Goal: Task Accomplishment & Management: Use online tool/utility

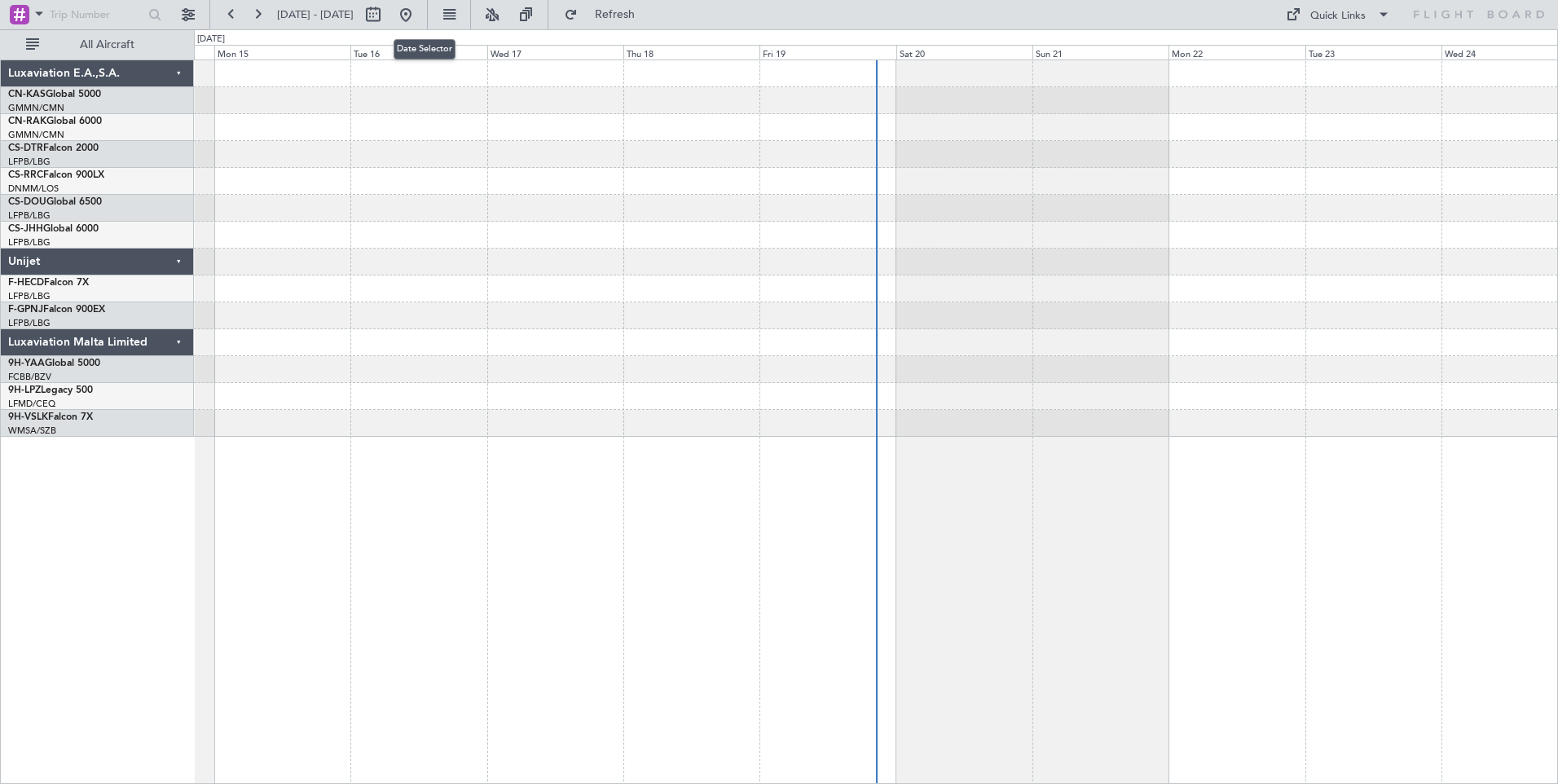
click at [387, 7] on button at bounding box center [373, 15] width 26 height 26
select select "9"
select select "2025"
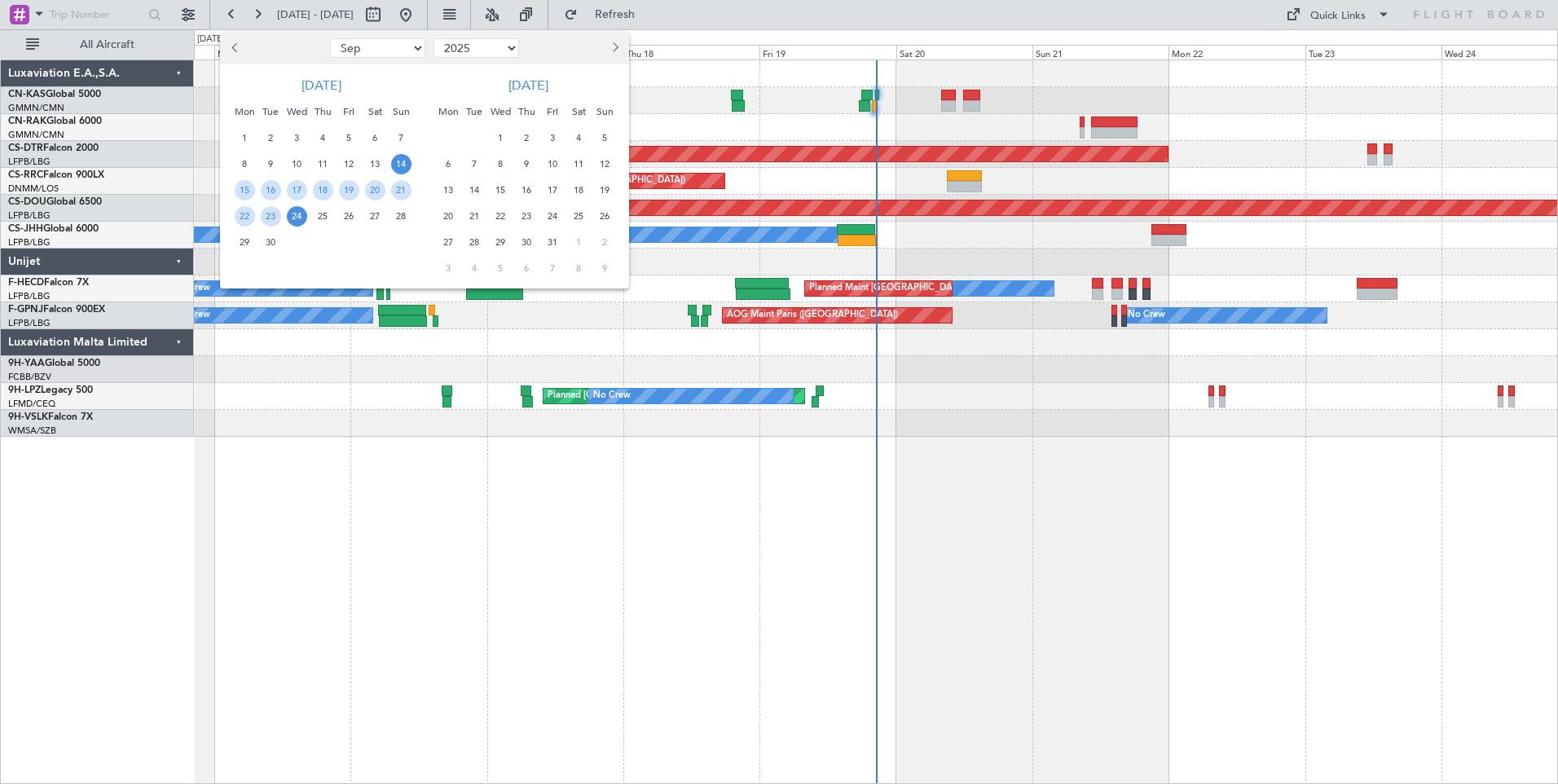
click at [399, 162] on span "14" at bounding box center [401, 164] width 20 height 20
click at [407, 223] on span "28" at bounding box center [401, 216] width 20 height 20
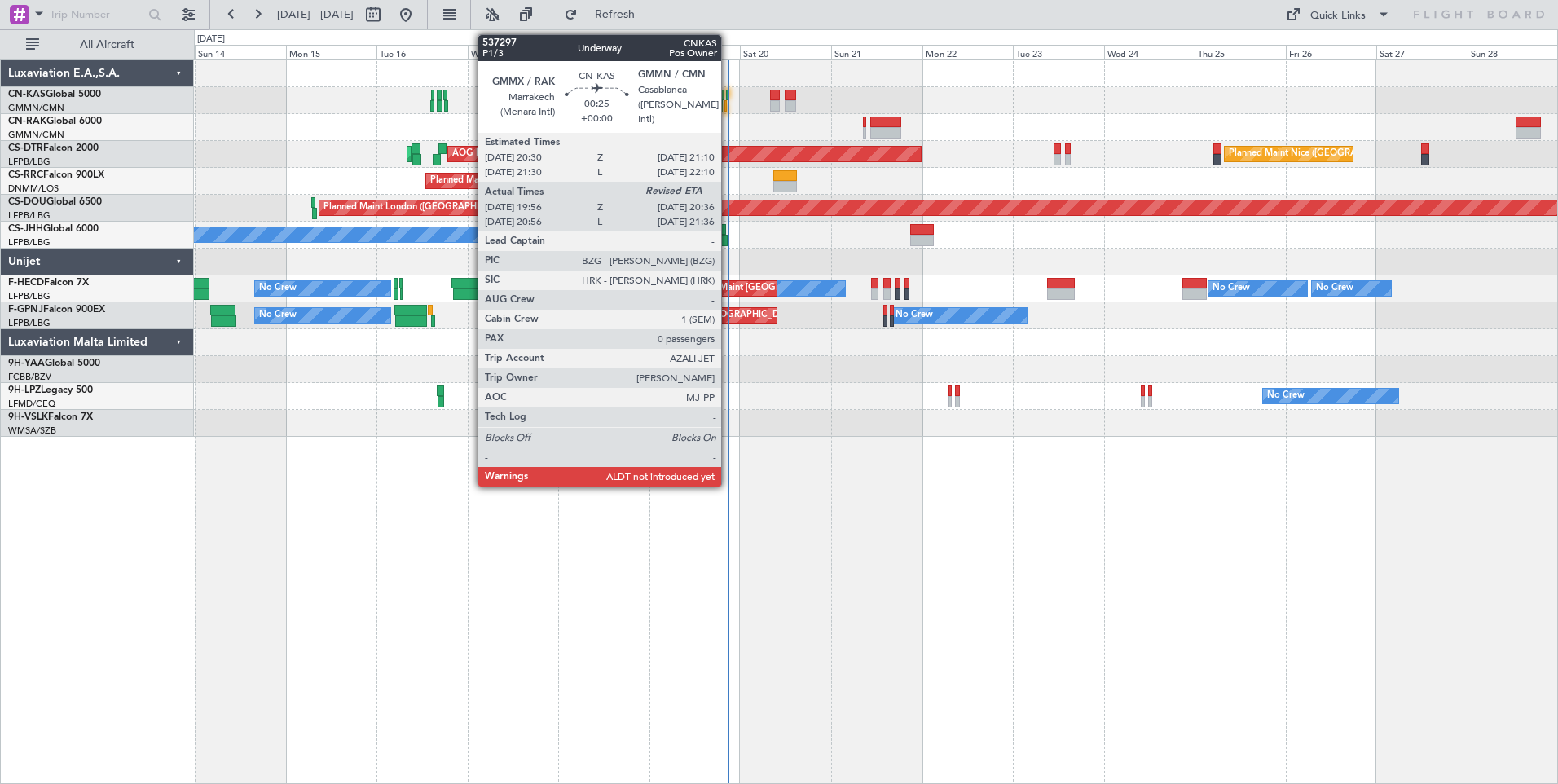
click at [729, 90] on div at bounding box center [728, 95] width 4 height 12
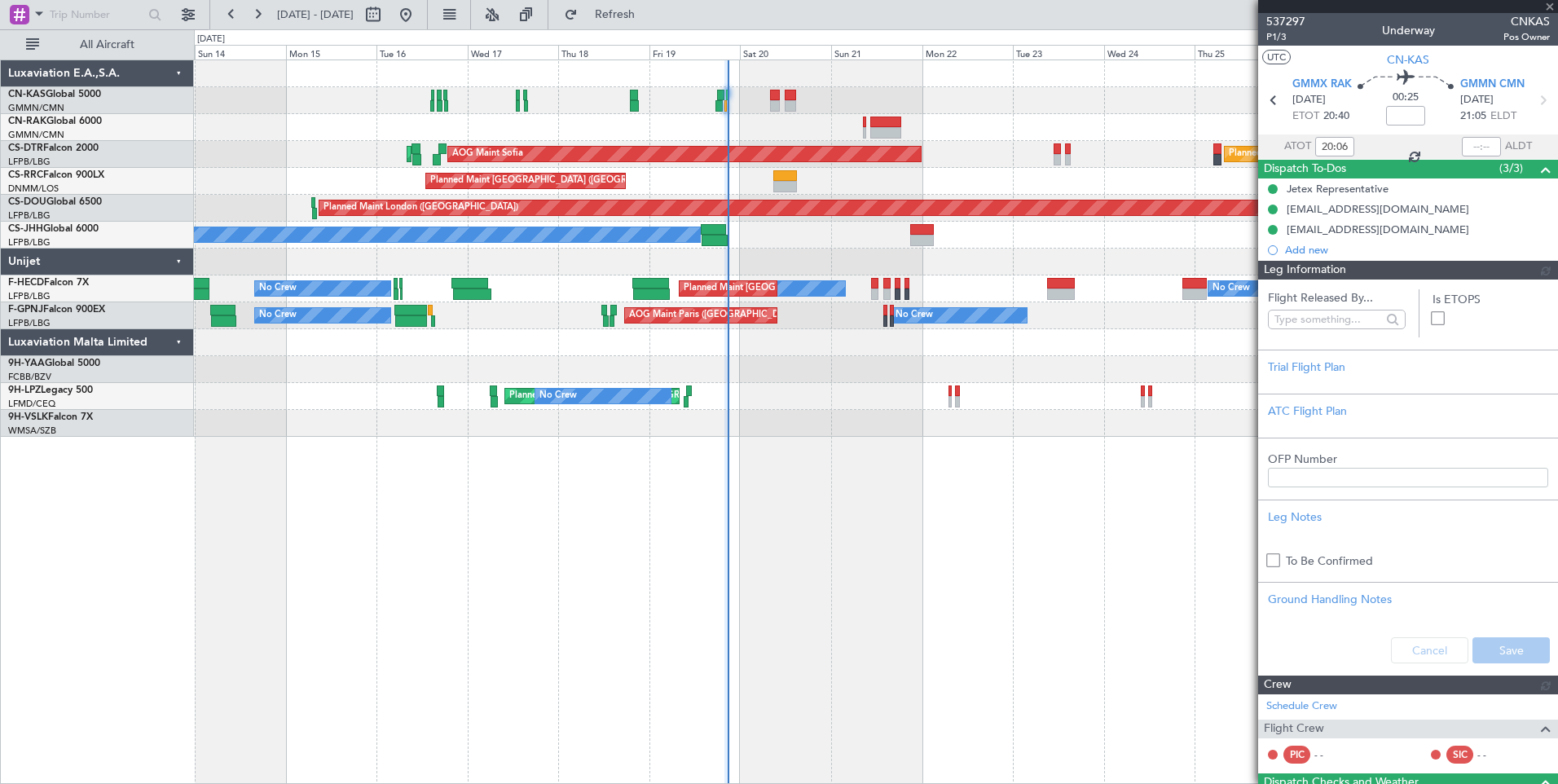
type input "[PERSON_NAME] ([PERSON_NAME])"
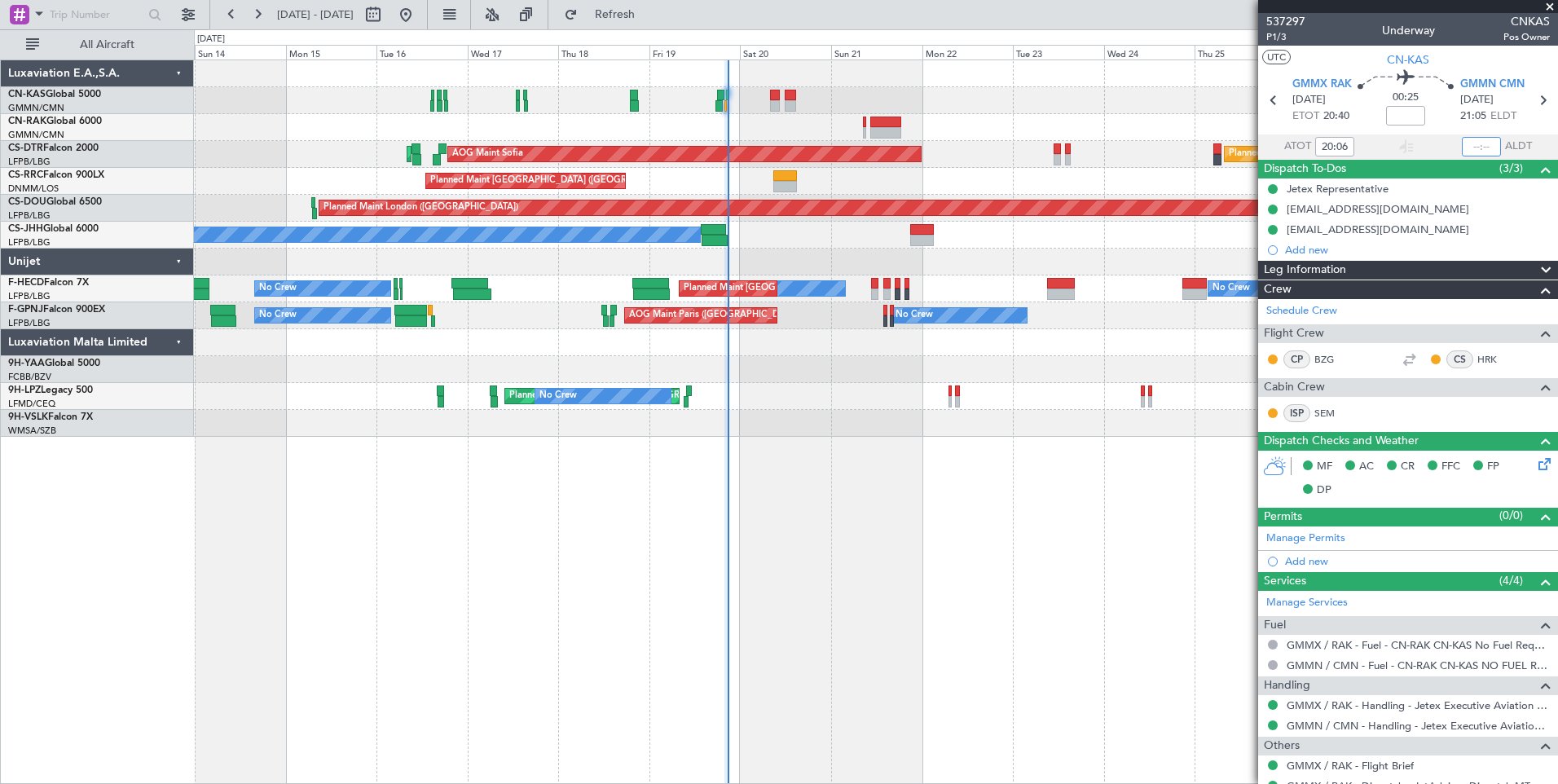
click at [1474, 150] on input "text" at bounding box center [1481, 146] width 39 height 19
type input "20:43"
click at [387, 16] on button at bounding box center [373, 15] width 26 height 26
select select "9"
select select "2025"
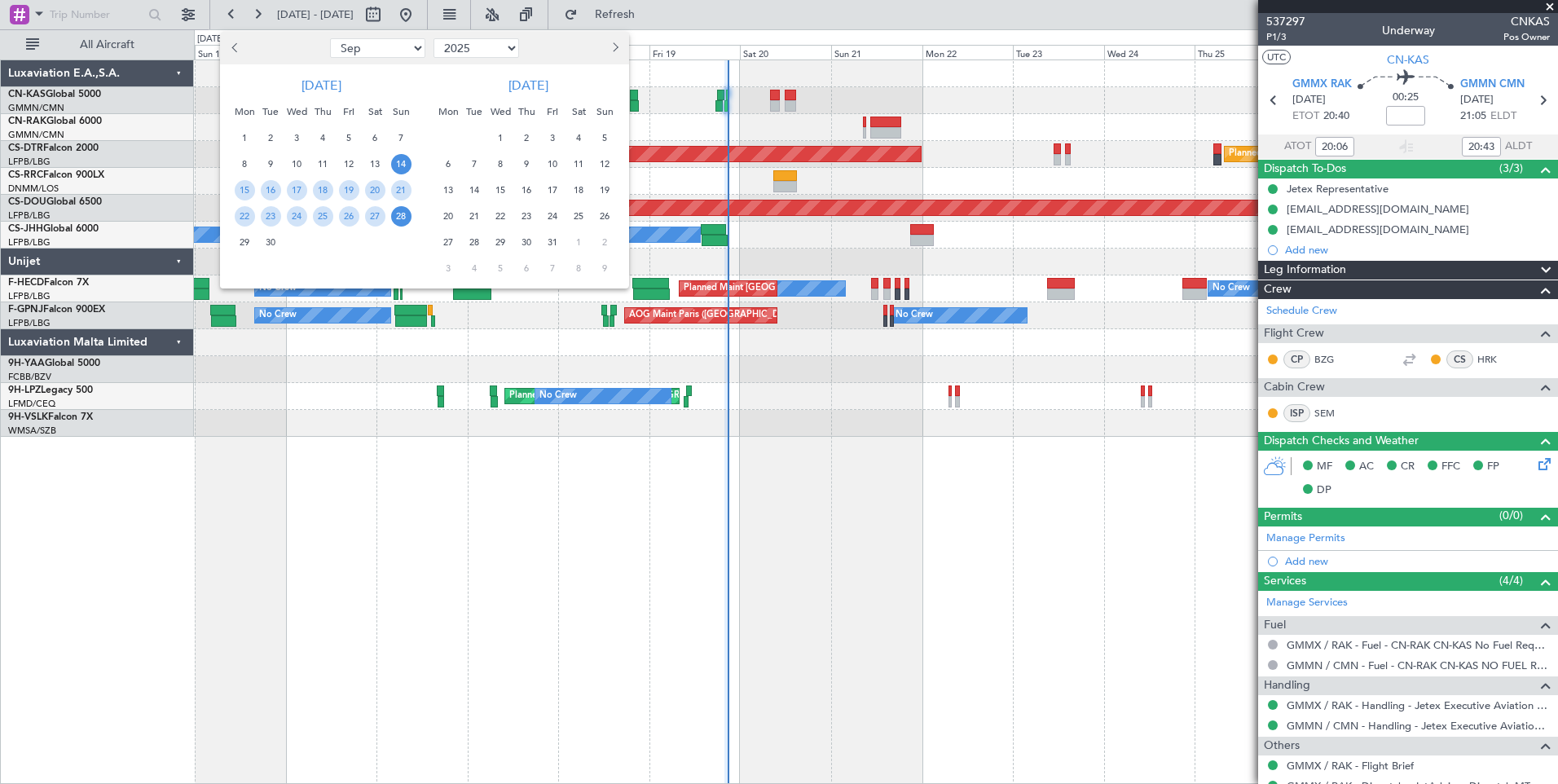
click at [614, 52] on span "Next month" at bounding box center [613, 47] width 10 height 10
select select "1"
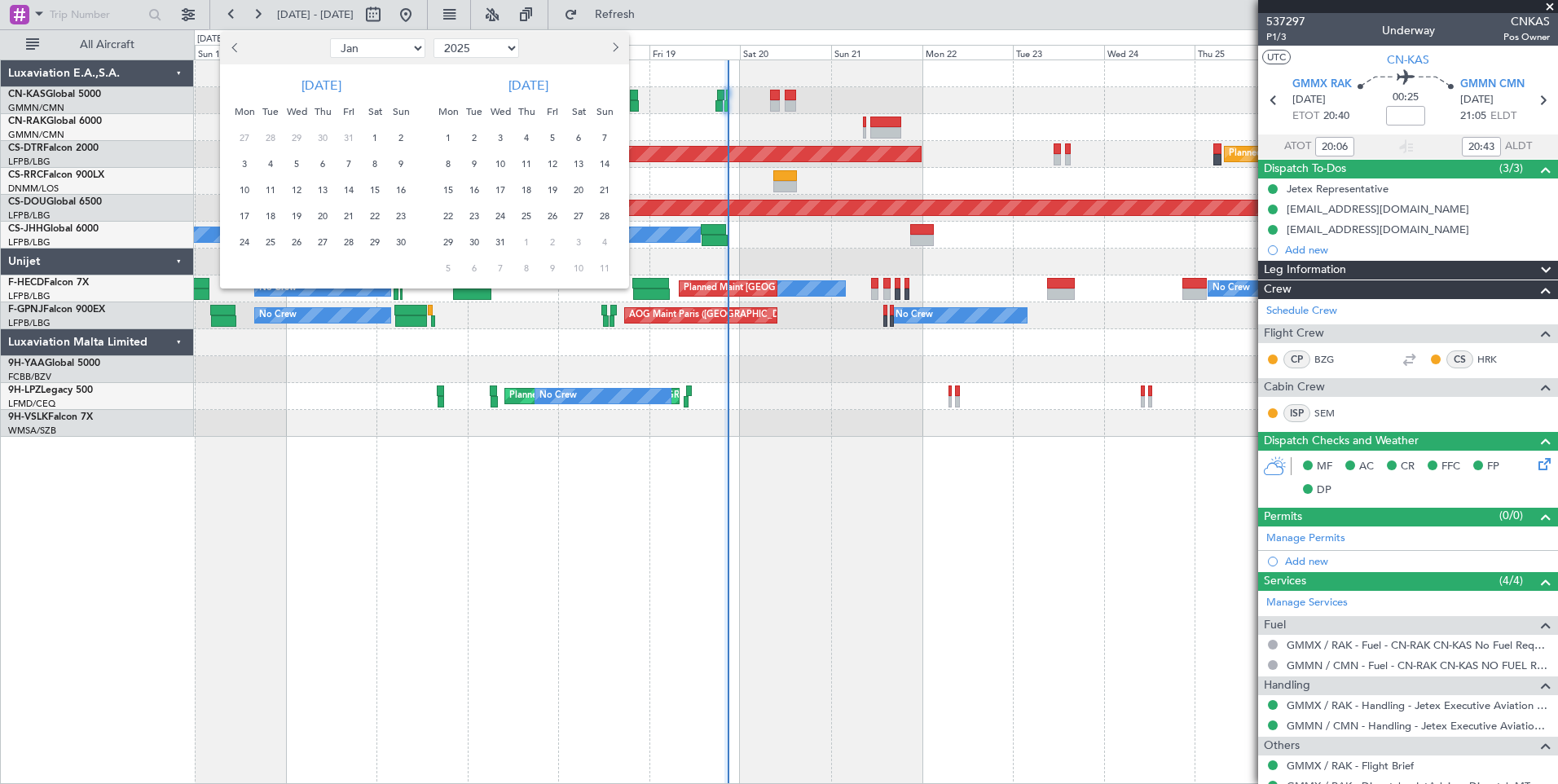
select select "2026"
click at [603, 134] on span "1" at bounding box center [605, 138] width 20 height 20
click at [603, 185] on span "15" at bounding box center [605, 190] width 20 height 20
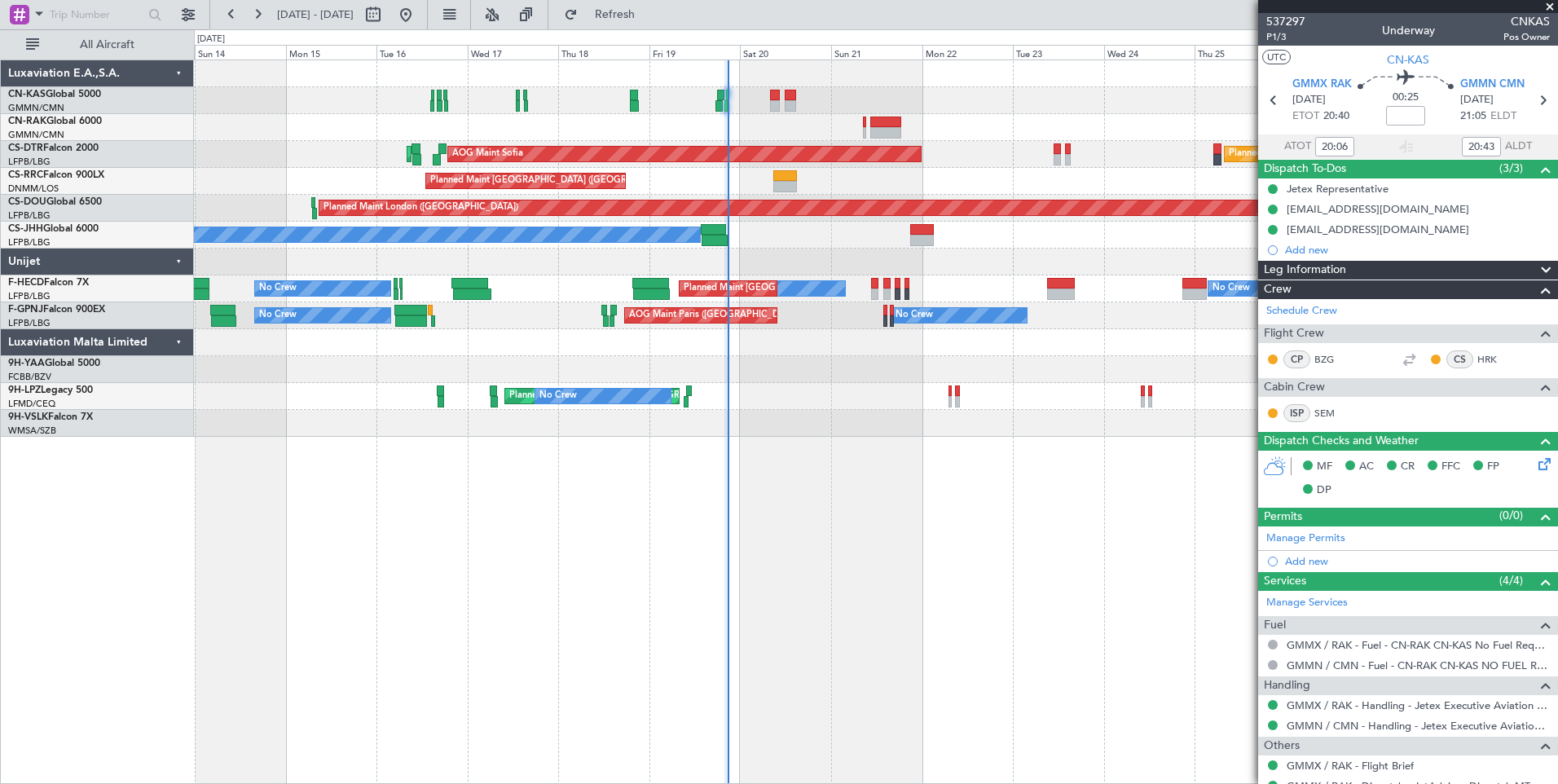
select select "2"
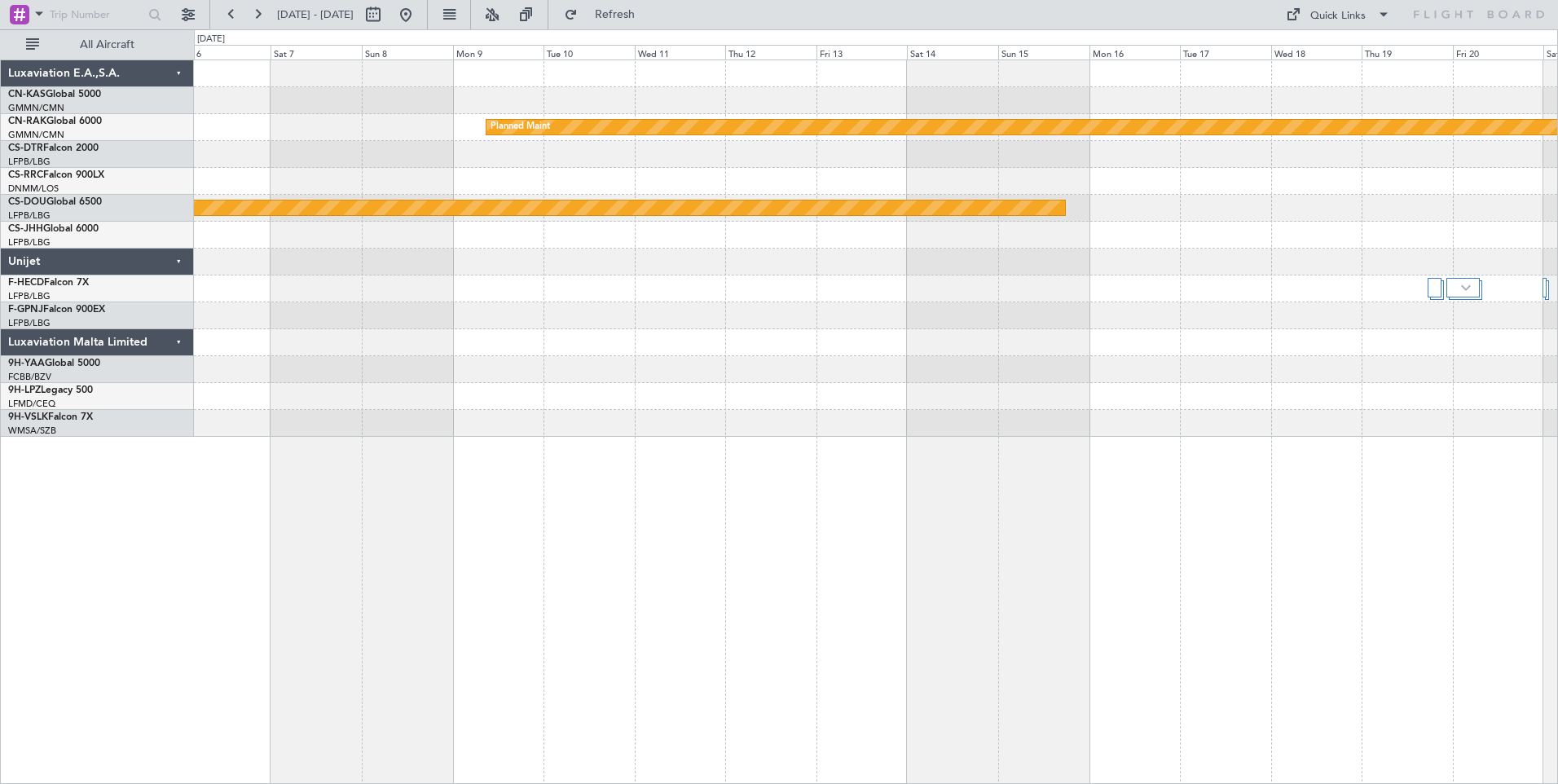
click at [683, 476] on div "Planned Maint Planned Maint [GEOGRAPHIC_DATA] ([GEOGRAPHIC_DATA])" at bounding box center [875, 421] width 1363 height 724
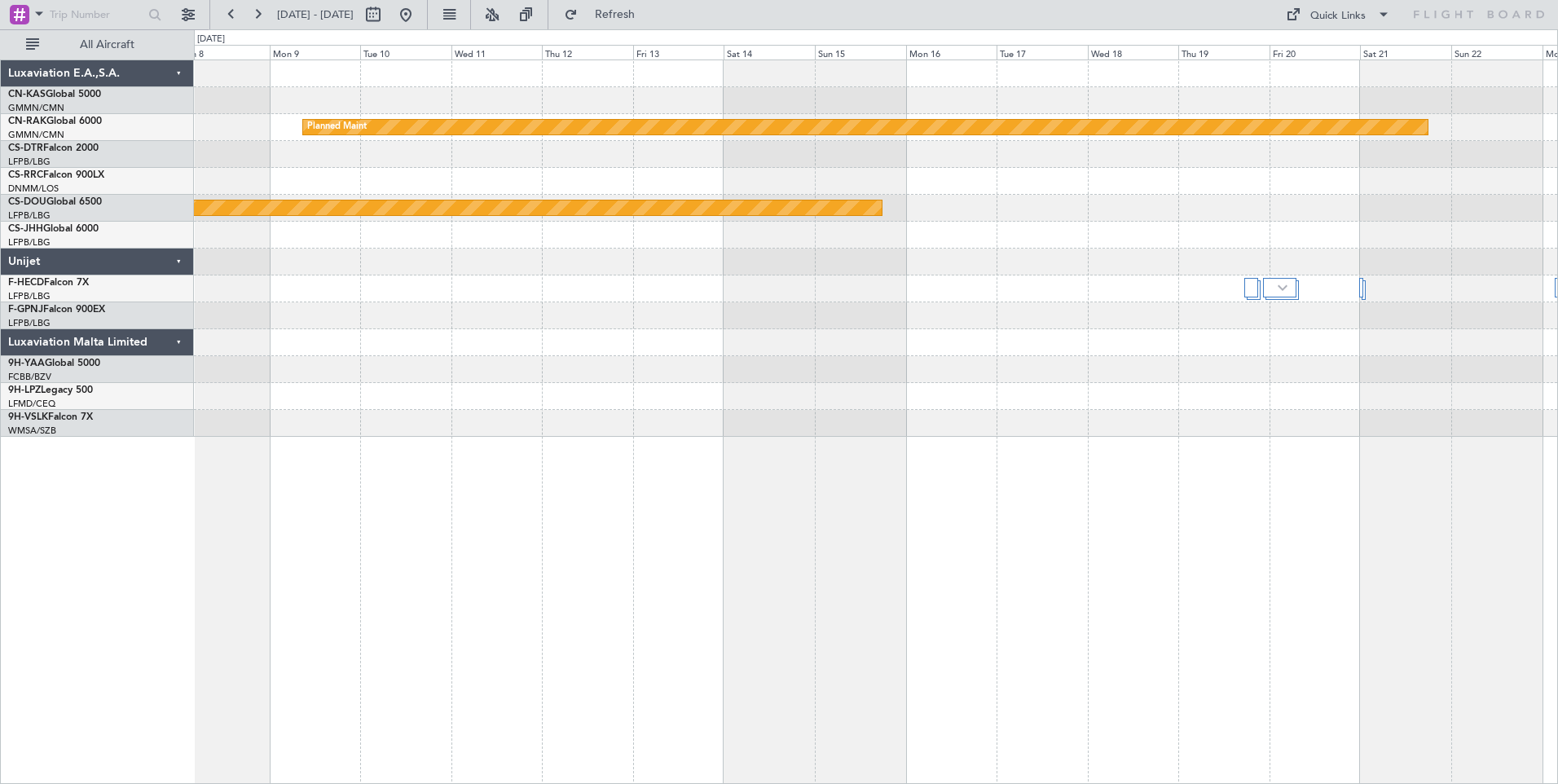
click at [679, 449] on div "Planned Maint Planned Maint [GEOGRAPHIC_DATA] ([GEOGRAPHIC_DATA])" at bounding box center [875, 421] width 1363 height 724
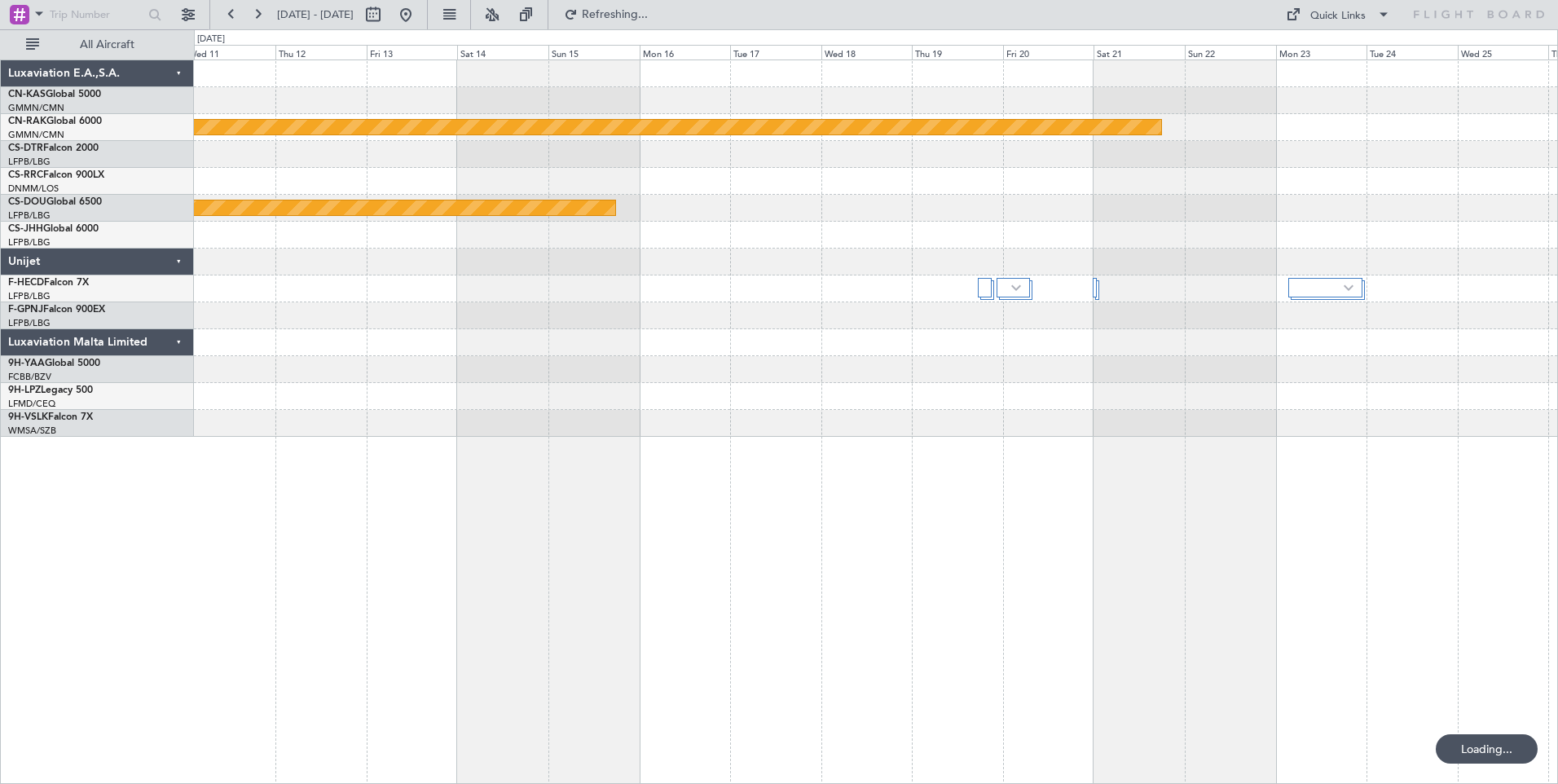
click at [1323, 279] on div at bounding box center [1325, 286] width 75 height 19
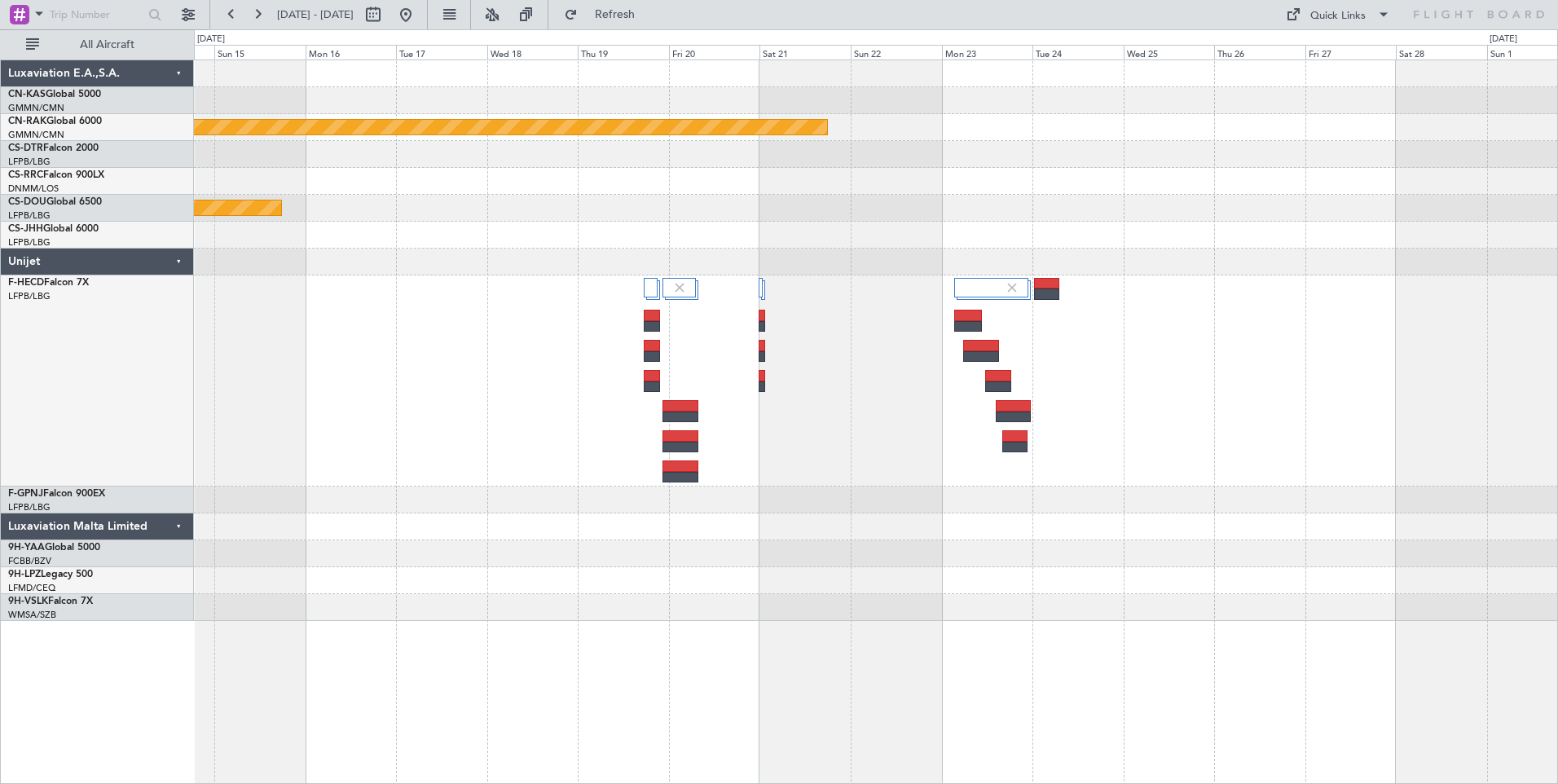
click at [827, 395] on div at bounding box center [875, 381] width 1362 height 211
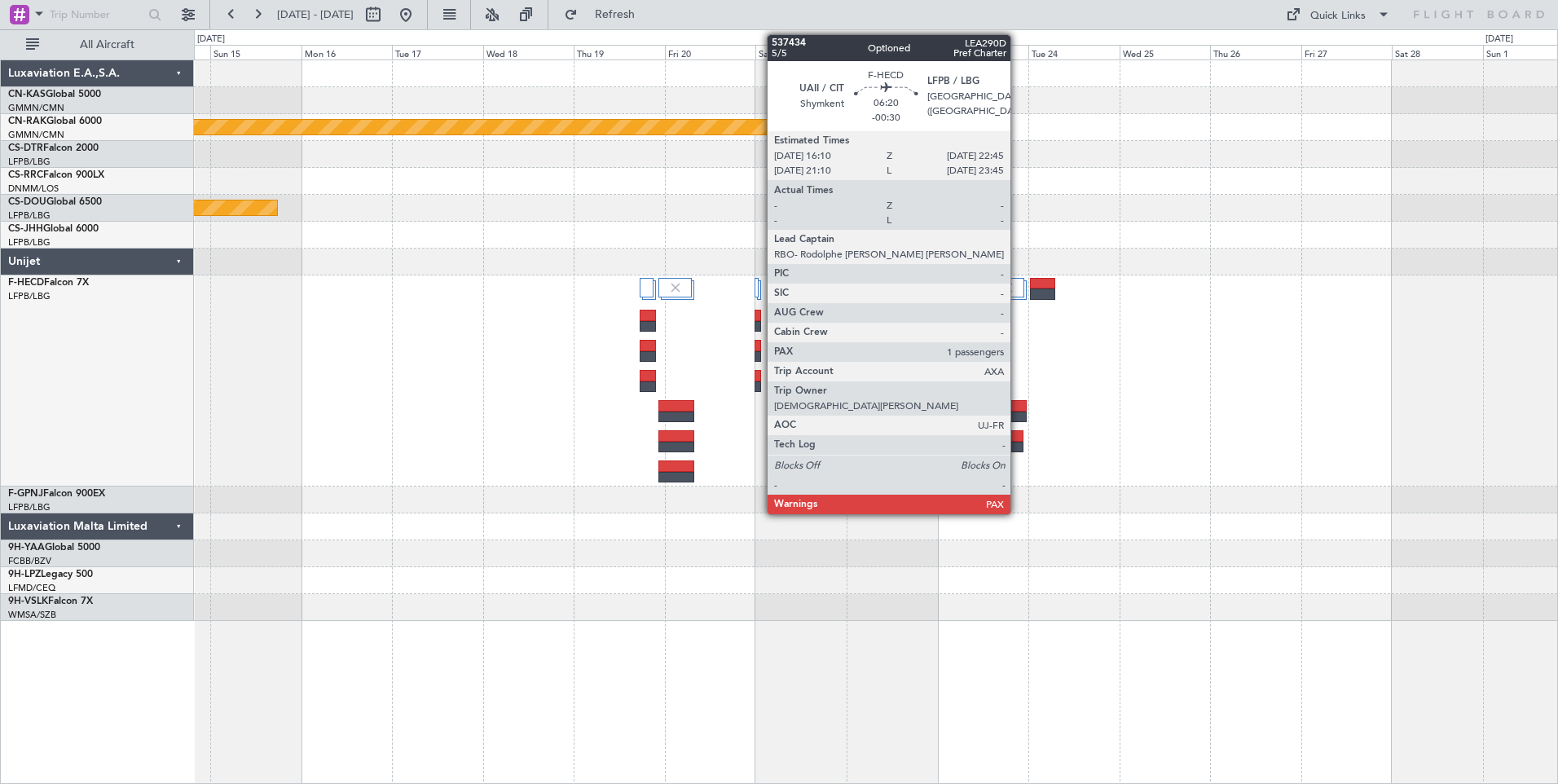
click at [1018, 437] on div at bounding box center [1010, 436] width 25 height 12
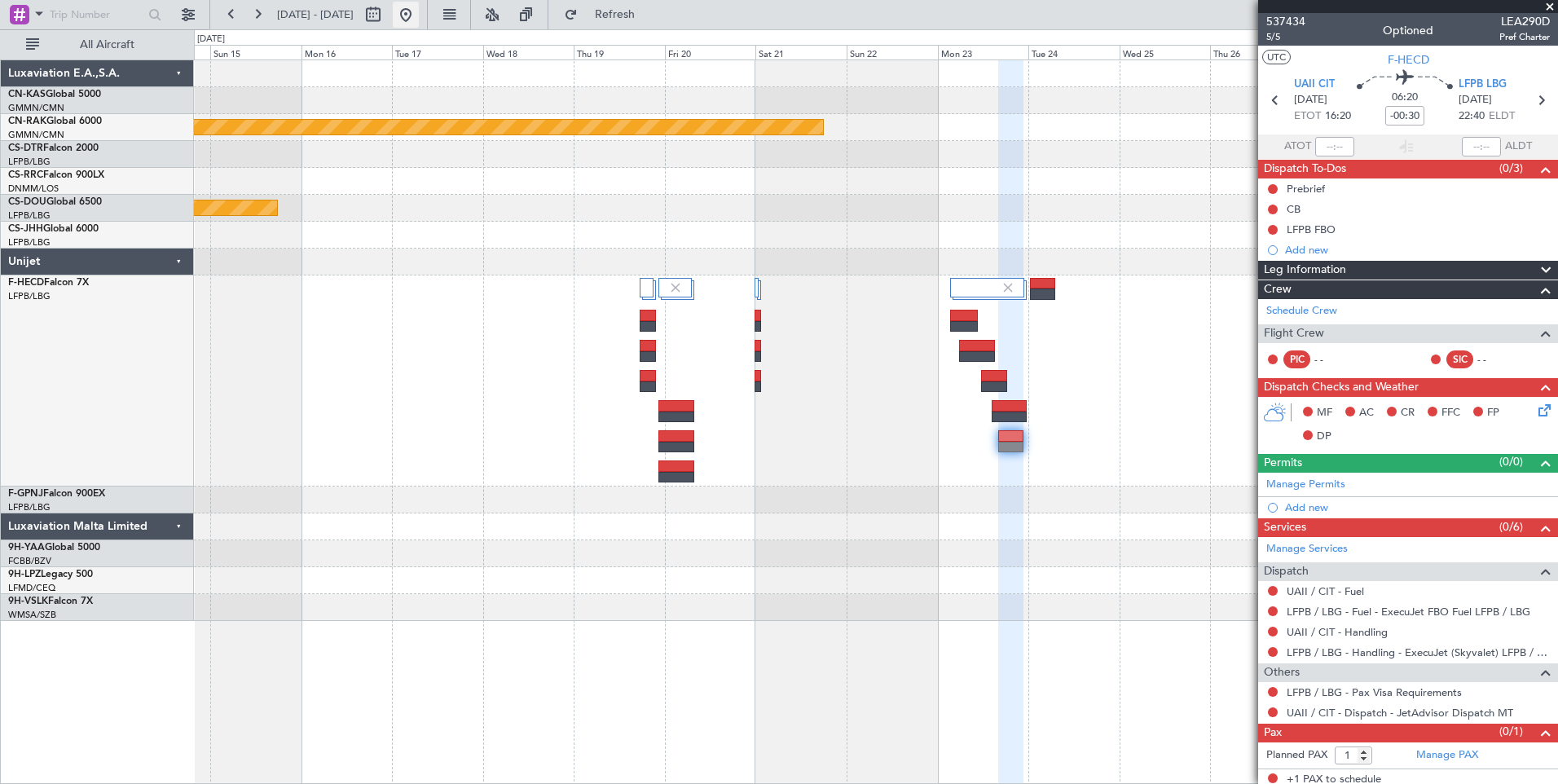
click at [418, 15] on button at bounding box center [406, 15] width 26 height 26
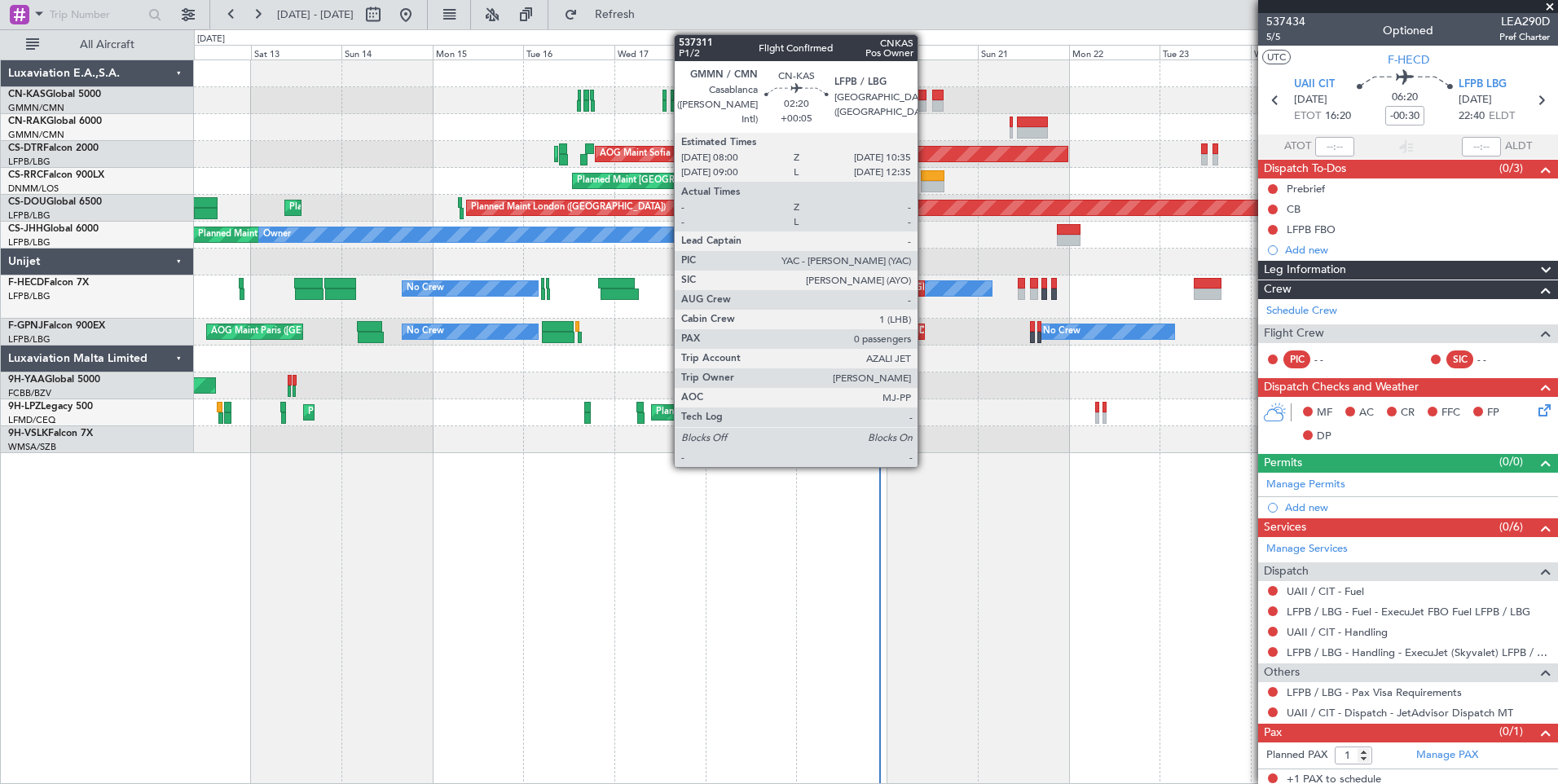
click at [925, 90] on div at bounding box center [922, 95] width 11 height 12
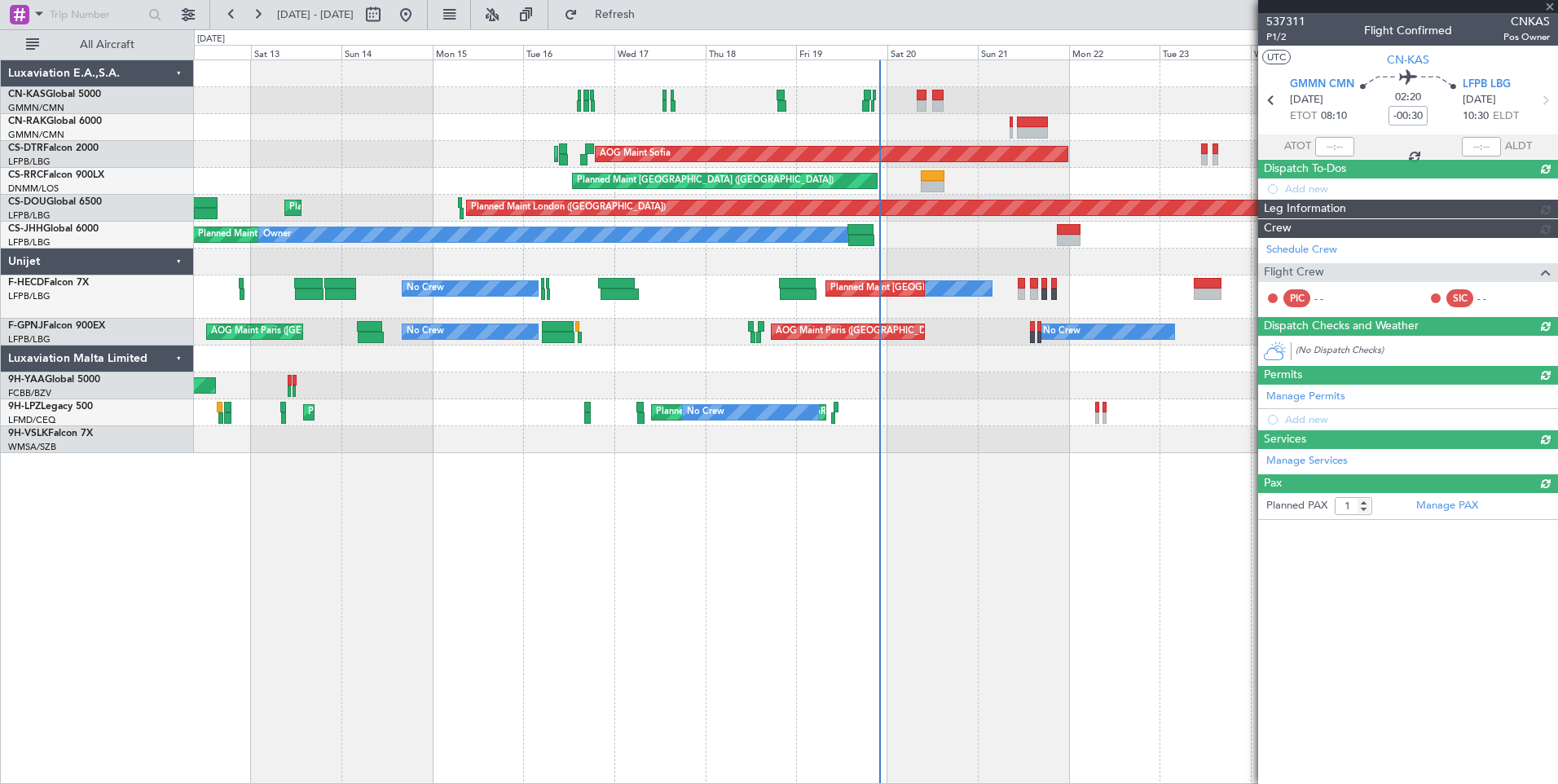
type input "+00:05"
type input "0"
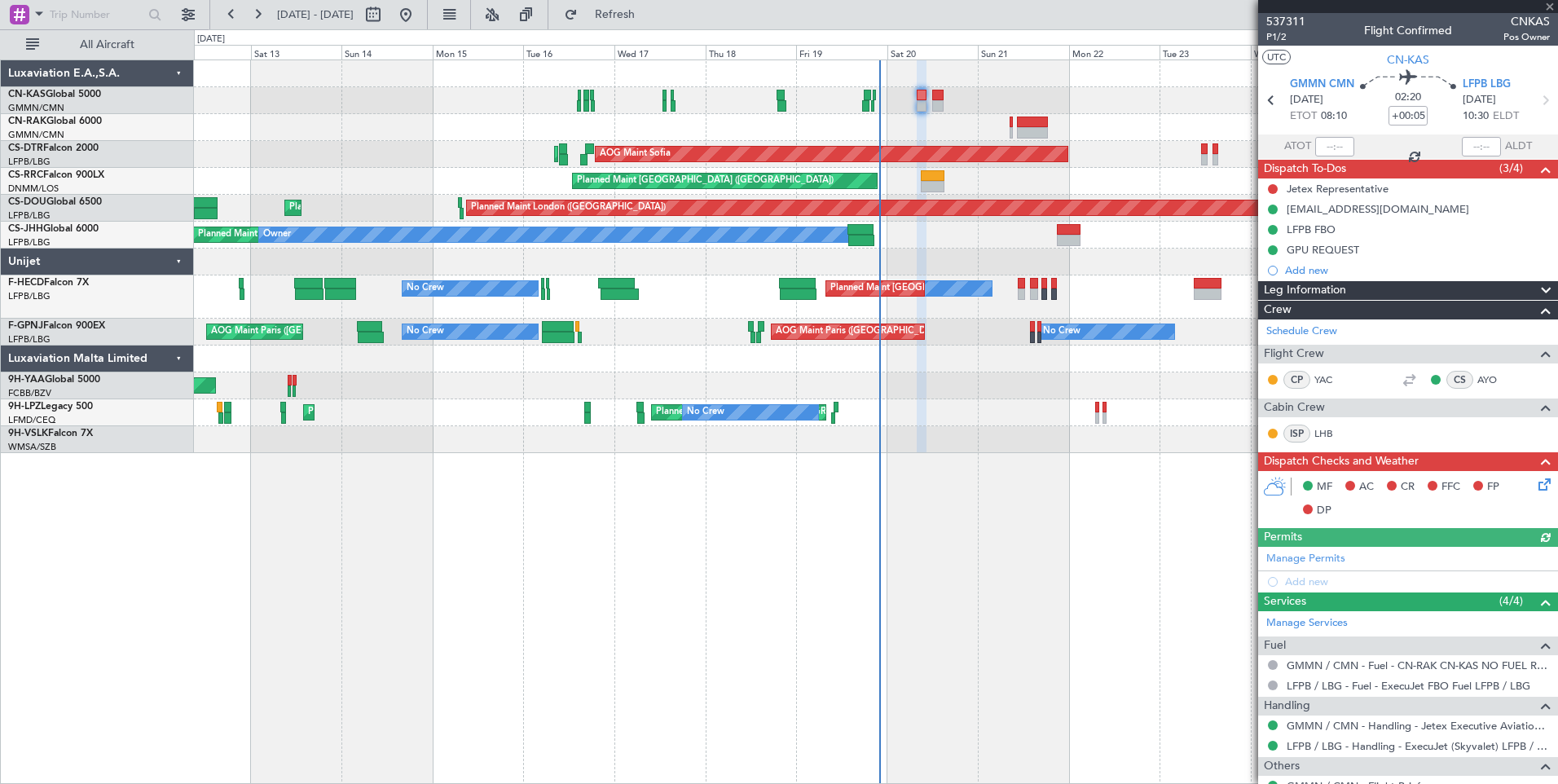
type input "[PERSON_NAME] ([PERSON_NAME])"
click at [1321, 289] on span "Leg Information" at bounding box center [1304, 290] width 82 height 19
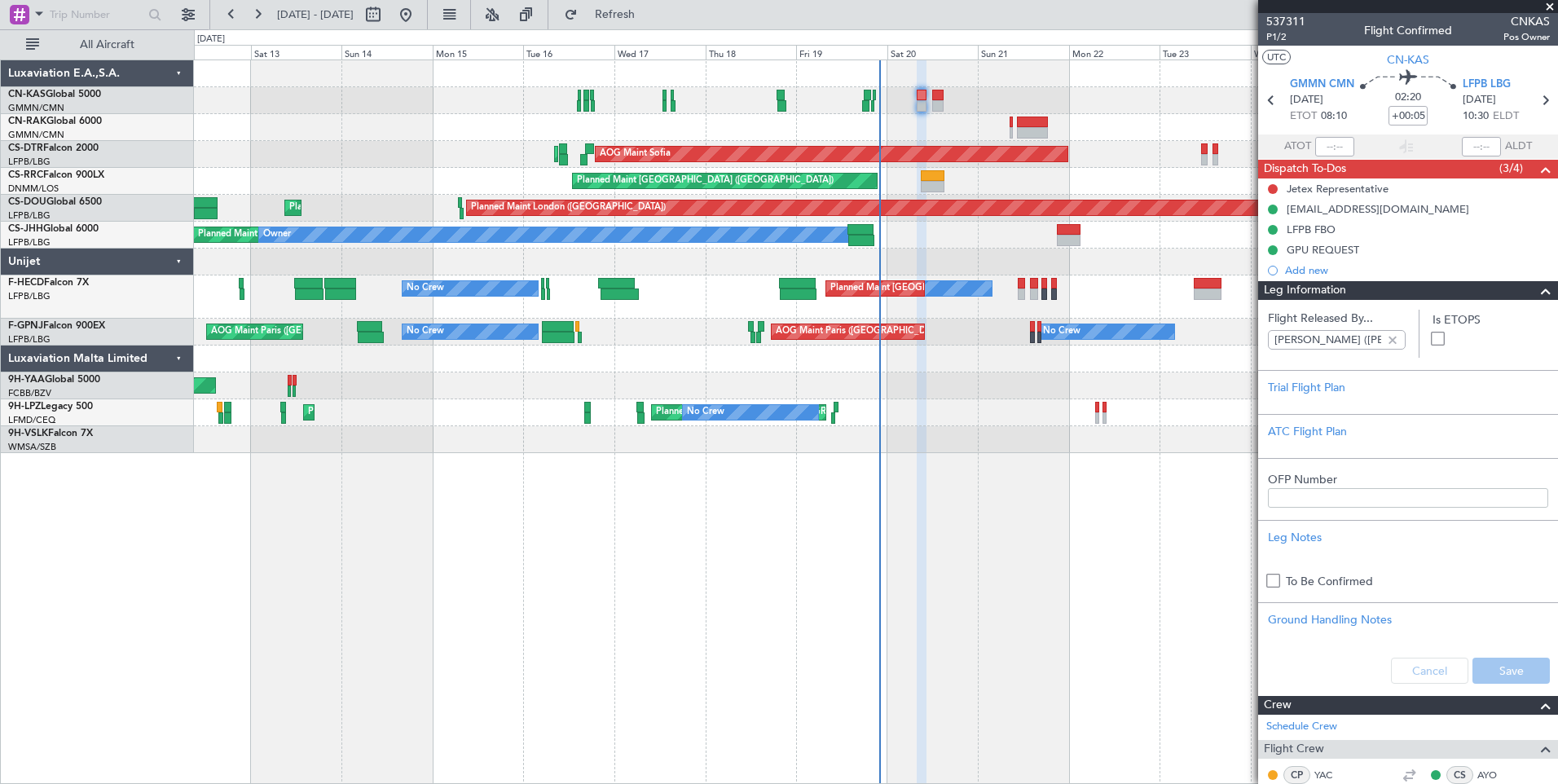
click at [1321, 289] on span "Leg Information" at bounding box center [1304, 290] width 82 height 19
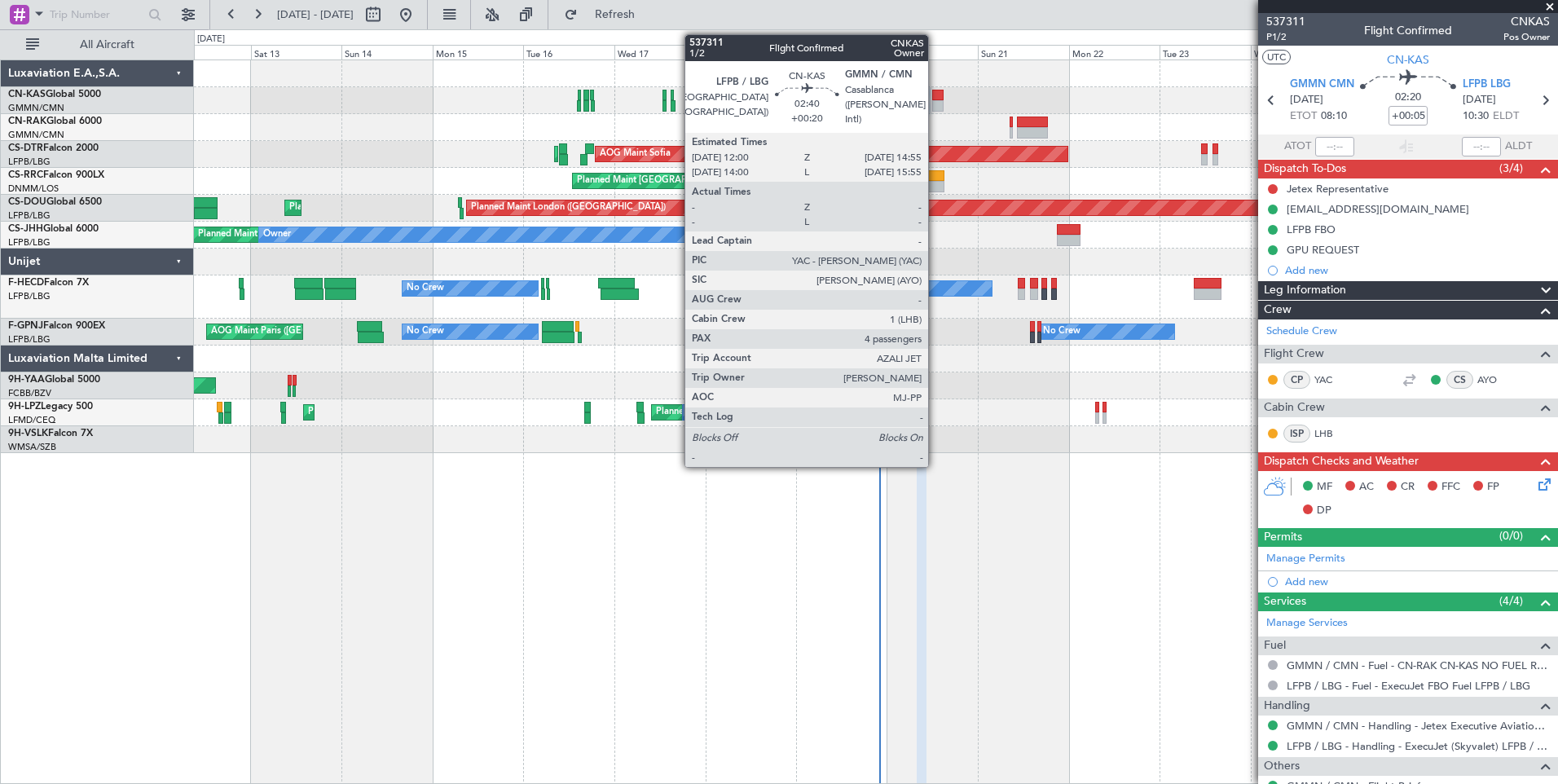
click at [936, 94] on div at bounding box center [938, 95] width 12 height 12
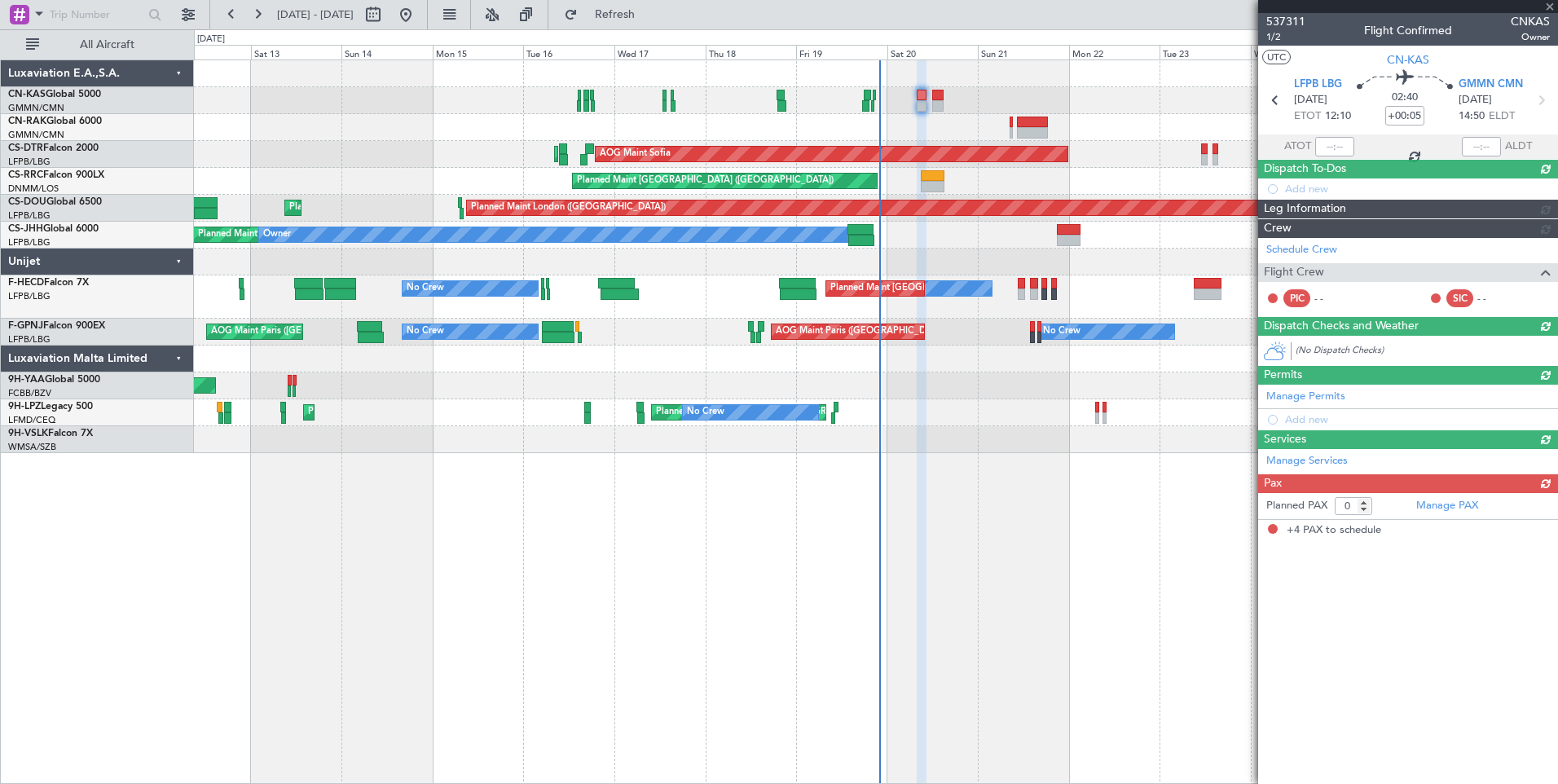
type input "+00:20"
type input "4"
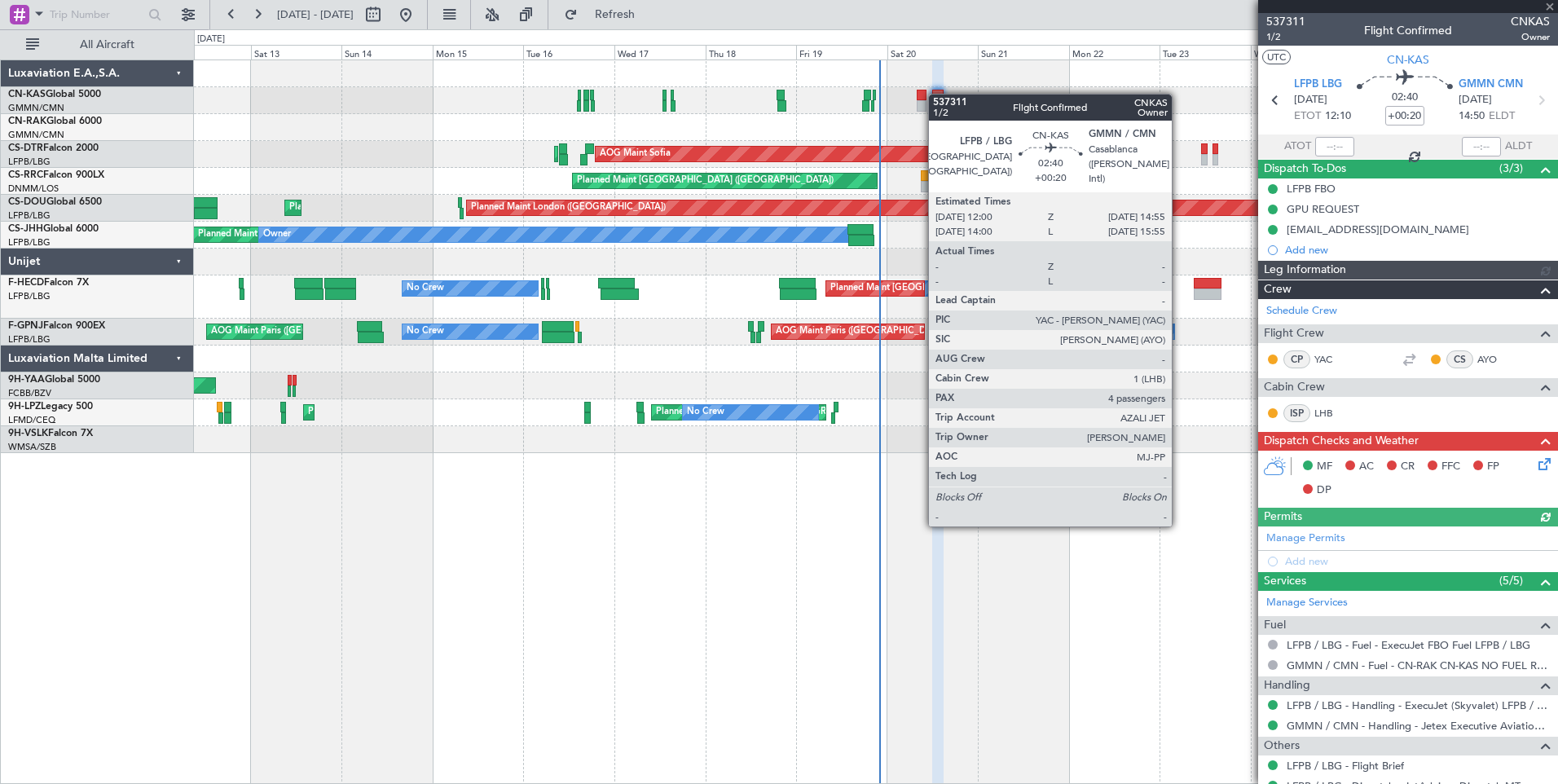
type input "[PERSON_NAME] ([PERSON_NAME])"
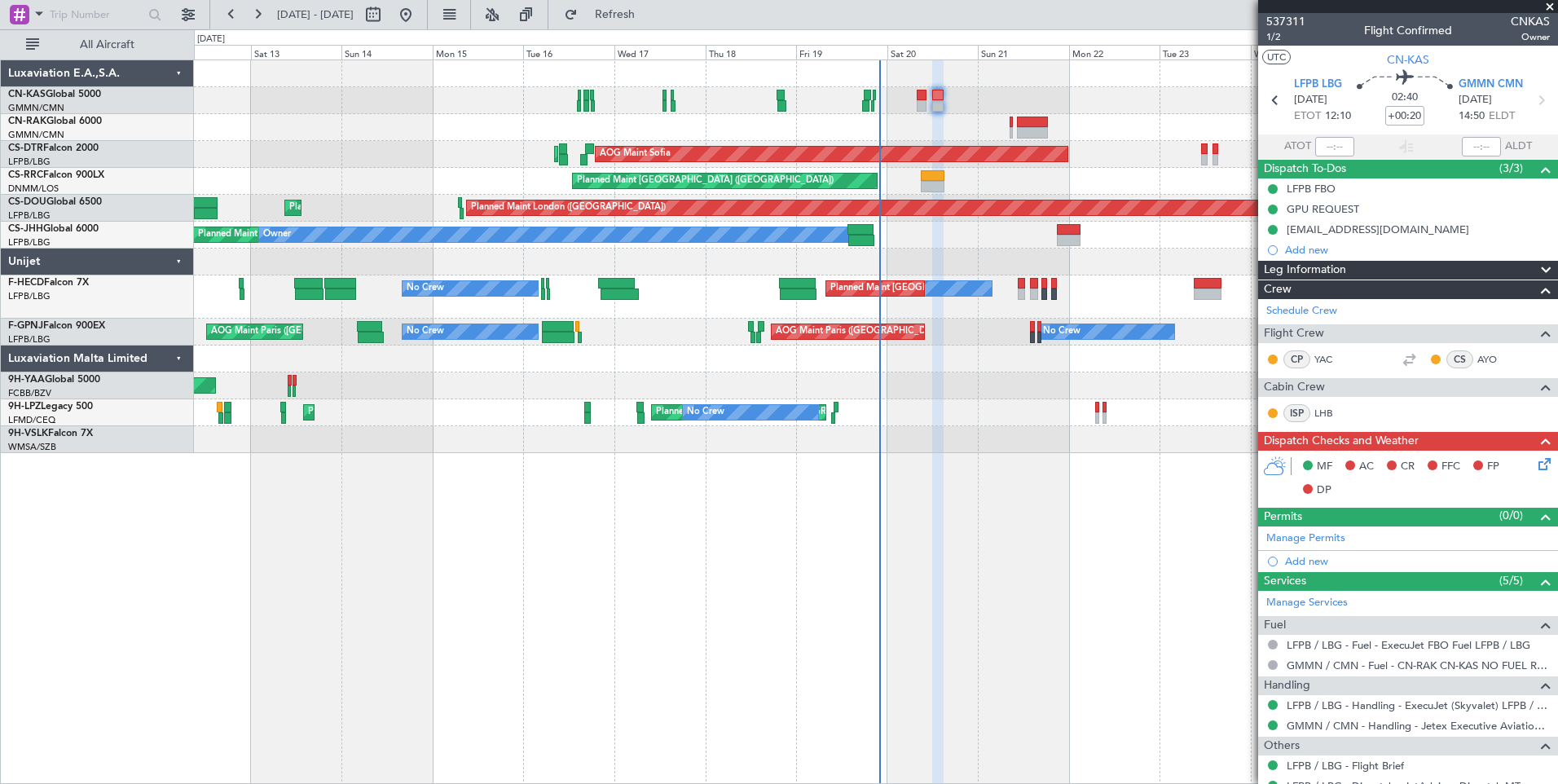
click at [1362, 277] on div "Leg Information" at bounding box center [1408, 270] width 300 height 19
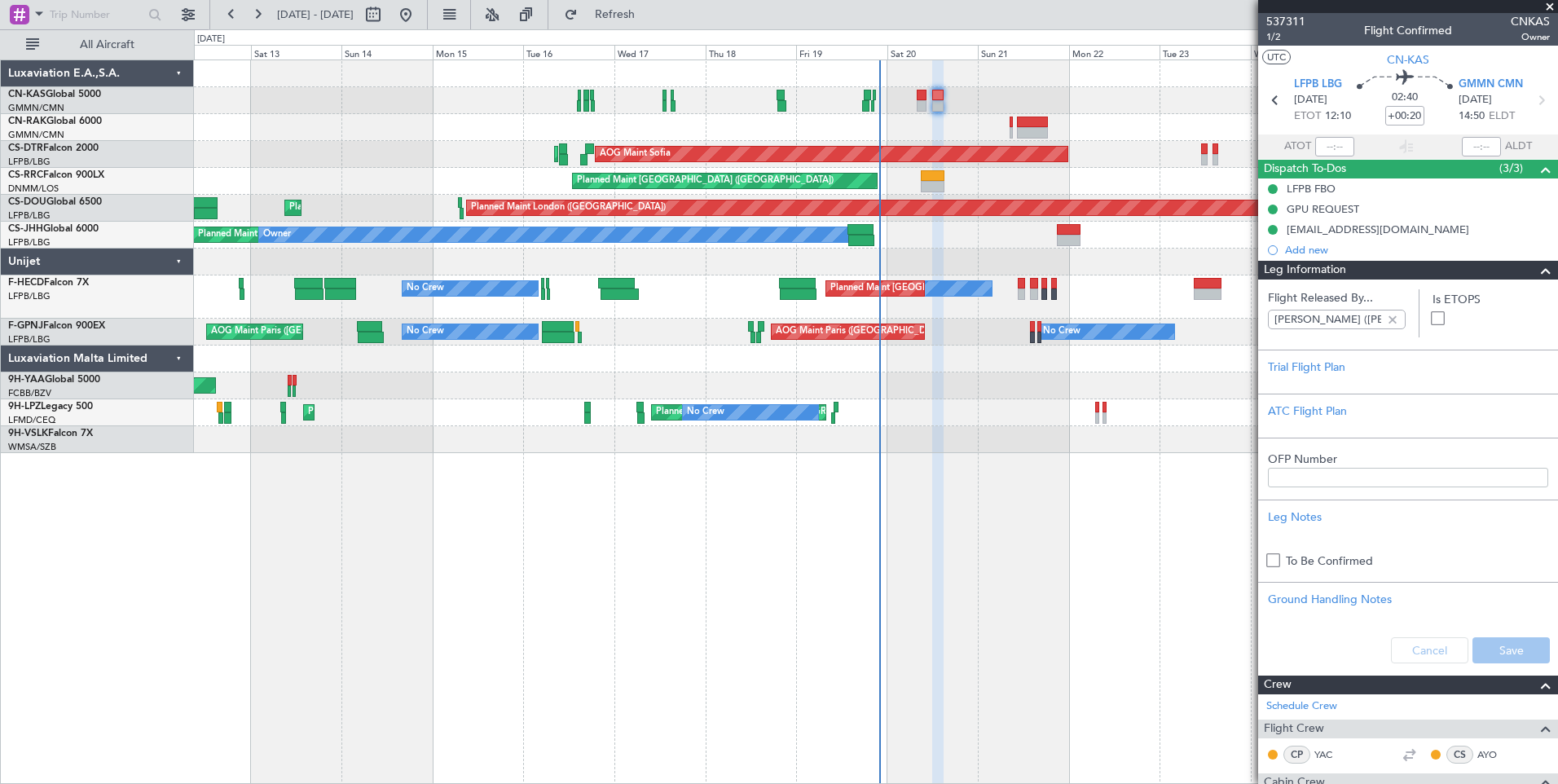
click at [1362, 277] on div "Leg Information" at bounding box center [1408, 270] width 300 height 19
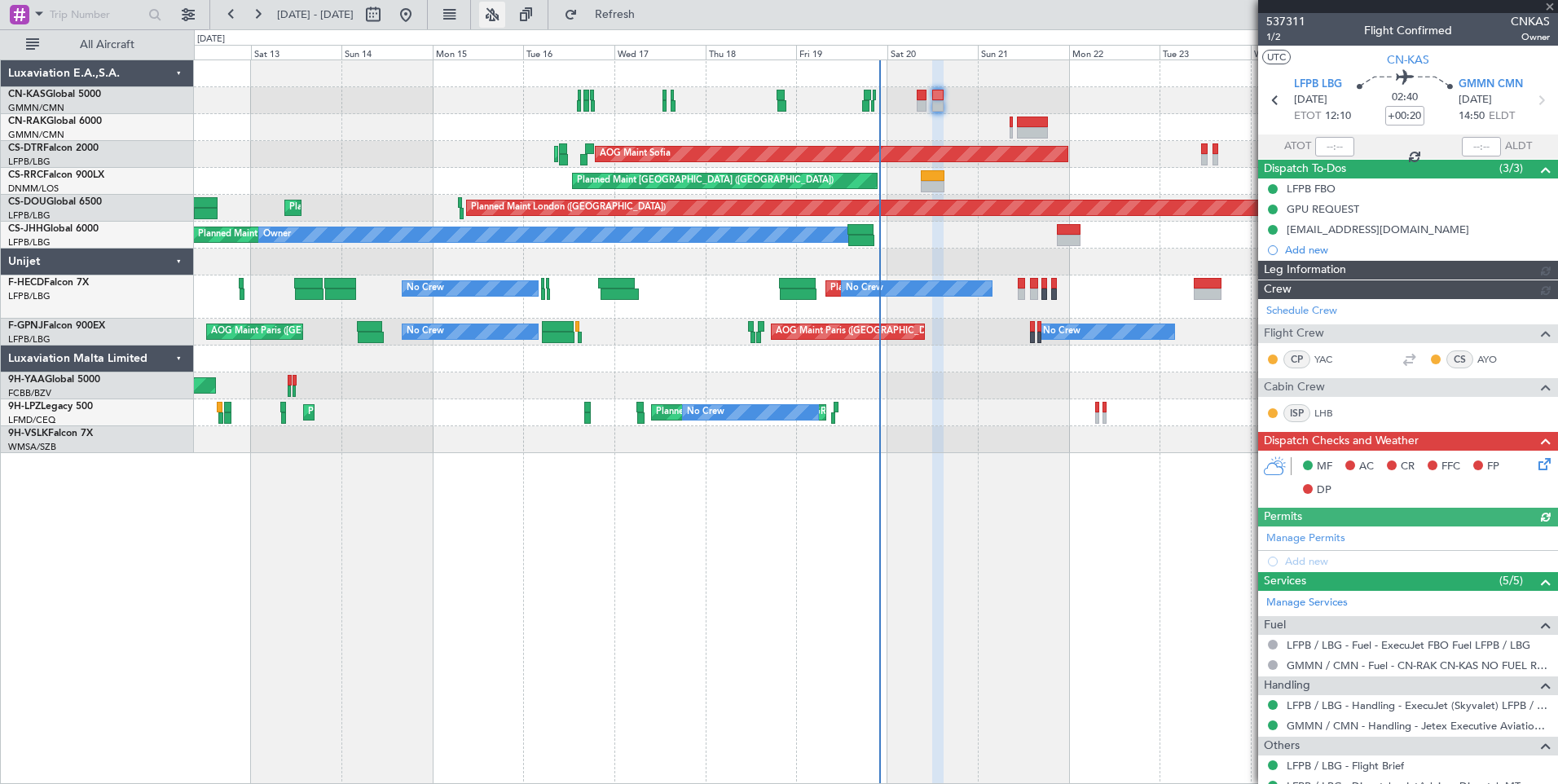
type input "[PERSON_NAME] ([PERSON_NAME])"
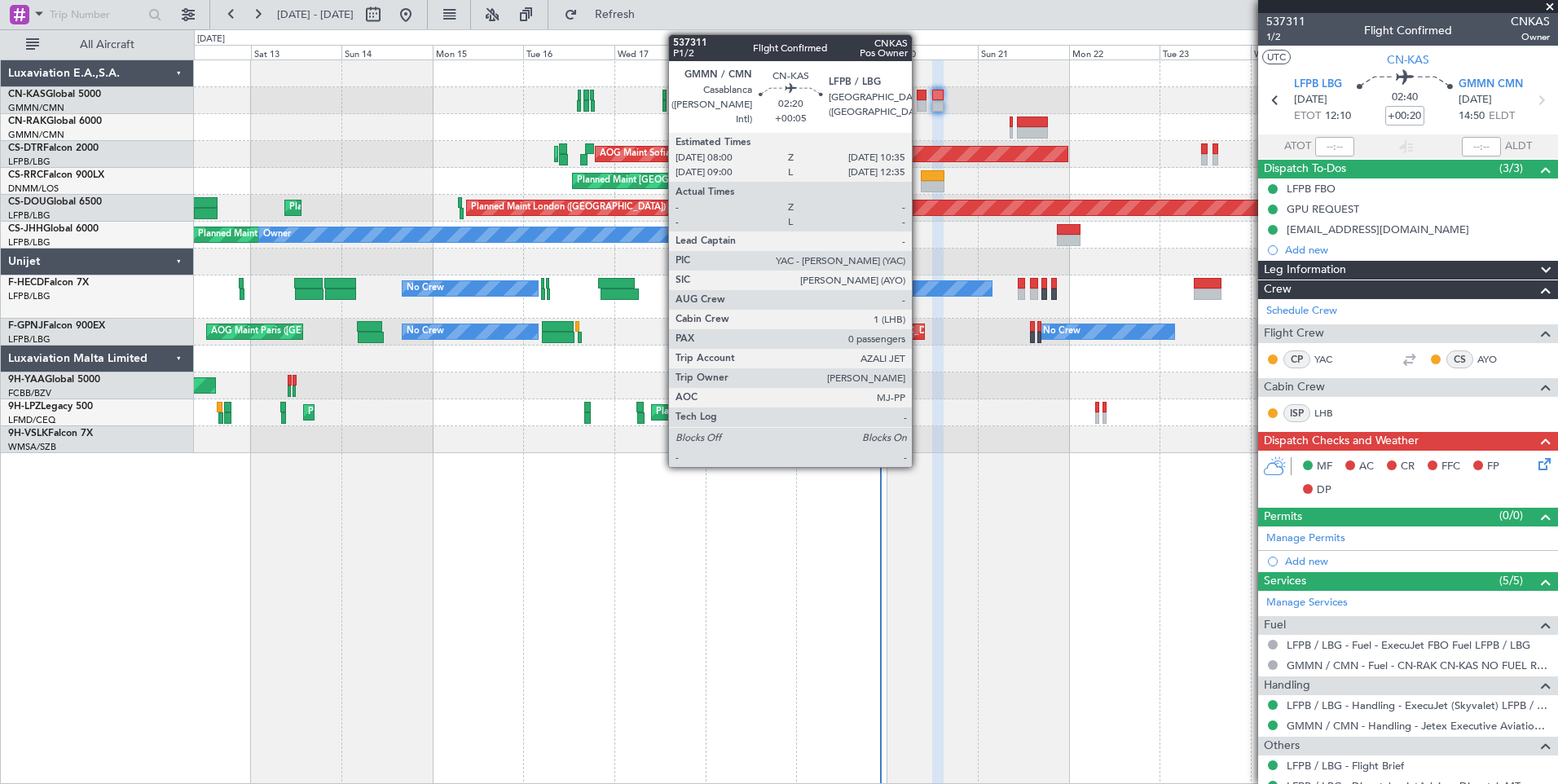
click at [919, 105] on div at bounding box center [922, 106] width 11 height 12
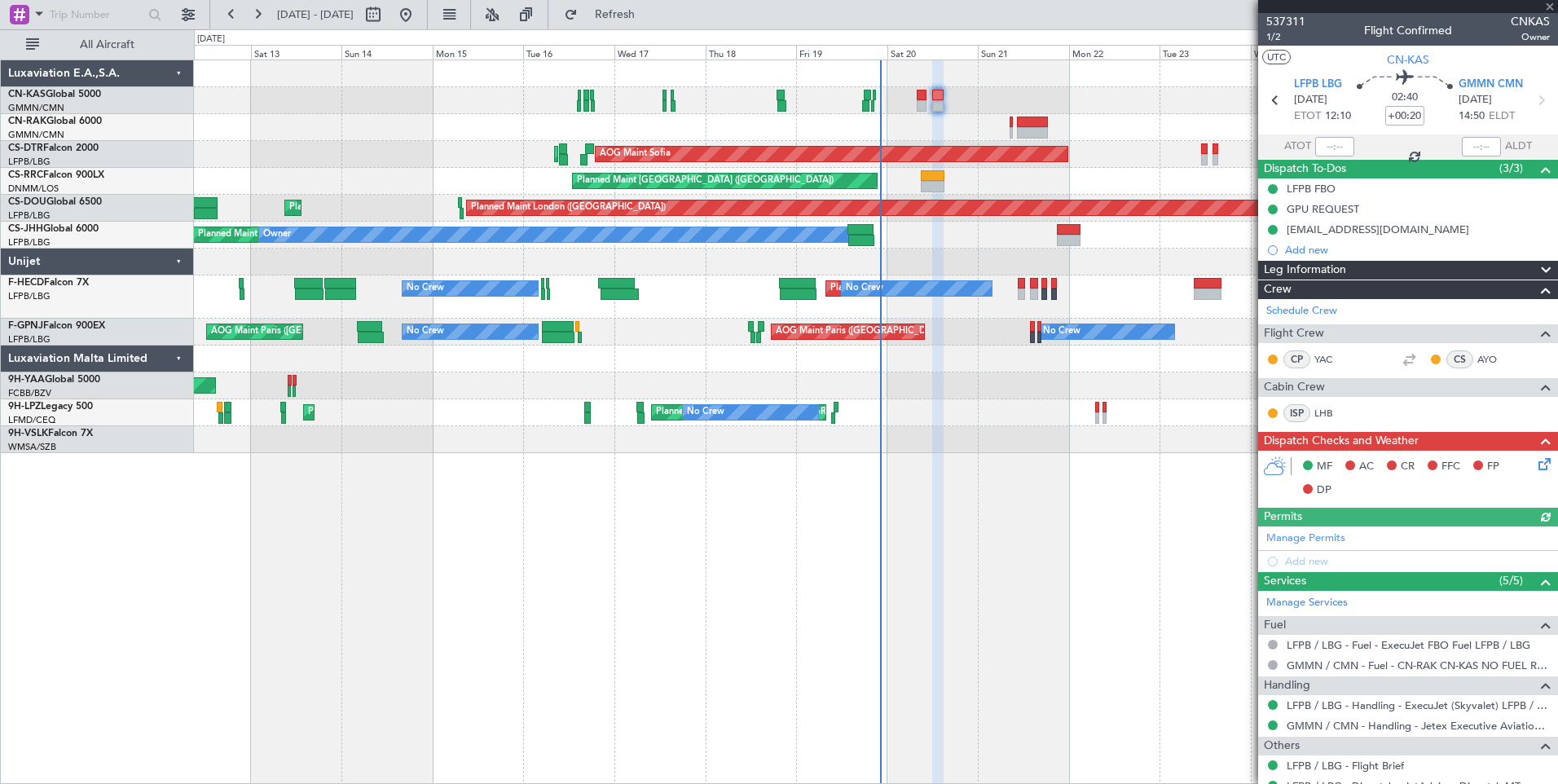
type input "[PERSON_NAME] ([PERSON_NAME])"
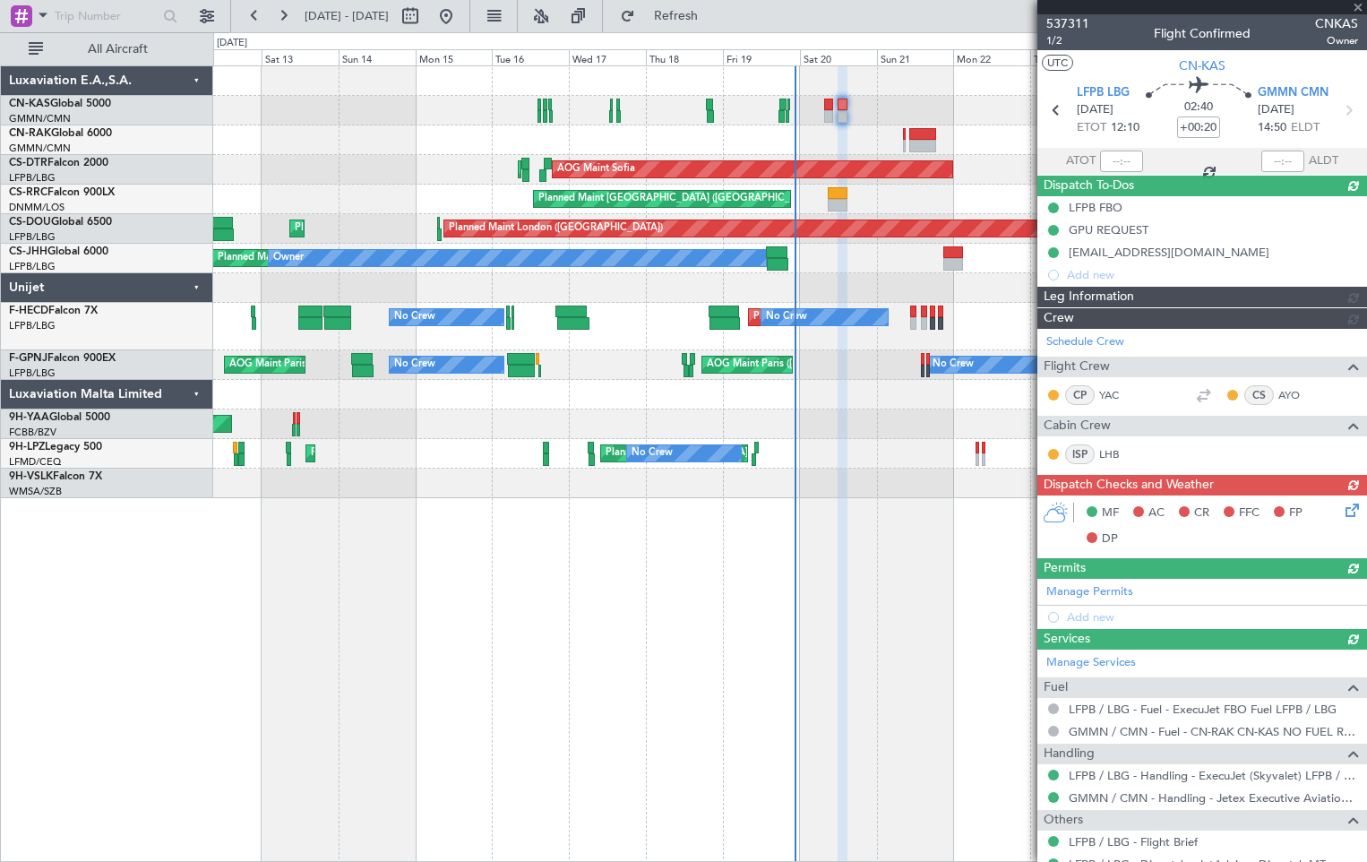
type input "[PERSON_NAME] ([PERSON_NAME])"
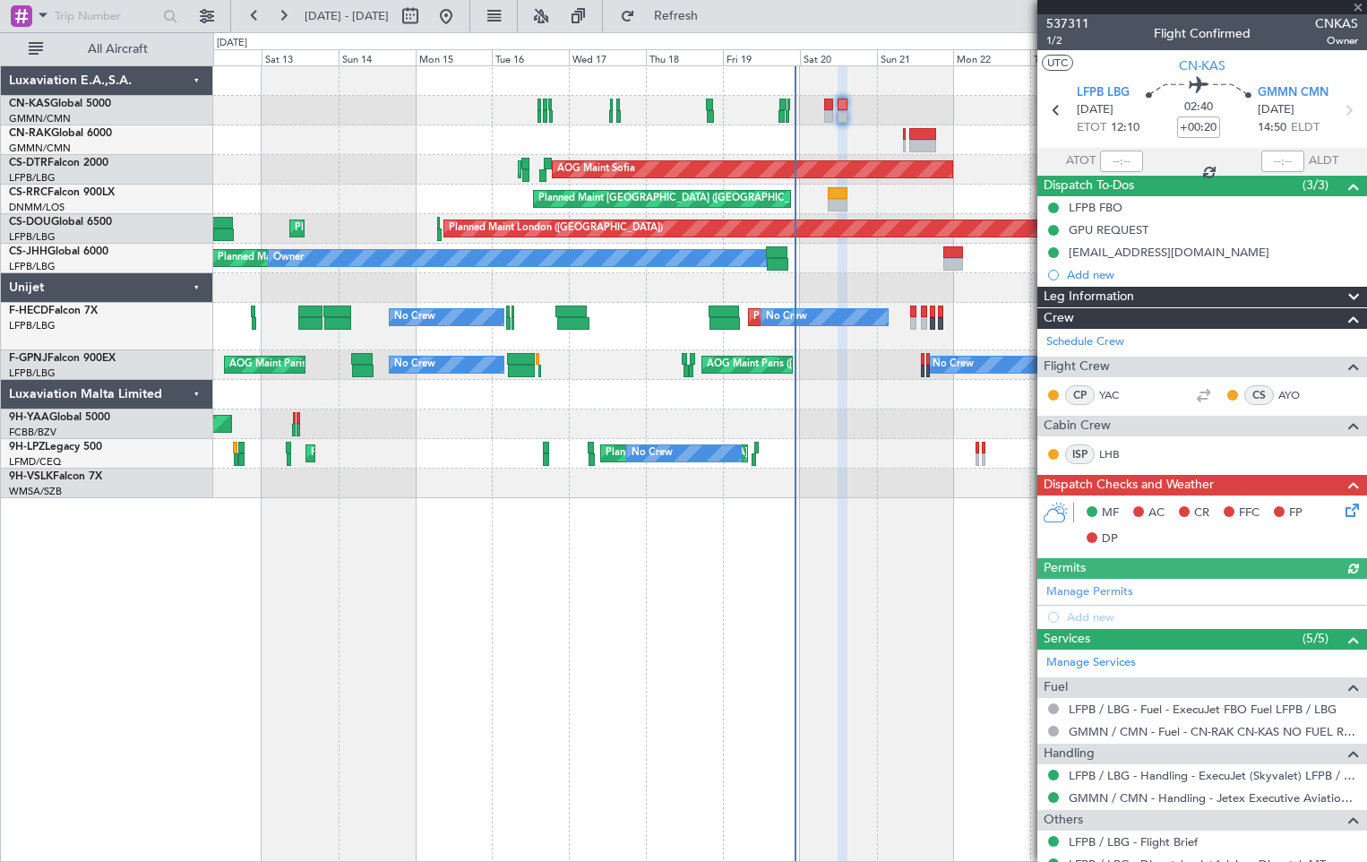
click at [1342, 510] on icon at bounding box center [1349, 507] width 14 height 14
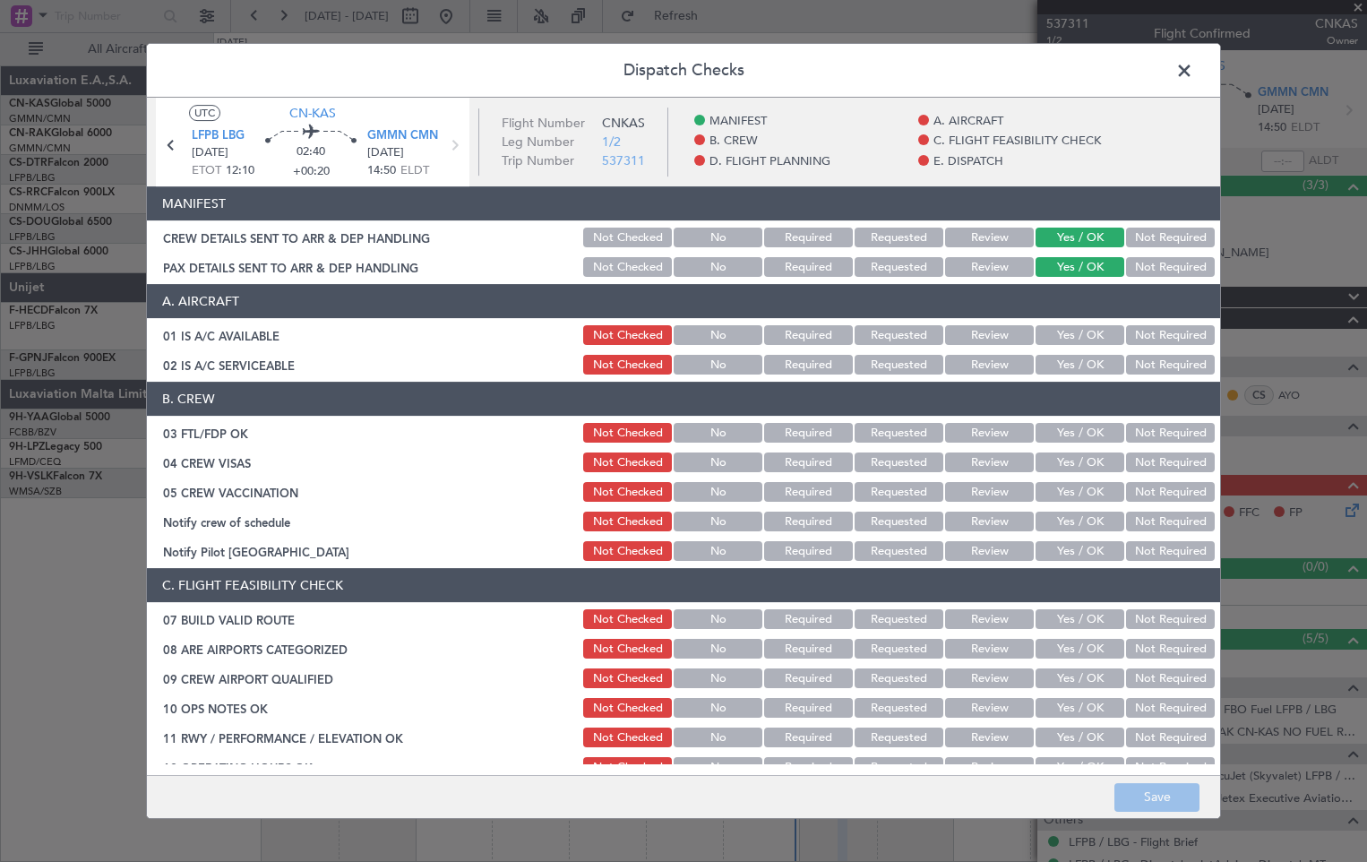
click at [1066, 336] on button "Yes / OK" at bounding box center [1079, 335] width 89 height 20
click at [1069, 365] on button "Yes / OK" at bounding box center [1079, 365] width 89 height 20
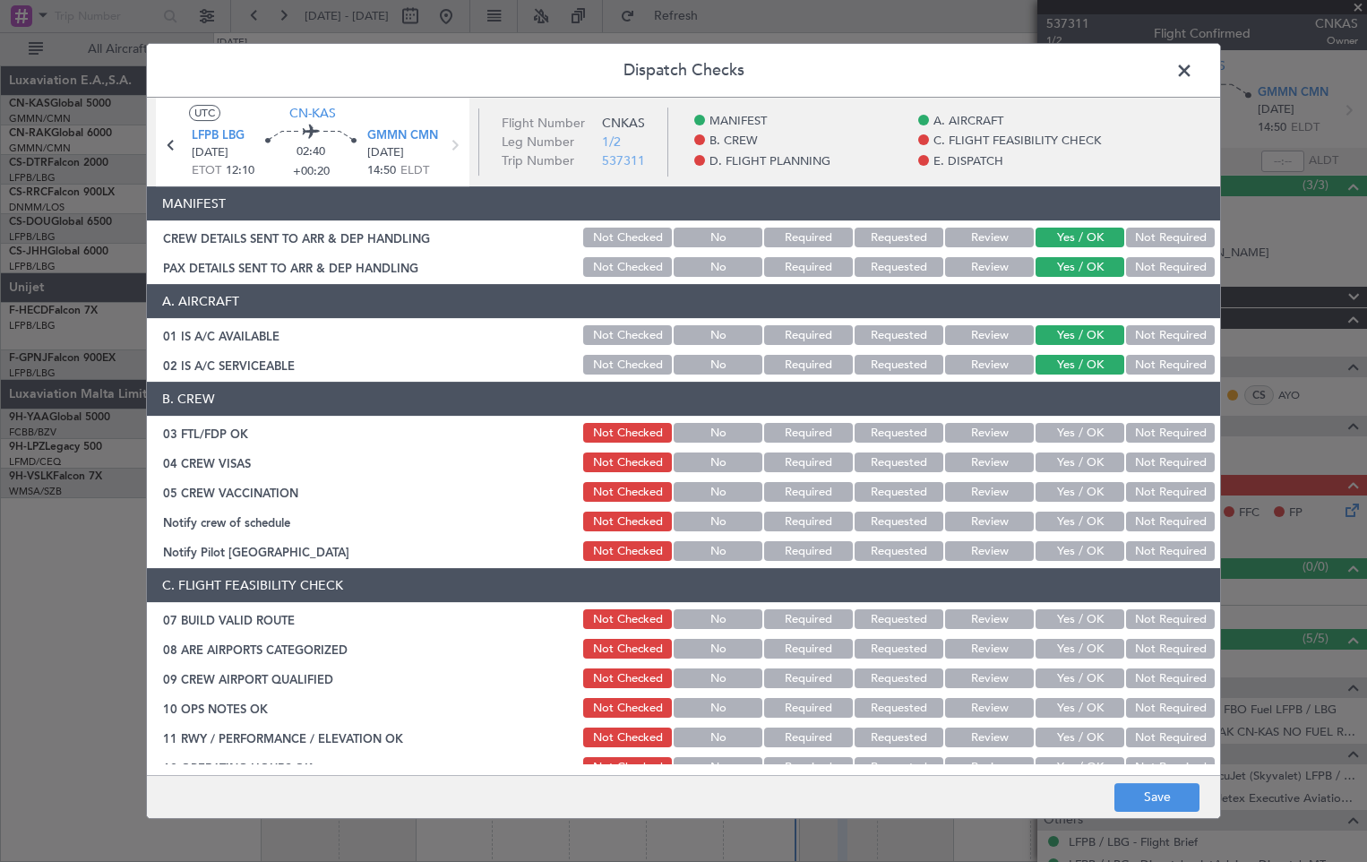
click at [1065, 429] on button "Yes / OK" at bounding box center [1079, 433] width 89 height 20
click at [1067, 461] on button "Yes / OK" at bounding box center [1079, 462] width 89 height 20
click at [1061, 492] on button "Yes / OK" at bounding box center [1079, 492] width 89 height 20
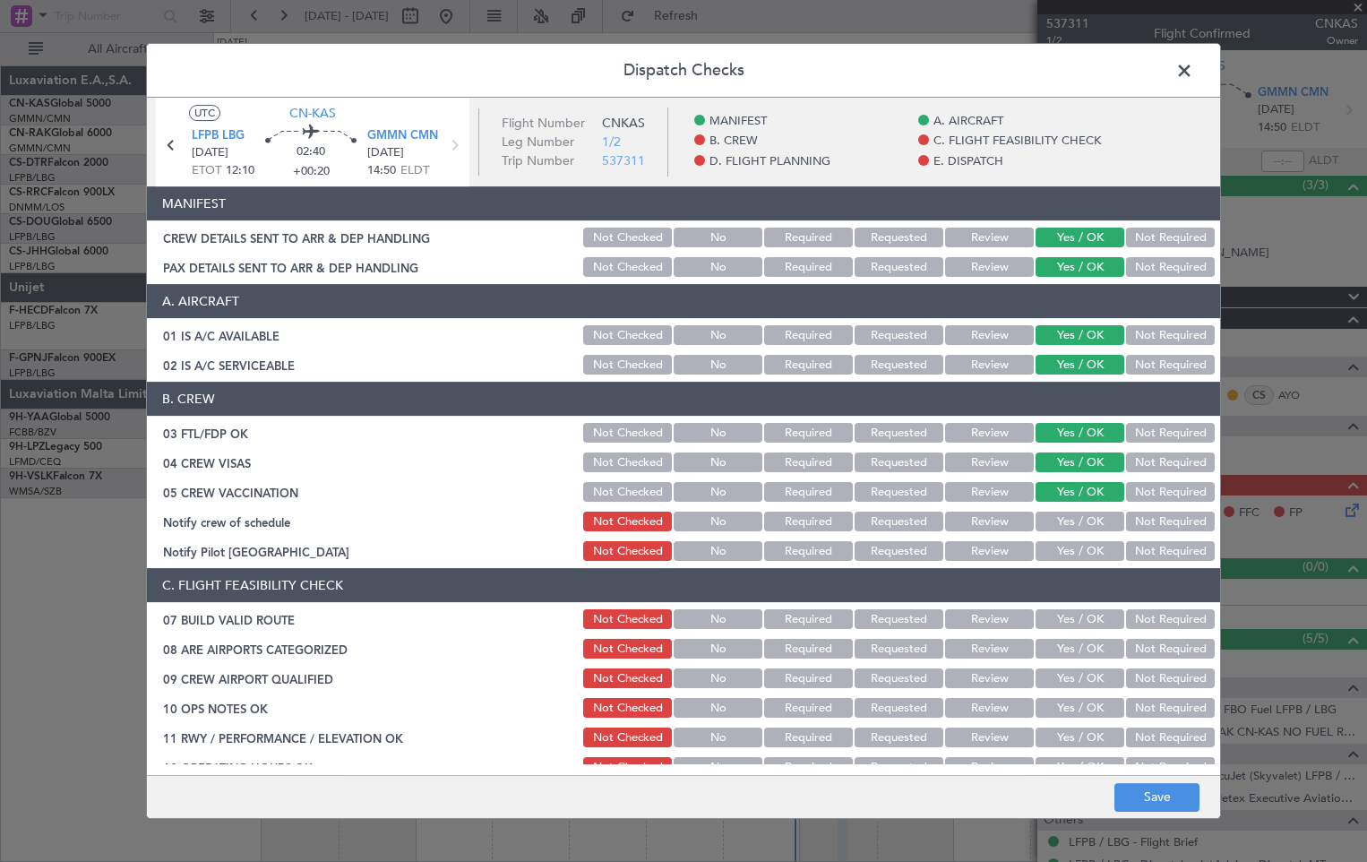
click at [1154, 517] on button "Not Required" at bounding box center [1170, 521] width 89 height 20
click at [1152, 554] on button "Not Required" at bounding box center [1170, 551] width 89 height 20
click at [1052, 618] on button "Yes / OK" at bounding box center [1079, 619] width 89 height 20
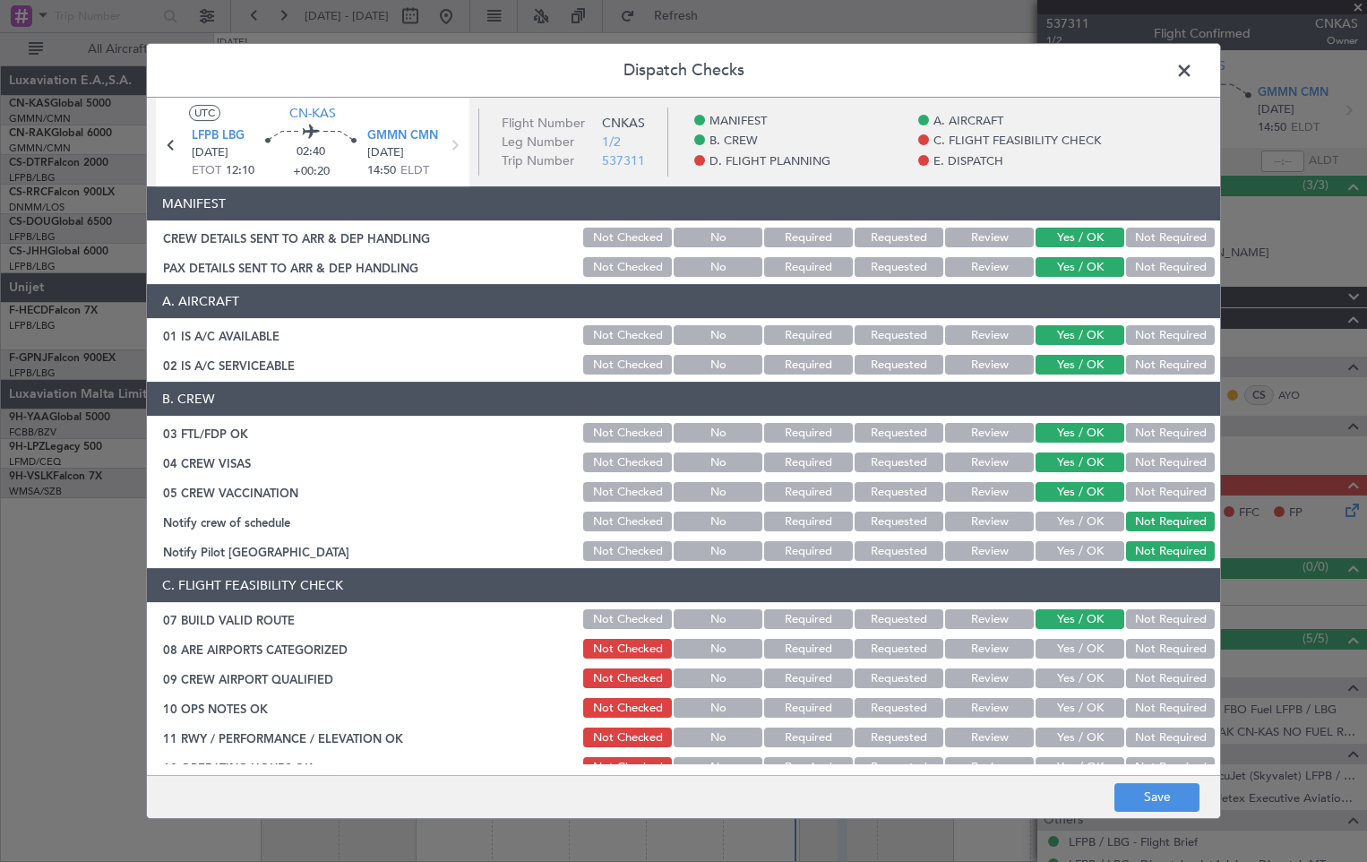
click at [1049, 643] on button "Yes / OK" at bounding box center [1079, 649] width 89 height 20
click at [1045, 666] on div "Yes / OK" at bounding box center [1078, 677] width 90 height 25
click at [1044, 677] on button "Yes / OK" at bounding box center [1079, 678] width 89 height 20
click at [1047, 703] on button "Yes / OK" at bounding box center [1079, 708] width 89 height 20
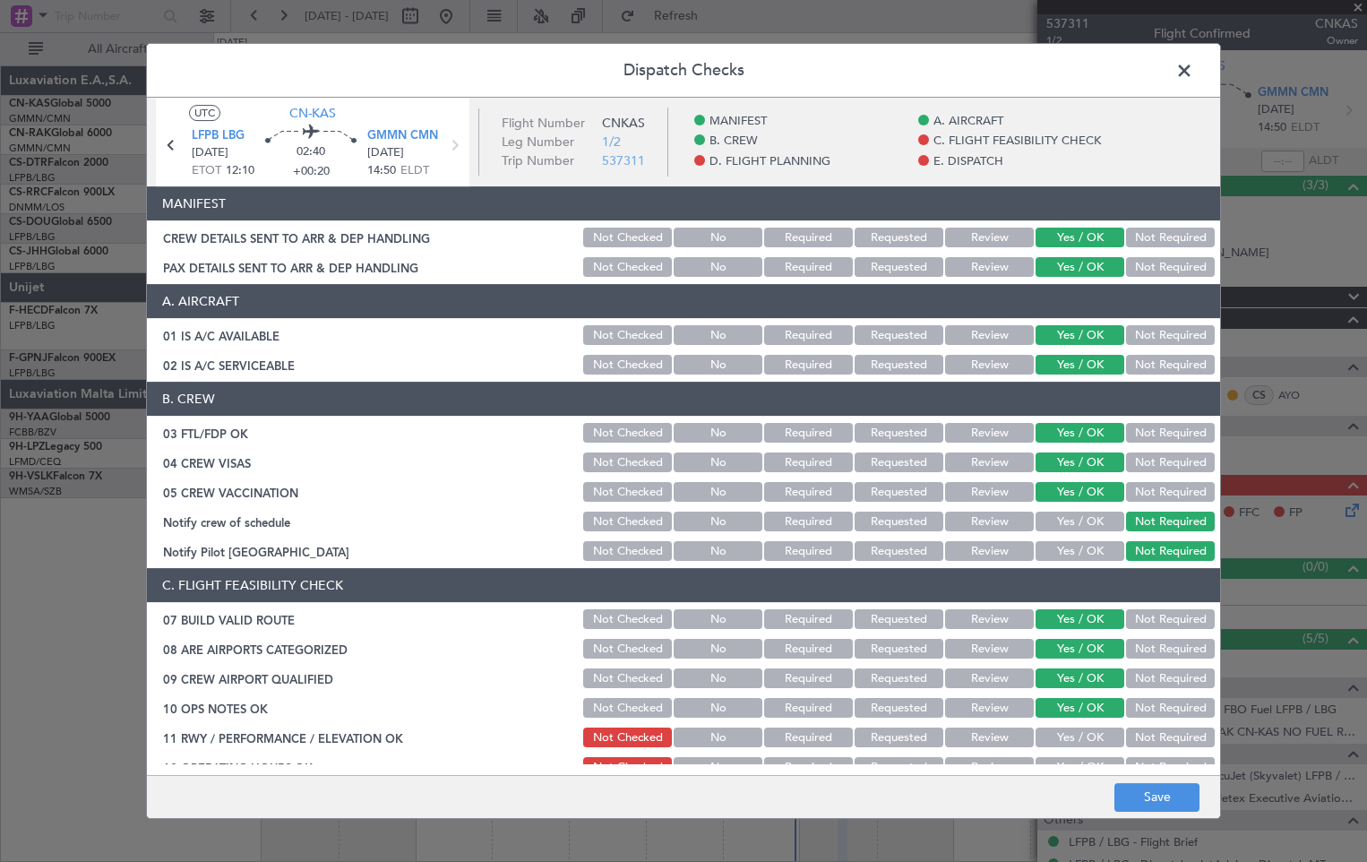
click at [1051, 734] on button "Yes / OK" at bounding box center [1079, 737] width 89 height 20
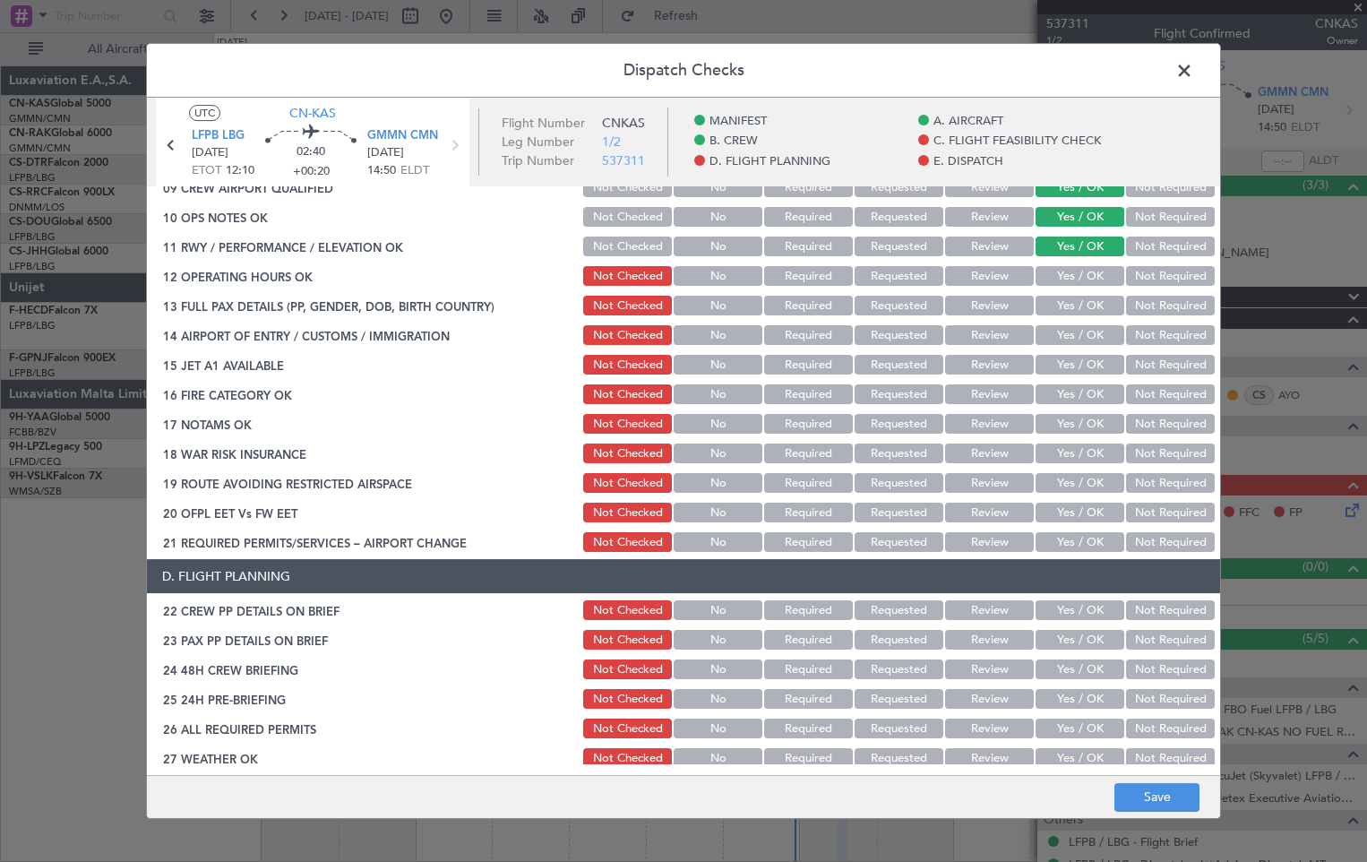
scroll to position [499, 0]
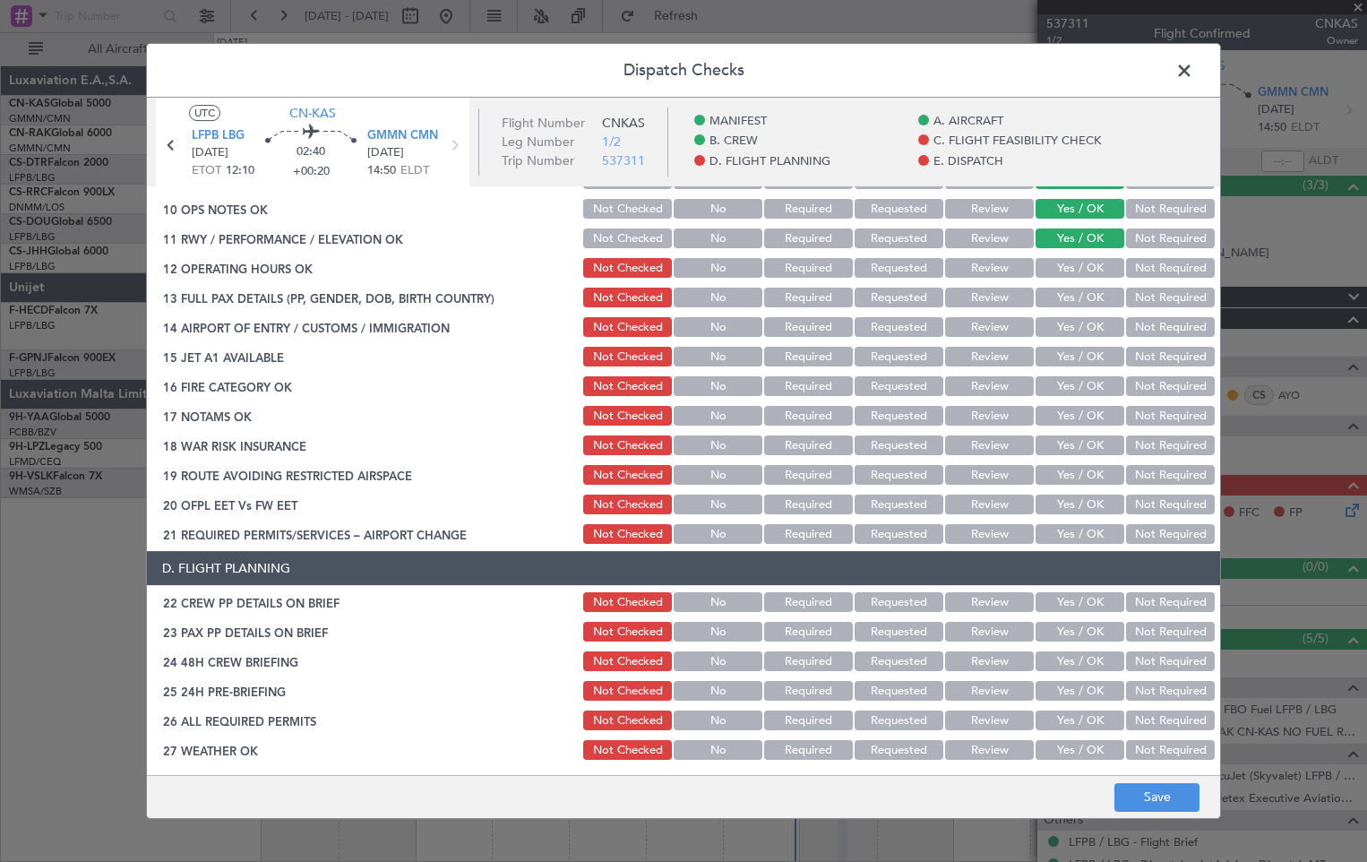
click at [1074, 263] on button "Yes / OK" at bounding box center [1079, 268] width 89 height 20
click at [1068, 288] on button "Yes / OK" at bounding box center [1079, 298] width 89 height 20
click at [1061, 324] on button "Yes / OK" at bounding box center [1079, 327] width 89 height 20
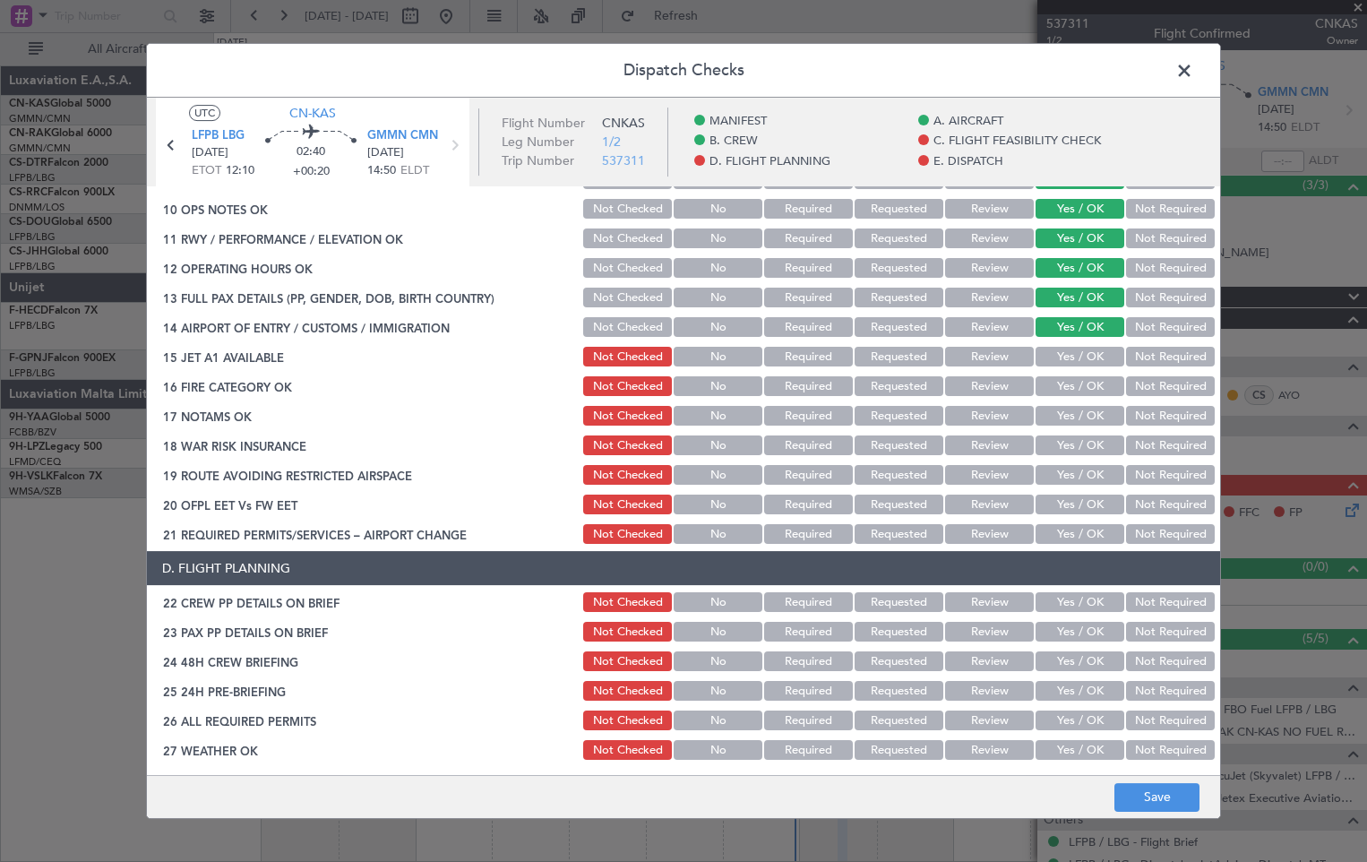
click at [1059, 352] on button "Yes / OK" at bounding box center [1079, 357] width 89 height 20
click at [1058, 392] on button "Yes / OK" at bounding box center [1079, 386] width 89 height 20
click at [1072, 413] on button "Yes / OK" at bounding box center [1079, 416] width 89 height 20
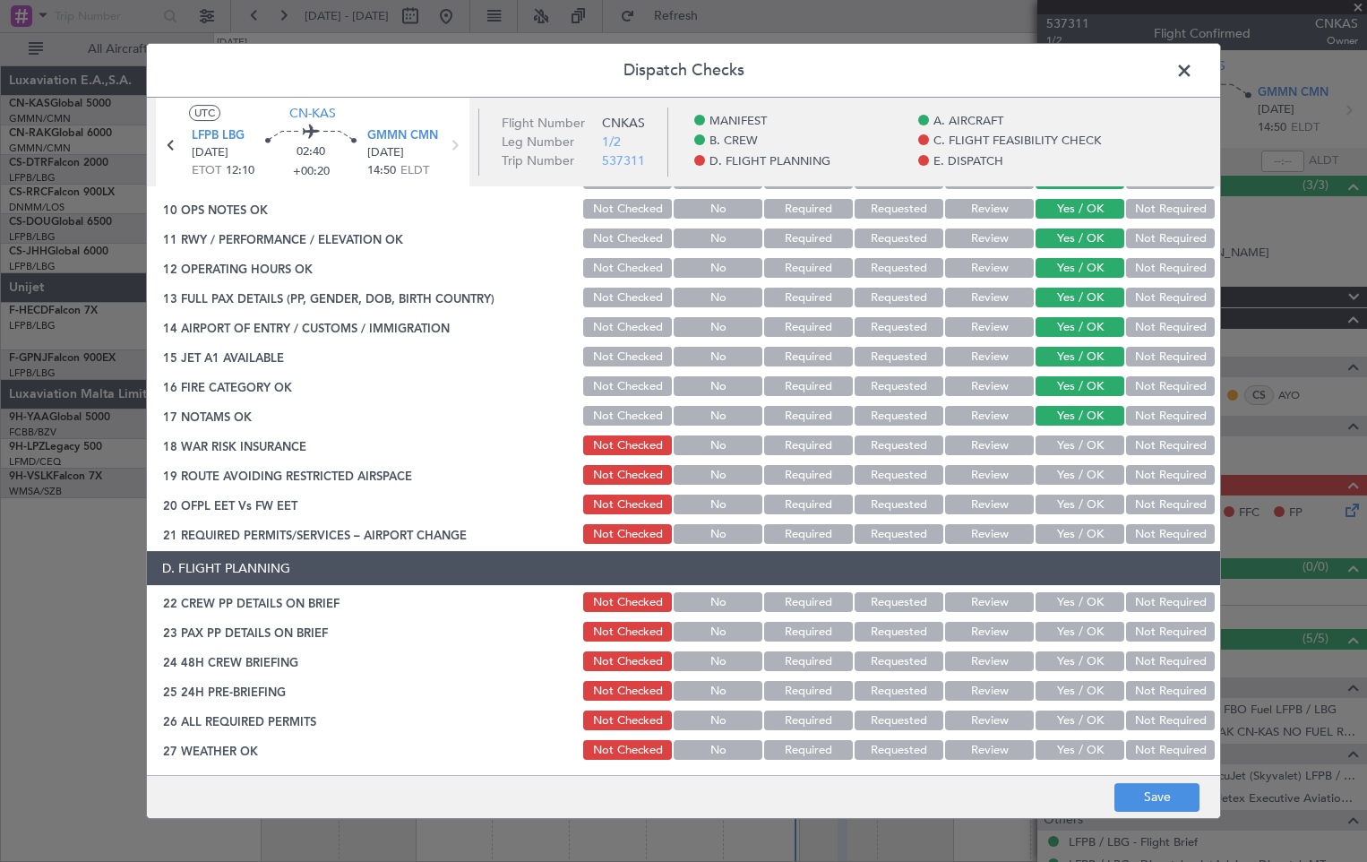
click at [1069, 451] on button "Yes / OK" at bounding box center [1079, 445] width 89 height 20
click at [1067, 479] on button "Yes / OK" at bounding box center [1079, 475] width 89 height 20
click at [1067, 502] on button "Yes / OK" at bounding box center [1079, 504] width 89 height 20
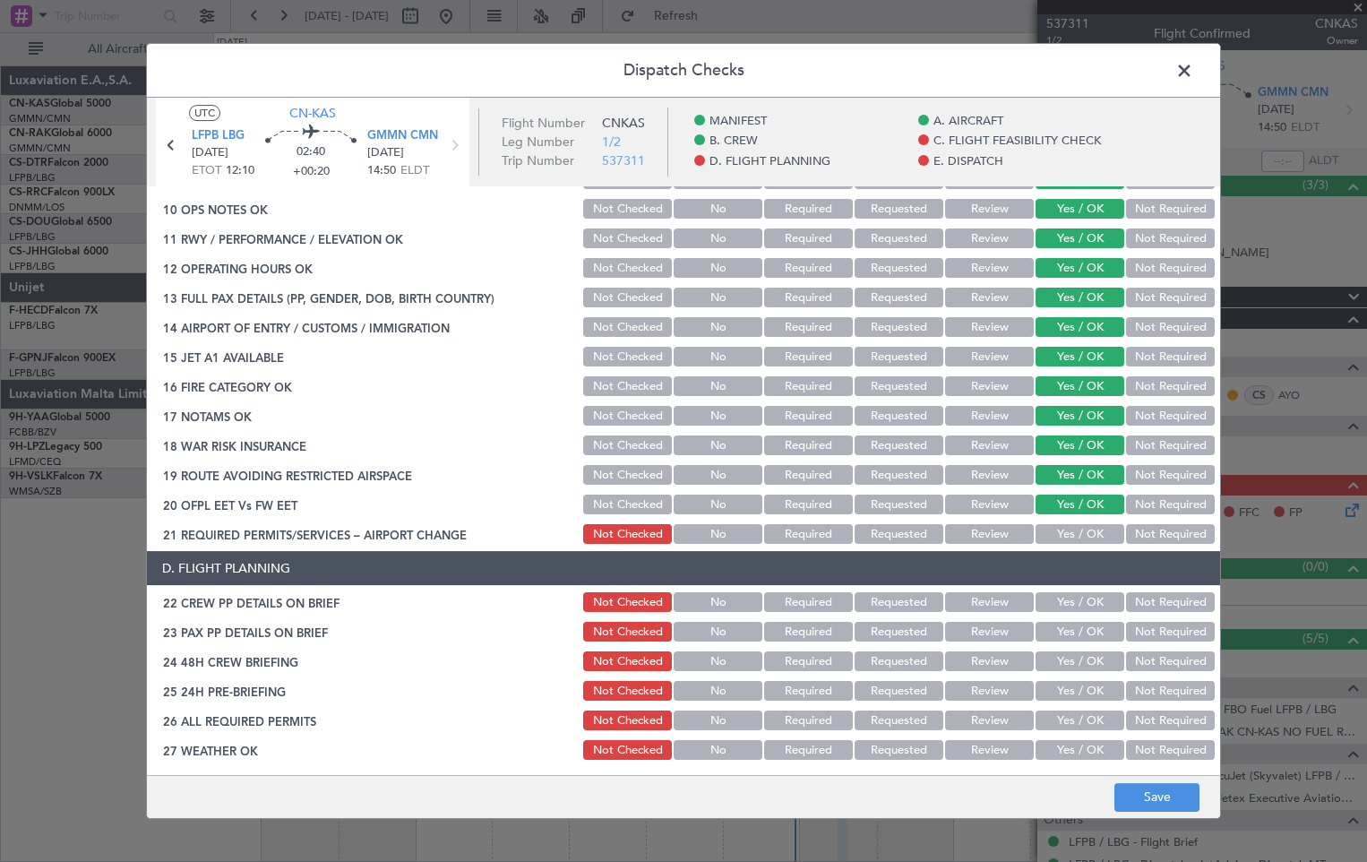
click at [1067, 533] on button "Yes / OK" at bounding box center [1079, 534] width 89 height 20
click at [1063, 598] on button "Yes / OK" at bounding box center [1079, 602] width 89 height 20
click at [1062, 635] on button "Yes / OK" at bounding box center [1079, 632] width 89 height 20
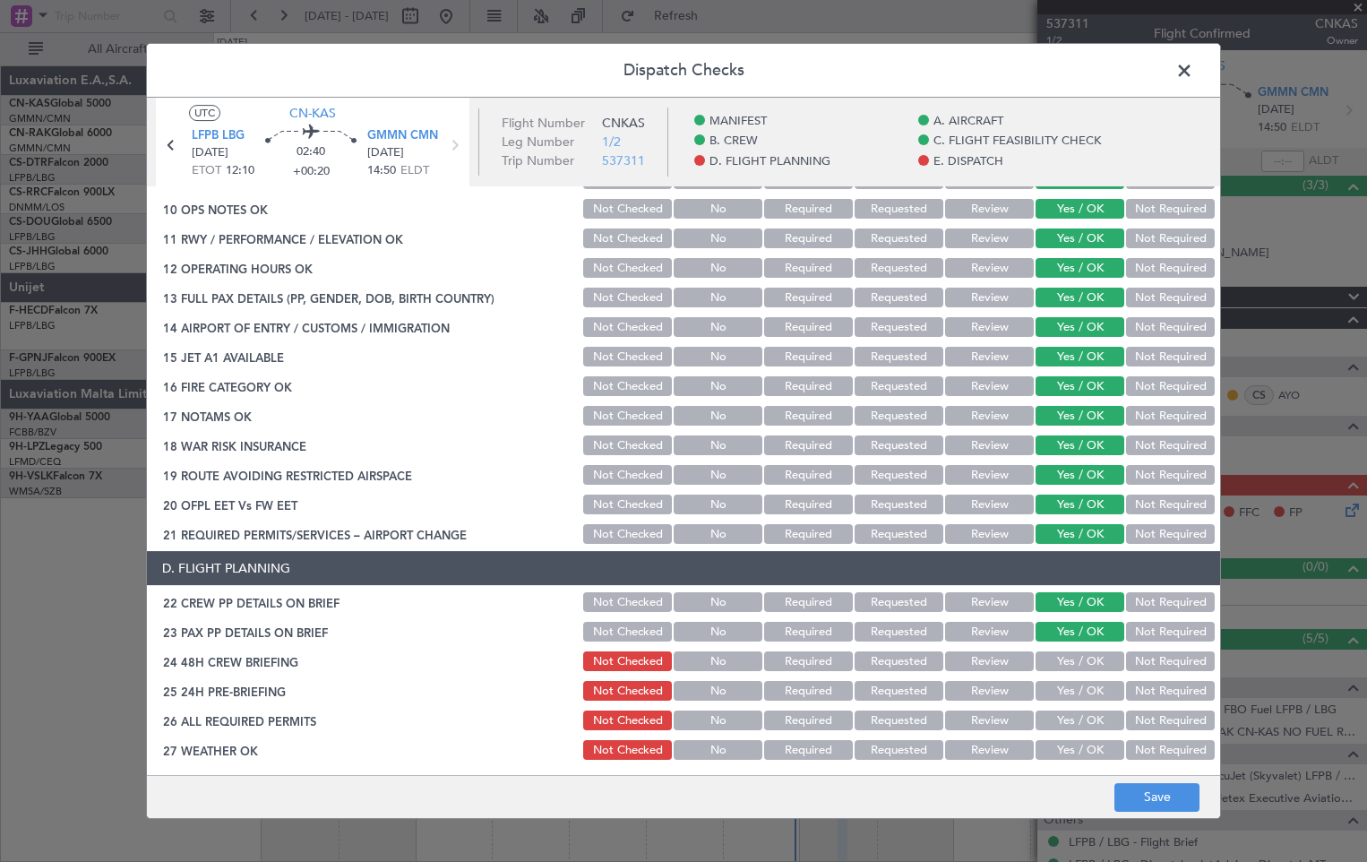
click at [1060, 667] on button "Yes / OK" at bounding box center [1079, 661] width 89 height 20
click at [1060, 697] on button "Yes / OK" at bounding box center [1079, 691] width 89 height 20
click at [1058, 719] on button "Yes / OK" at bounding box center [1079, 720] width 89 height 20
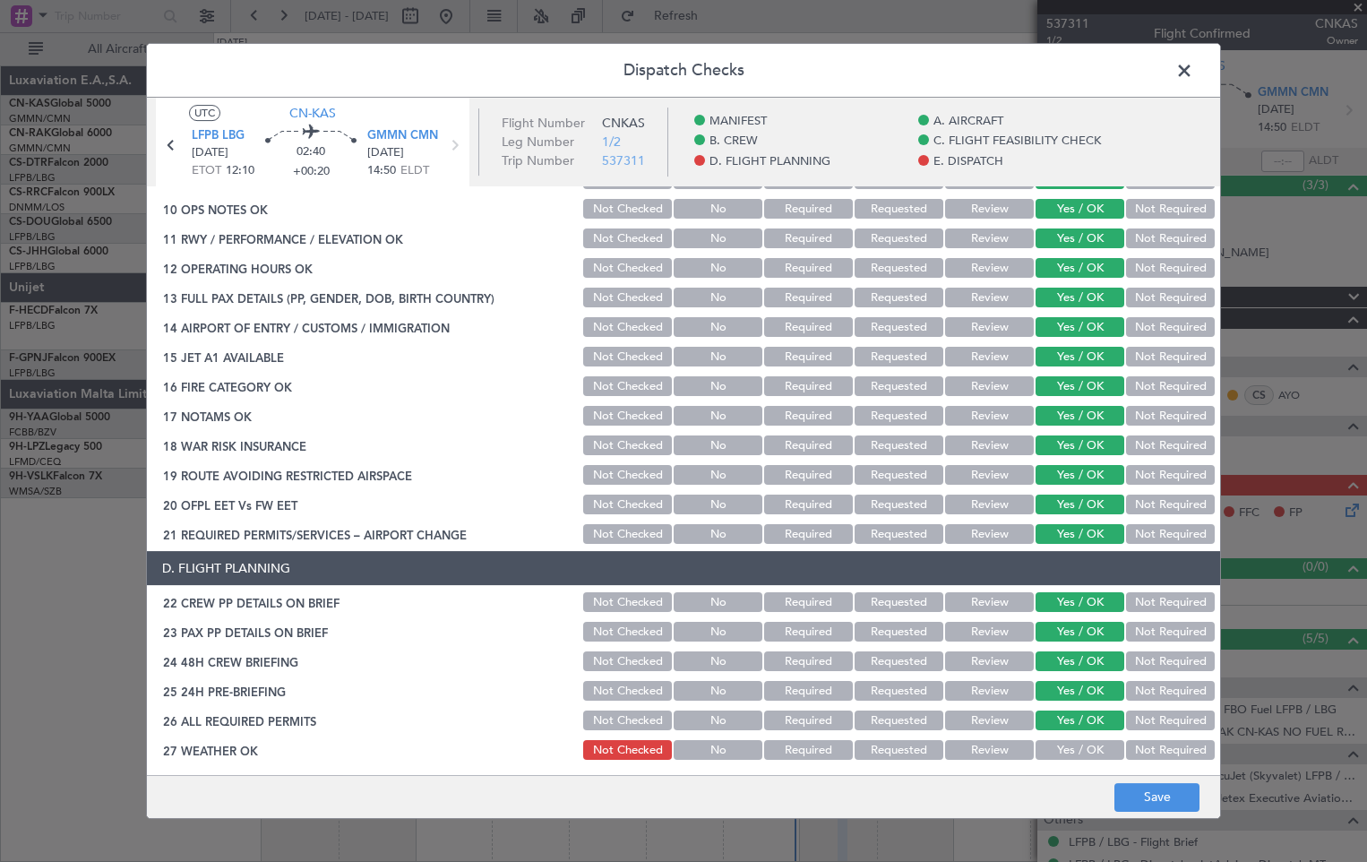
click at [1057, 735] on section "D. FLIGHT PLANNING 22 CREW PP DETAILS ON BRIEF Not Checked No Required Requeste…" at bounding box center [683, 730] width 1073 height 359
click at [1057, 757] on button "Yes / OK" at bounding box center [1079, 750] width 89 height 20
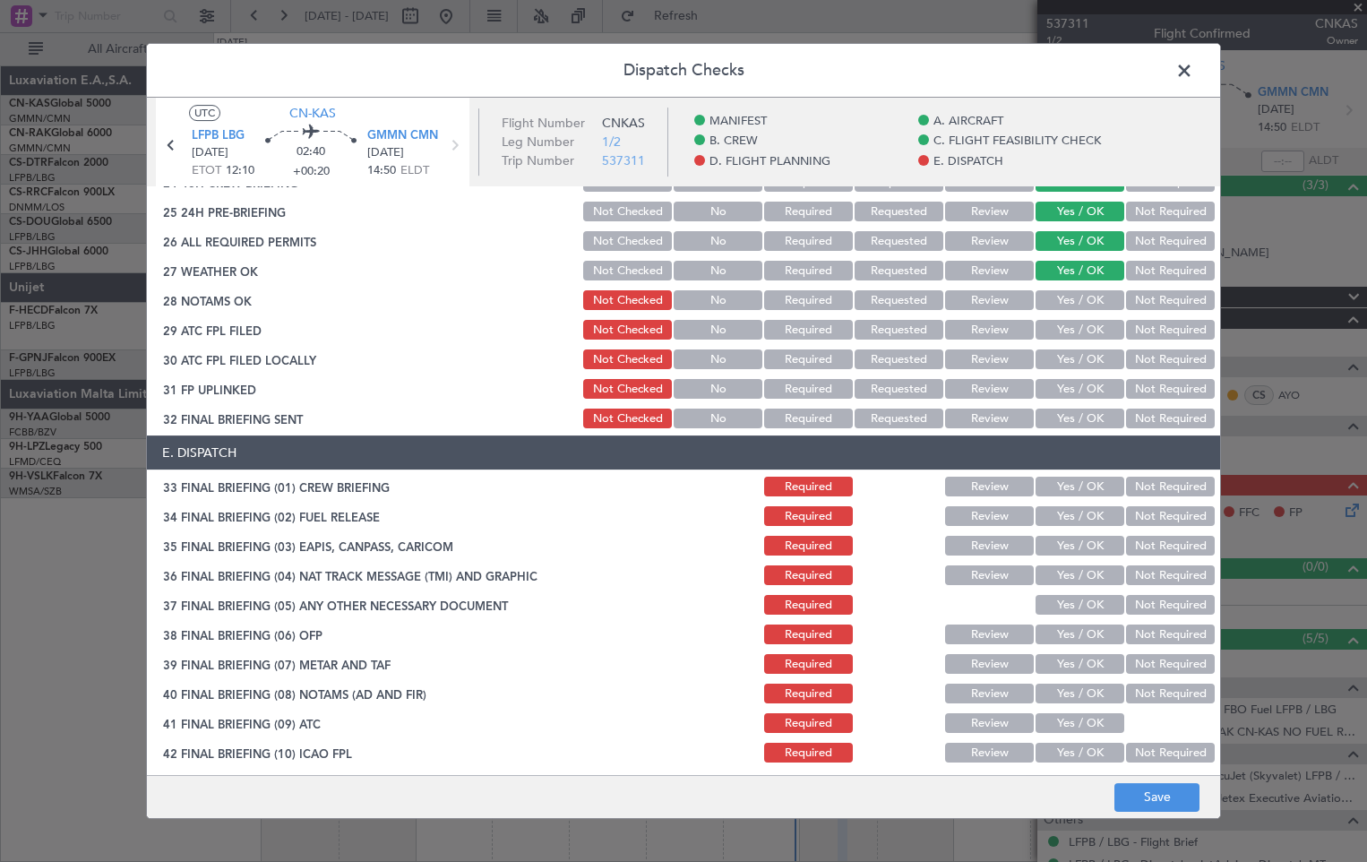
scroll to position [986, 0]
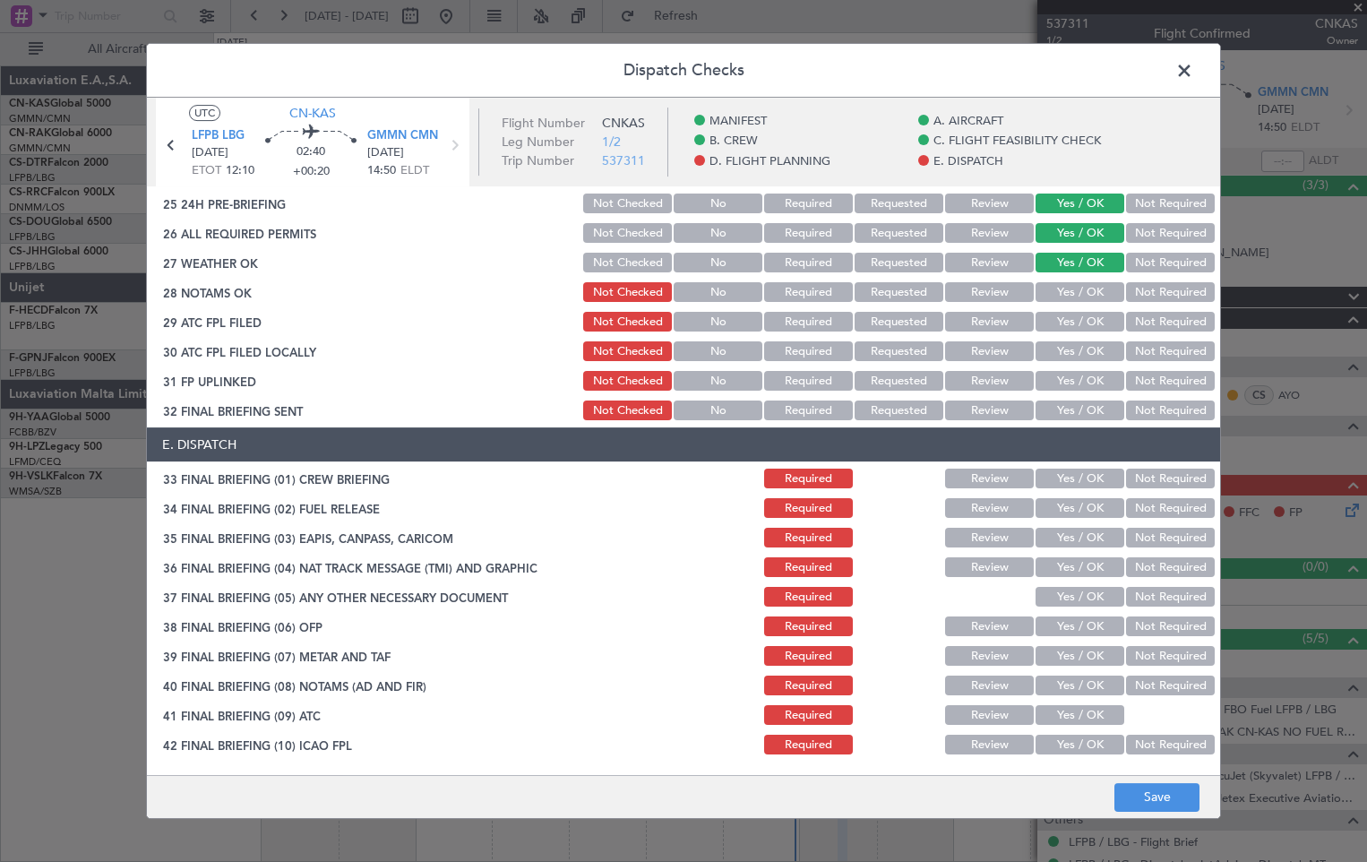
click at [1085, 292] on button "Yes / OK" at bounding box center [1079, 292] width 89 height 20
click at [1088, 330] on button "Yes / OK" at bounding box center [1079, 322] width 89 height 20
click at [1092, 354] on button "Yes / OK" at bounding box center [1079, 351] width 89 height 20
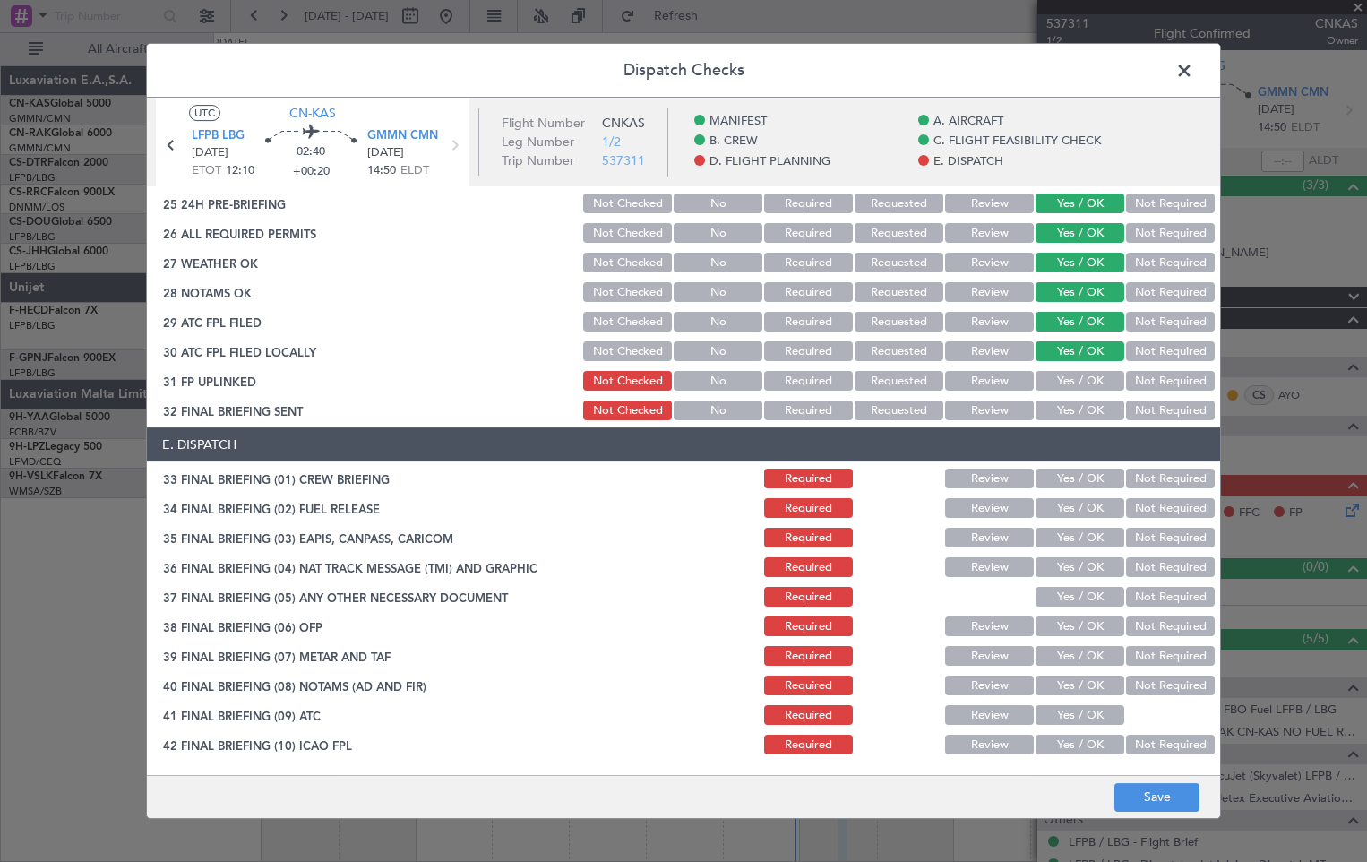
click at [1092, 376] on button "Yes / OK" at bounding box center [1079, 381] width 89 height 20
click at [1092, 393] on div "Yes / OK" at bounding box center [1078, 380] width 90 height 25
click at [1089, 416] on button "Yes / OK" at bounding box center [1079, 410] width 89 height 20
click at [1070, 482] on button "Yes / OK" at bounding box center [1079, 478] width 89 height 20
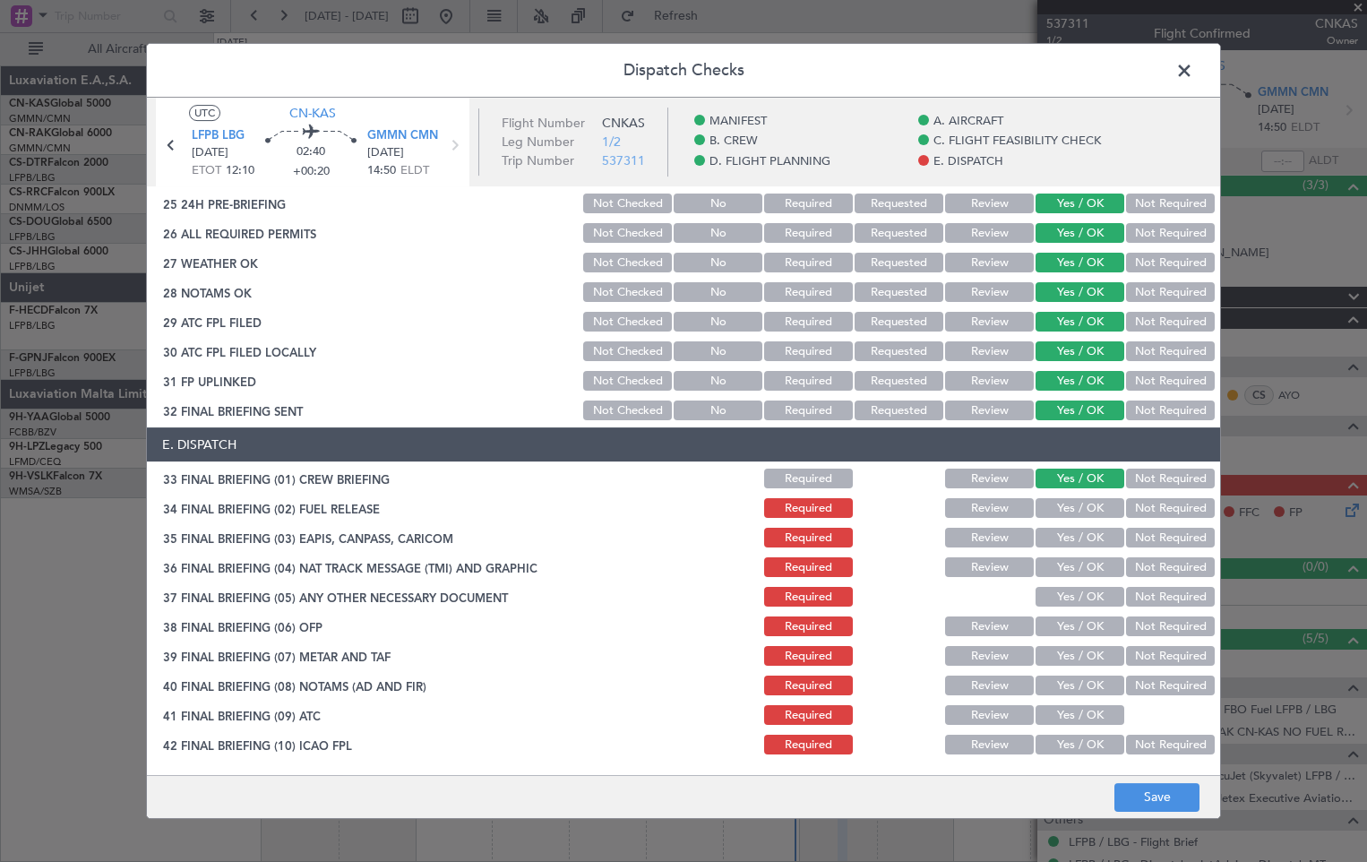
click at [1068, 511] on button "Yes / OK" at bounding box center [1079, 508] width 89 height 20
click at [1067, 545] on button "Yes / OK" at bounding box center [1079, 538] width 89 height 20
click at [1067, 571] on button "Yes / OK" at bounding box center [1079, 567] width 89 height 20
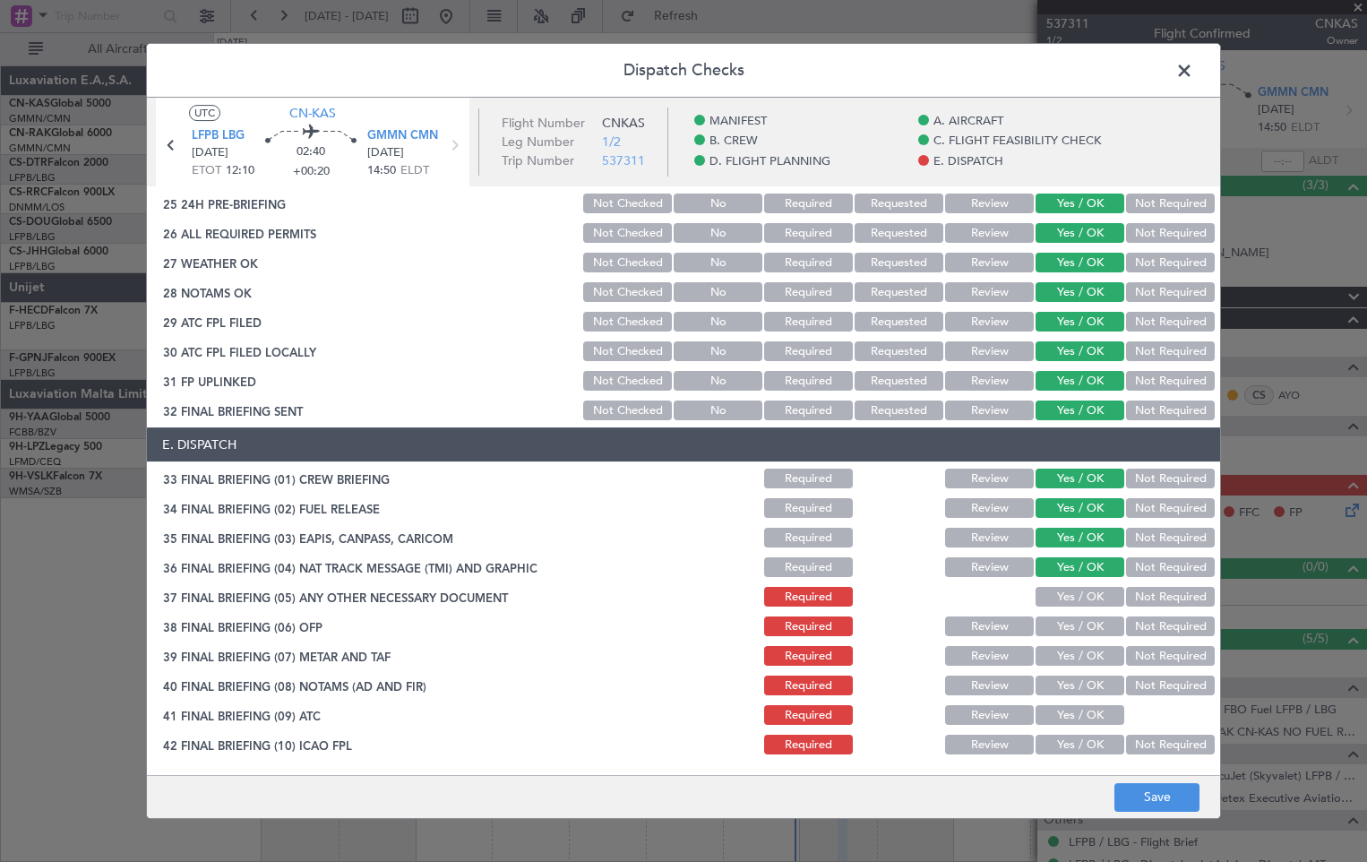
click at [1067, 589] on button "Yes / OK" at bounding box center [1079, 597] width 89 height 20
click at [1070, 634] on button "Yes / OK" at bounding box center [1079, 626] width 89 height 20
click at [1069, 662] on button "Yes / OK" at bounding box center [1079, 656] width 89 height 20
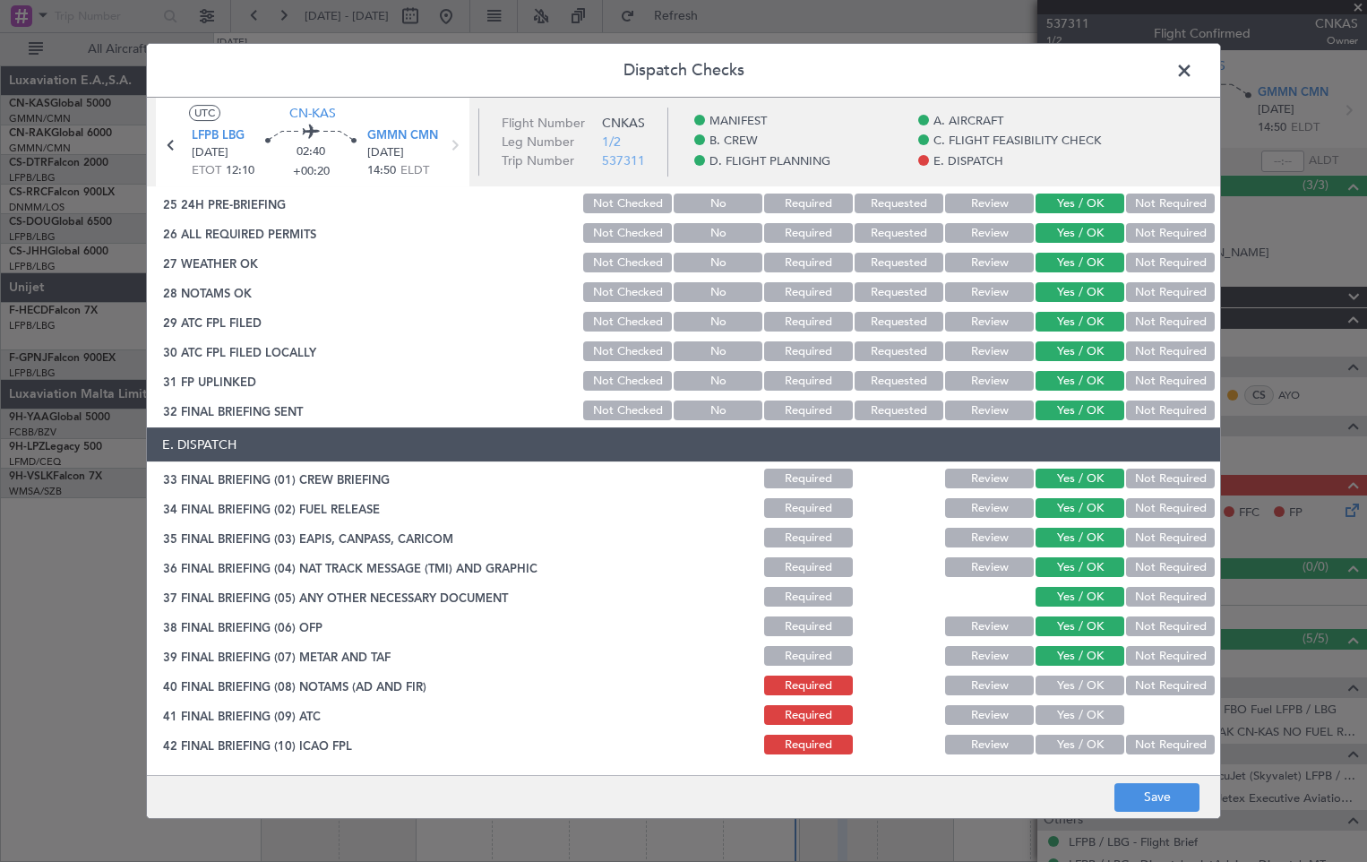
click at [1070, 688] on button "Yes / OK" at bounding box center [1079, 685] width 89 height 20
click at [1070, 710] on button "Yes / OK" at bounding box center [1079, 715] width 89 height 20
click at [1070, 741] on button "Yes / OK" at bounding box center [1079, 744] width 89 height 20
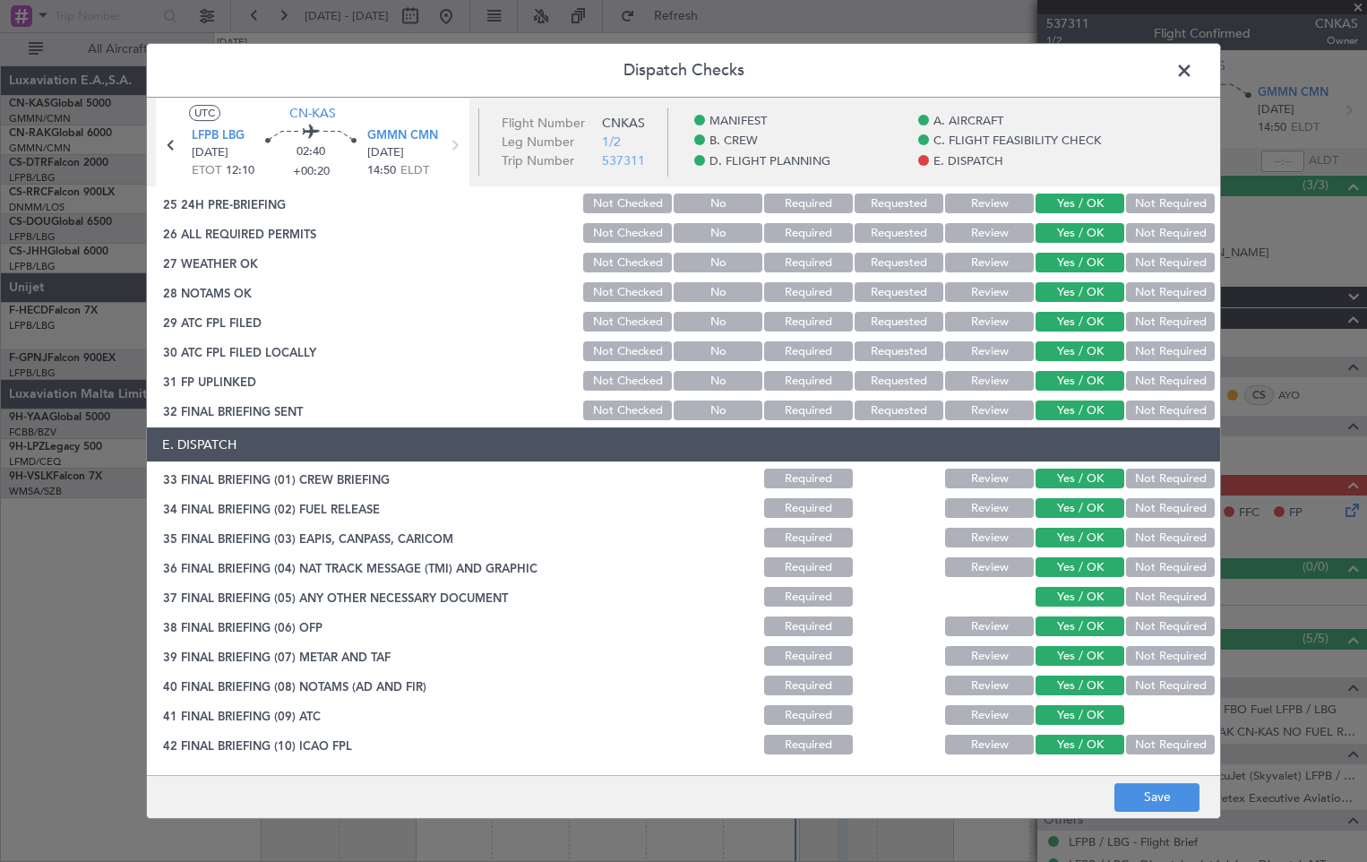
scroll to position [1043, 0]
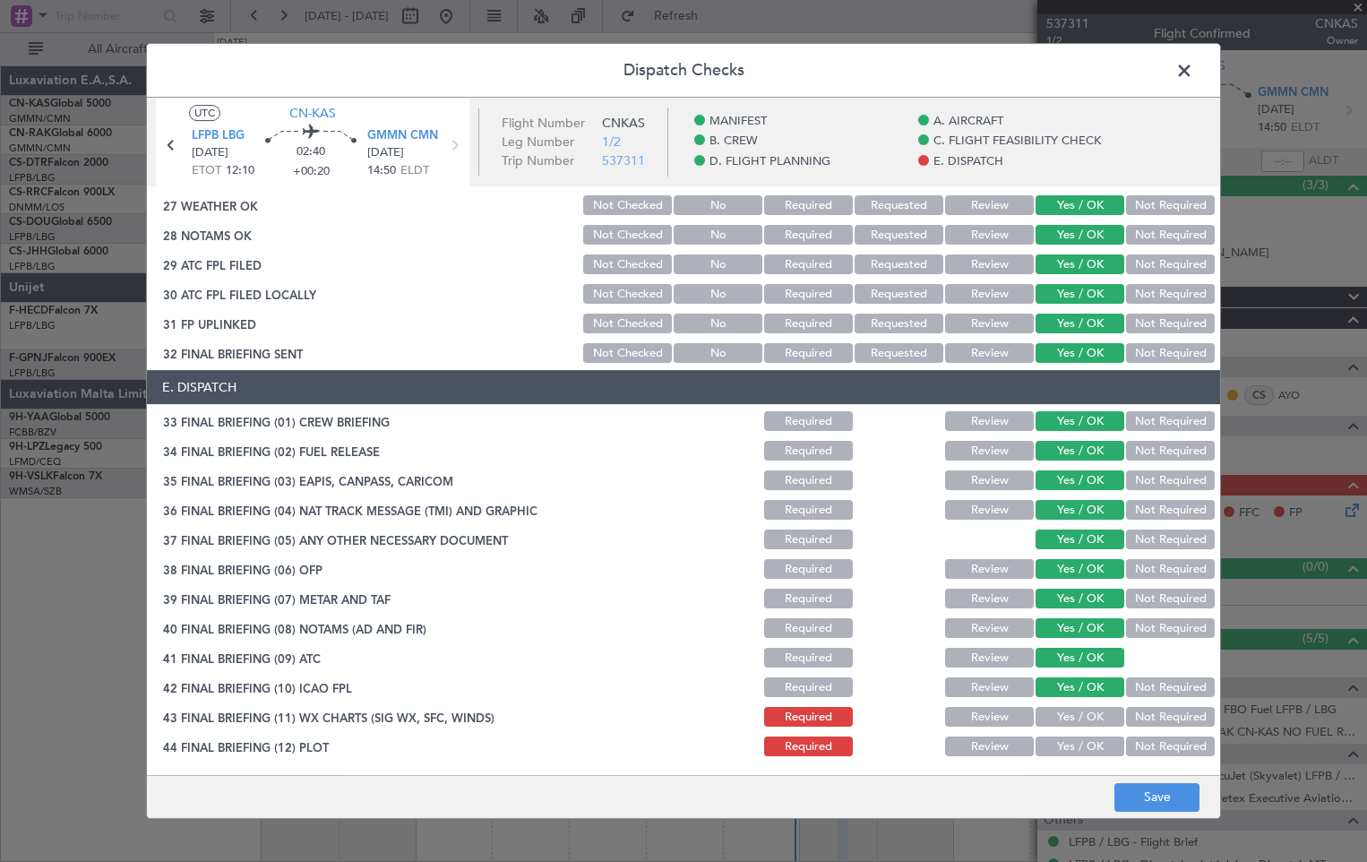
click at [1060, 710] on button "Yes / OK" at bounding box center [1079, 717] width 89 height 20
click at [1060, 745] on button "Yes / OK" at bounding box center [1079, 746] width 89 height 20
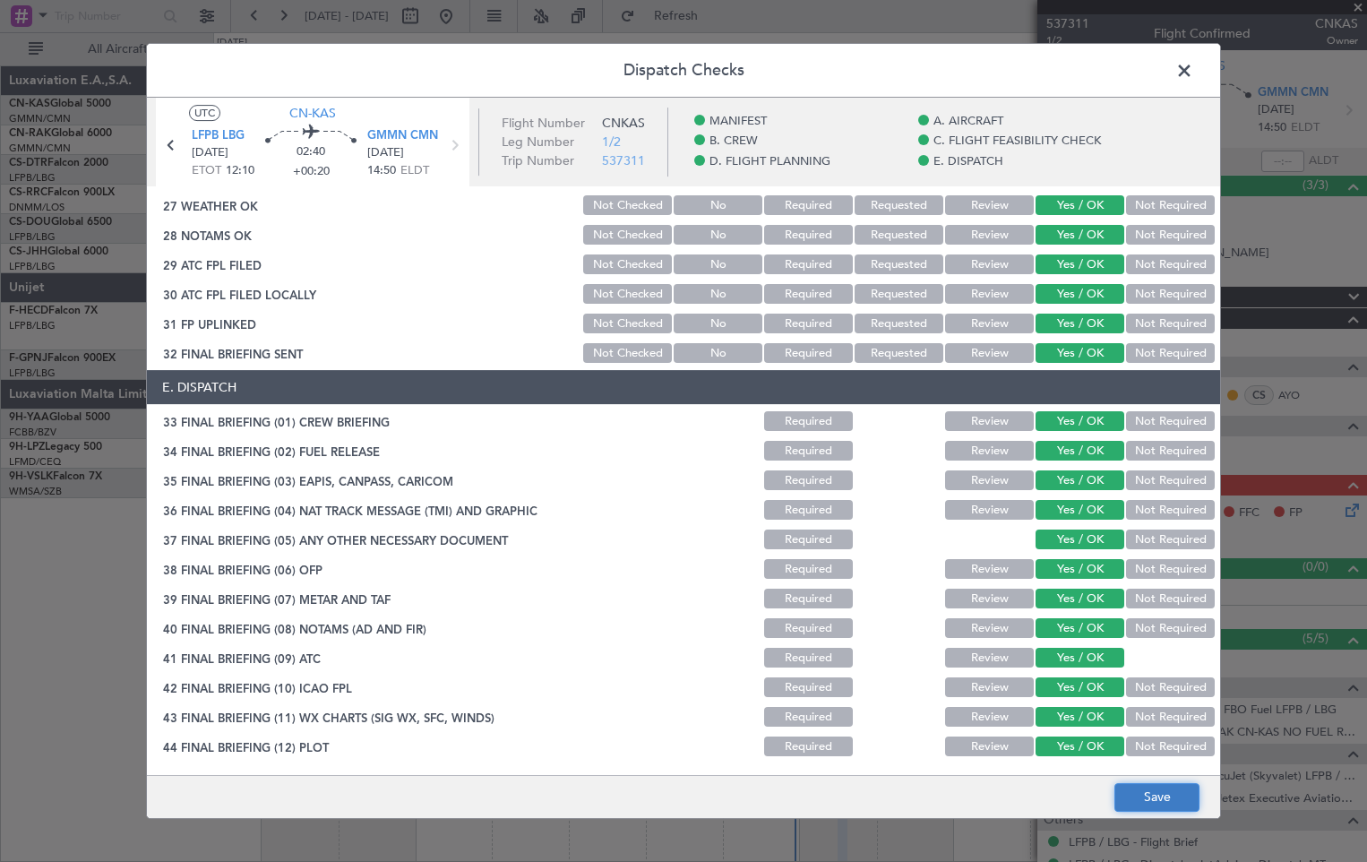
click at [1150, 801] on button "Save" at bounding box center [1156, 797] width 85 height 29
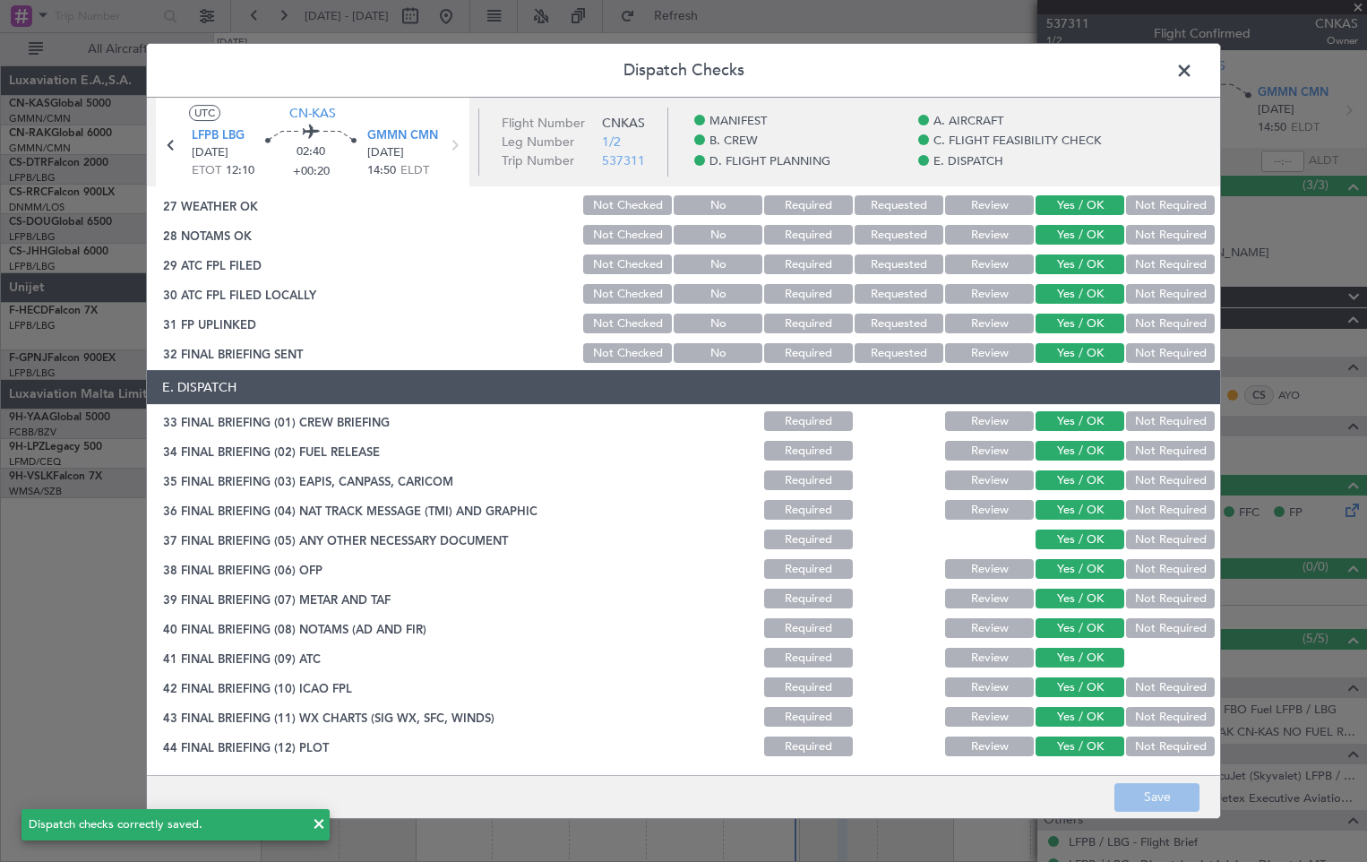
click at [1193, 73] on span at bounding box center [1193, 75] width 0 height 36
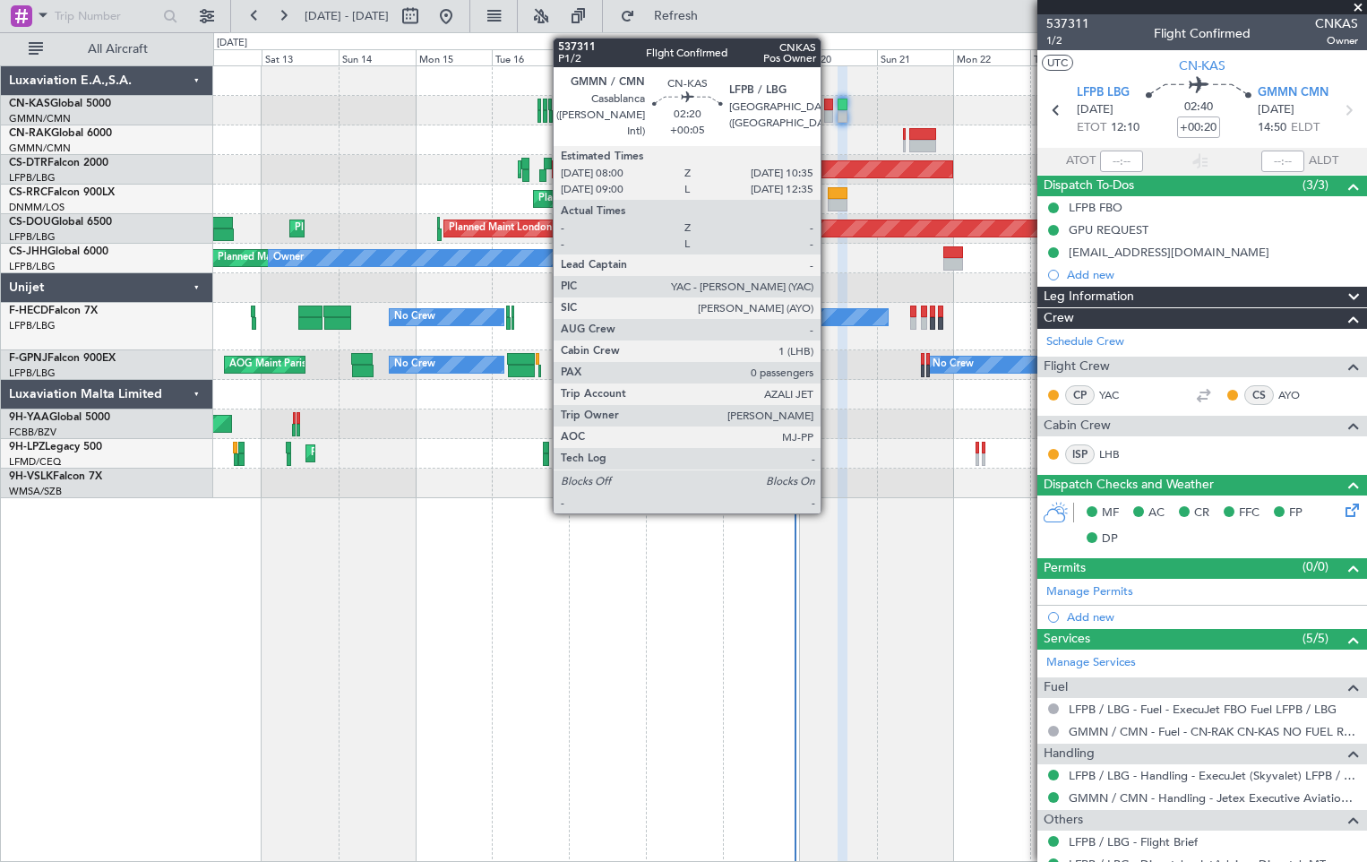
click at [828, 107] on div at bounding box center [828, 105] width 9 height 13
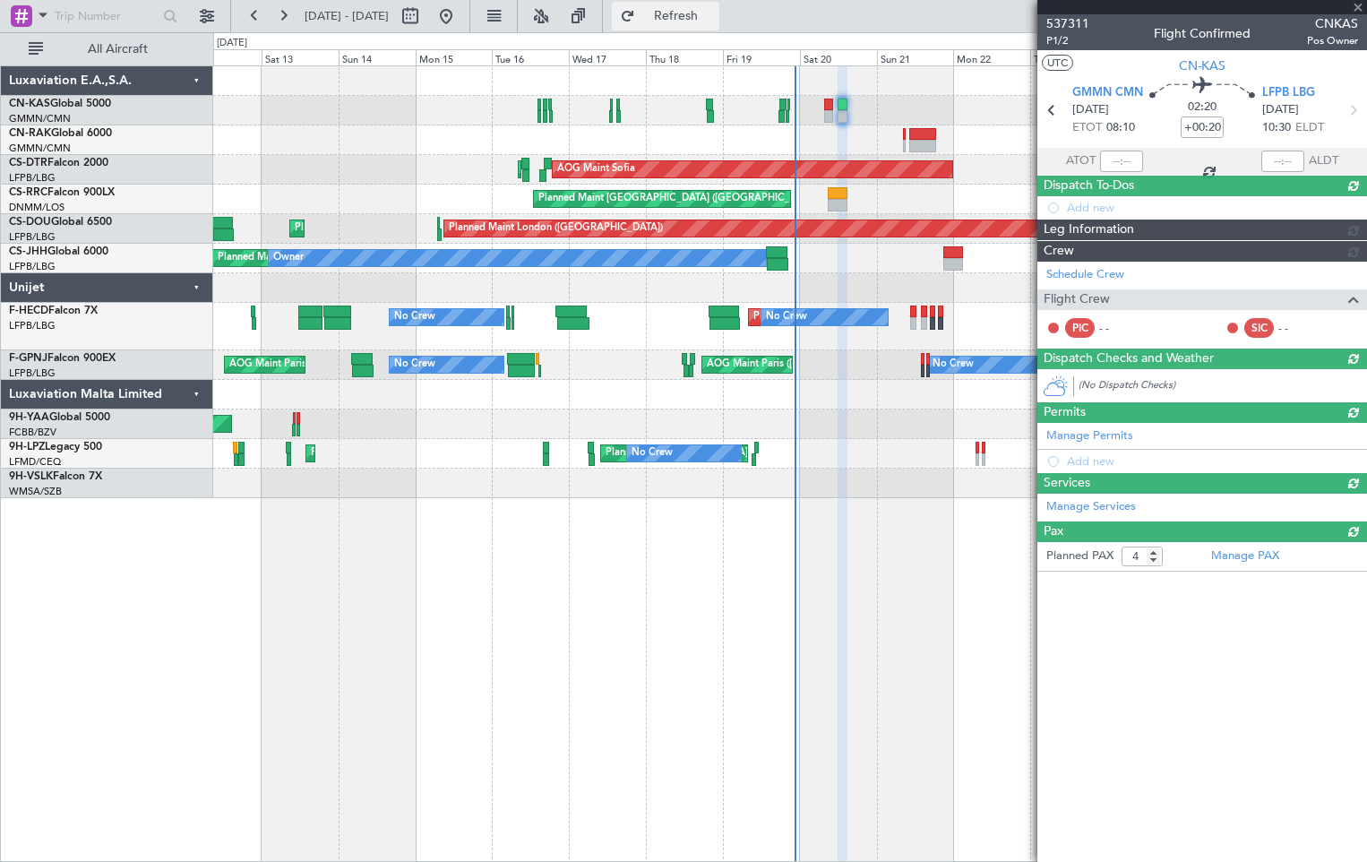
type input "+00:05"
type input "0"
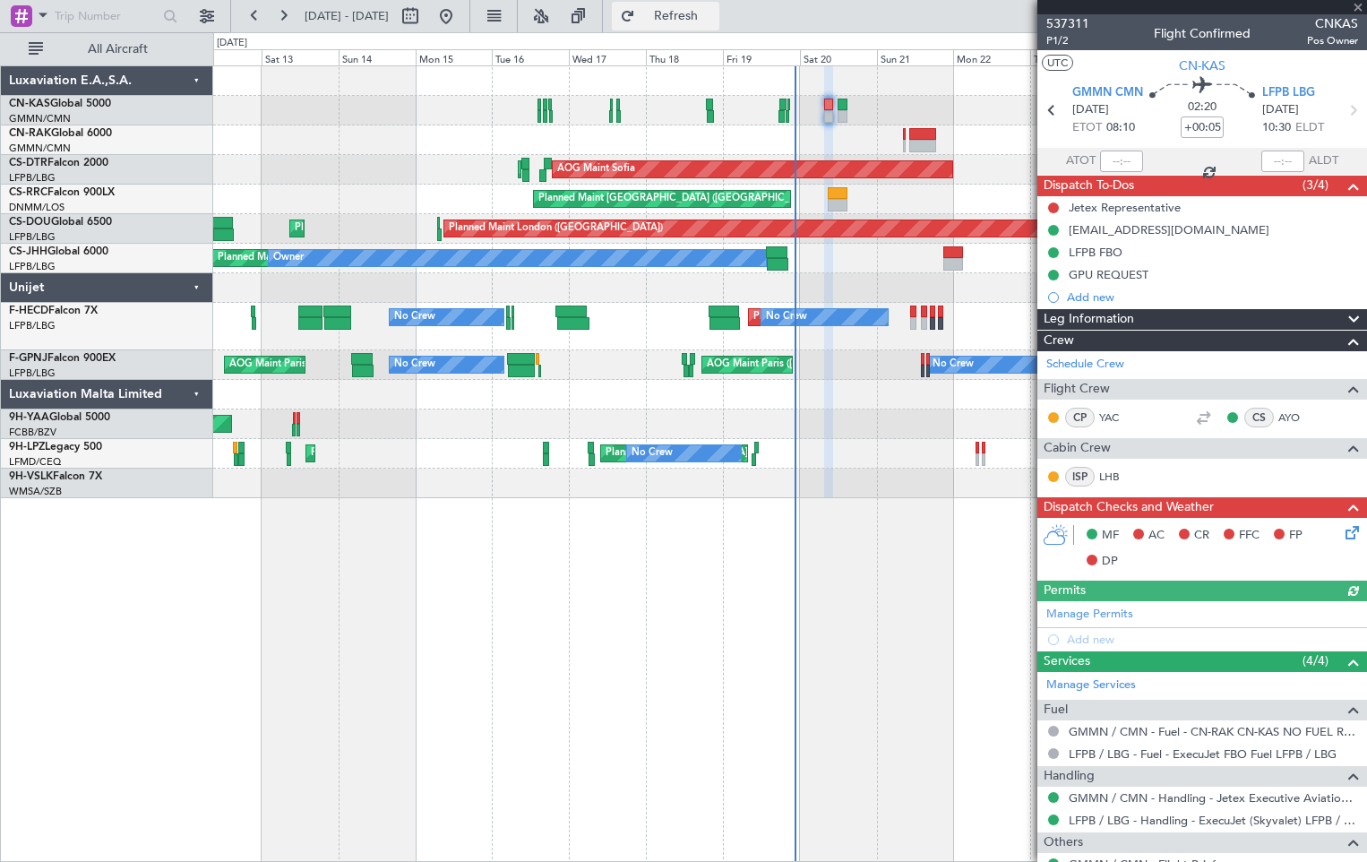
type input "[PERSON_NAME] ([PERSON_NAME])"
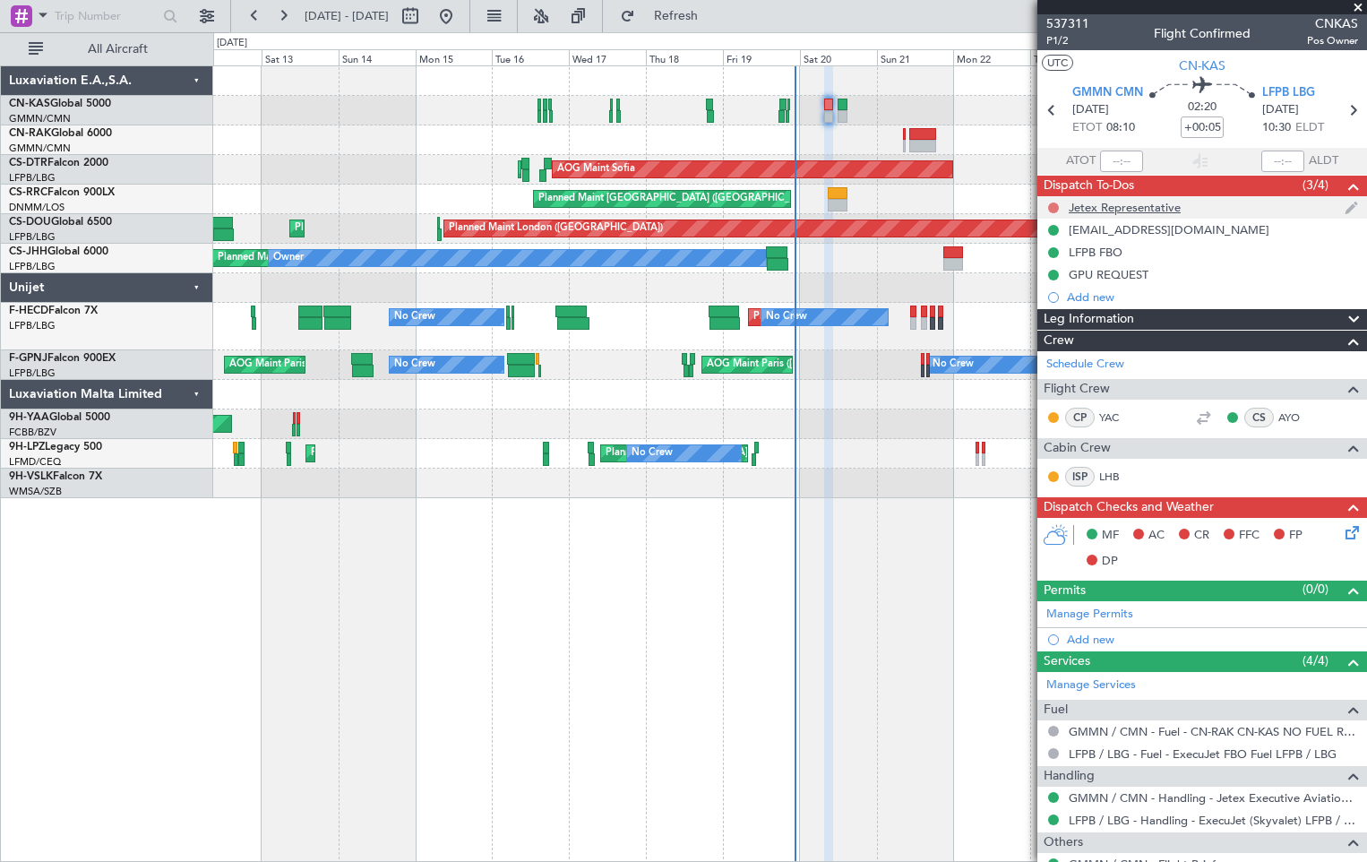
click at [1051, 203] on button at bounding box center [1053, 207] width 11 height 11
click at [1083, 282] on span "Completed" at bounding box center [1061, 287] width 59 height 18
click at [1342, 534] on icon at bounding box center [1349, 529] width 14 height 14
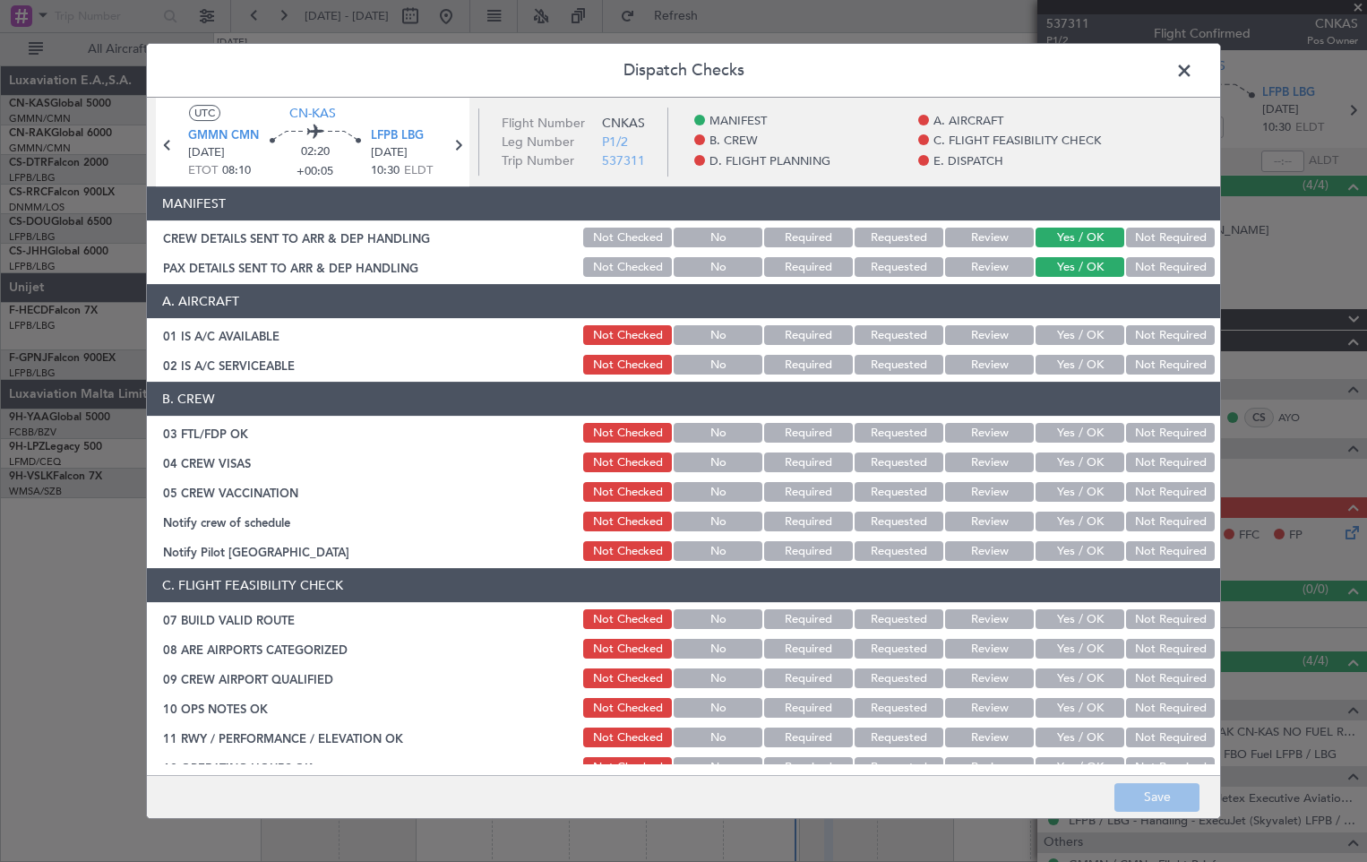
click at [1099, 330] on button "Yes / OK" at bounding box center [1079, 335] width 89 height 20
click at [1089, 361] on button "Yes / OK" at bounding box center [1079, 365] width 89 height 20
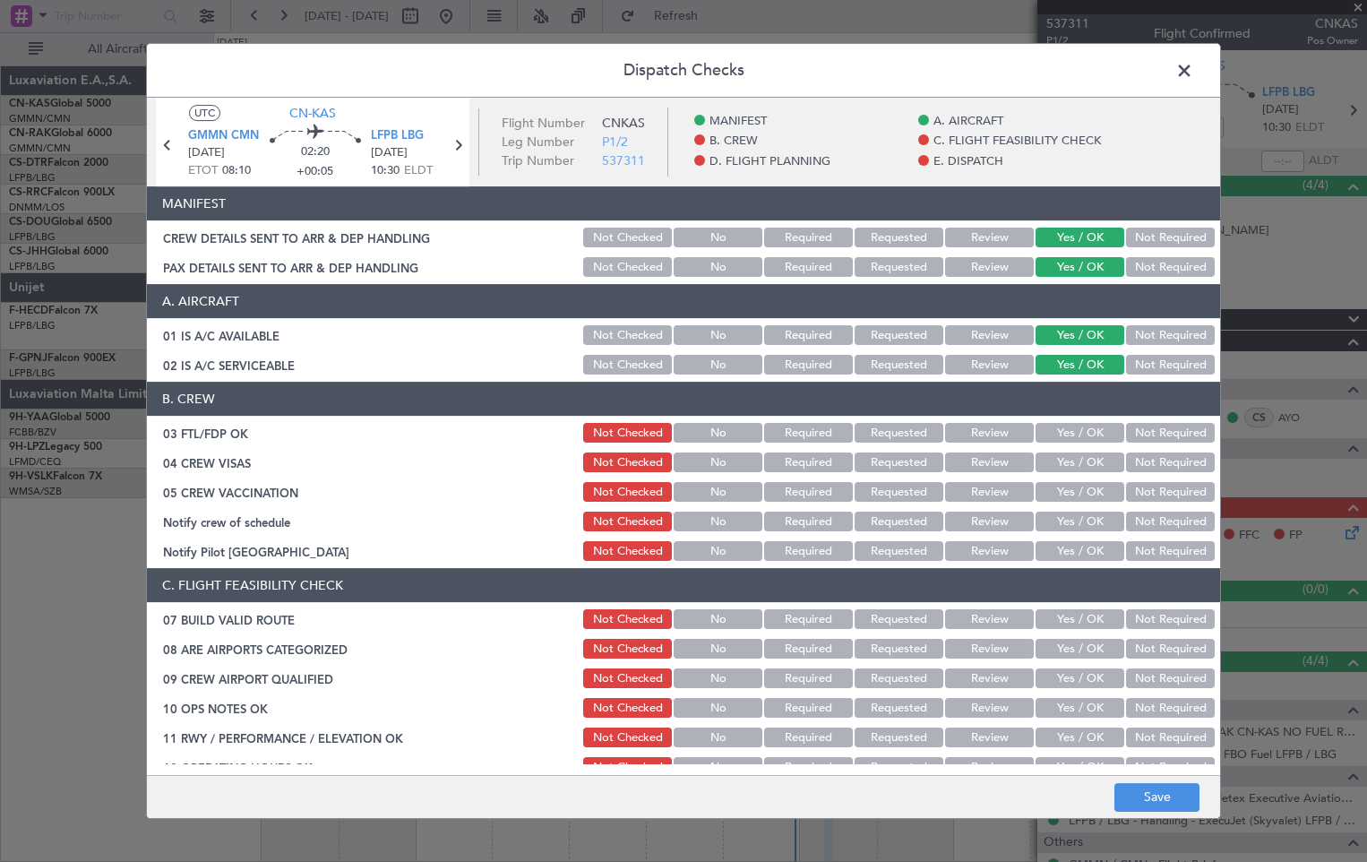
click at [1078, 430] on button "Yes / OK" at bounding box center [1079, 433] width 89 height 20
click at [1074, 462] on button "Yes / OK" at bounding box center [1079, 462] width 89 height 20
click at [1071, 496] on button "Yes / OK" at bounding box center [1079, 492] width 89 height 20
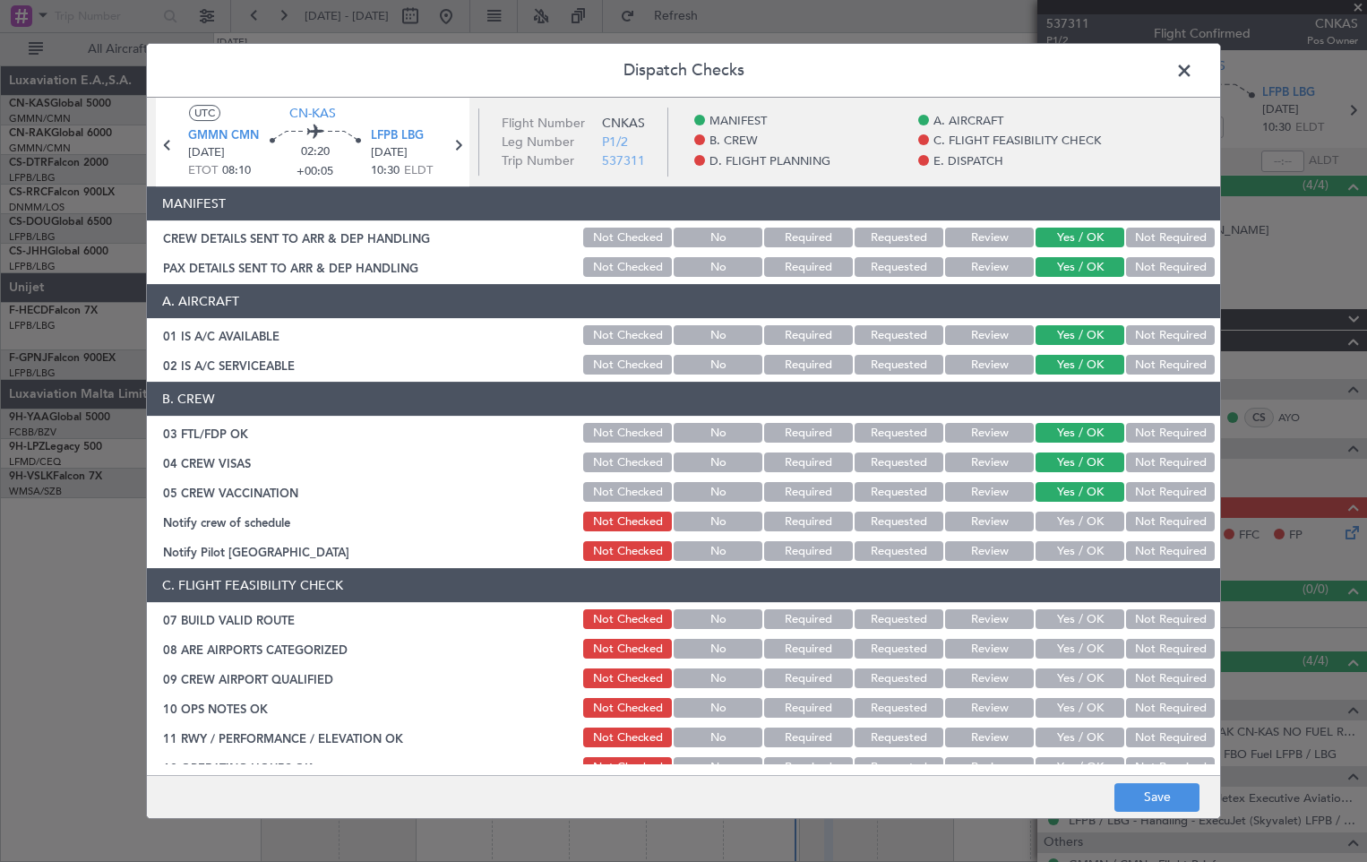
click at [1139, 522] on button "Not Required" at bounding box center [1170, 521] width 89 height 20
click at [1145, 546] on button "Not Required" at bounding box center [1170, 551] width 89 height 20
click at [1073, 624] on button "Yes / OK" at bounding box center [1079, 619] width 89 height 20
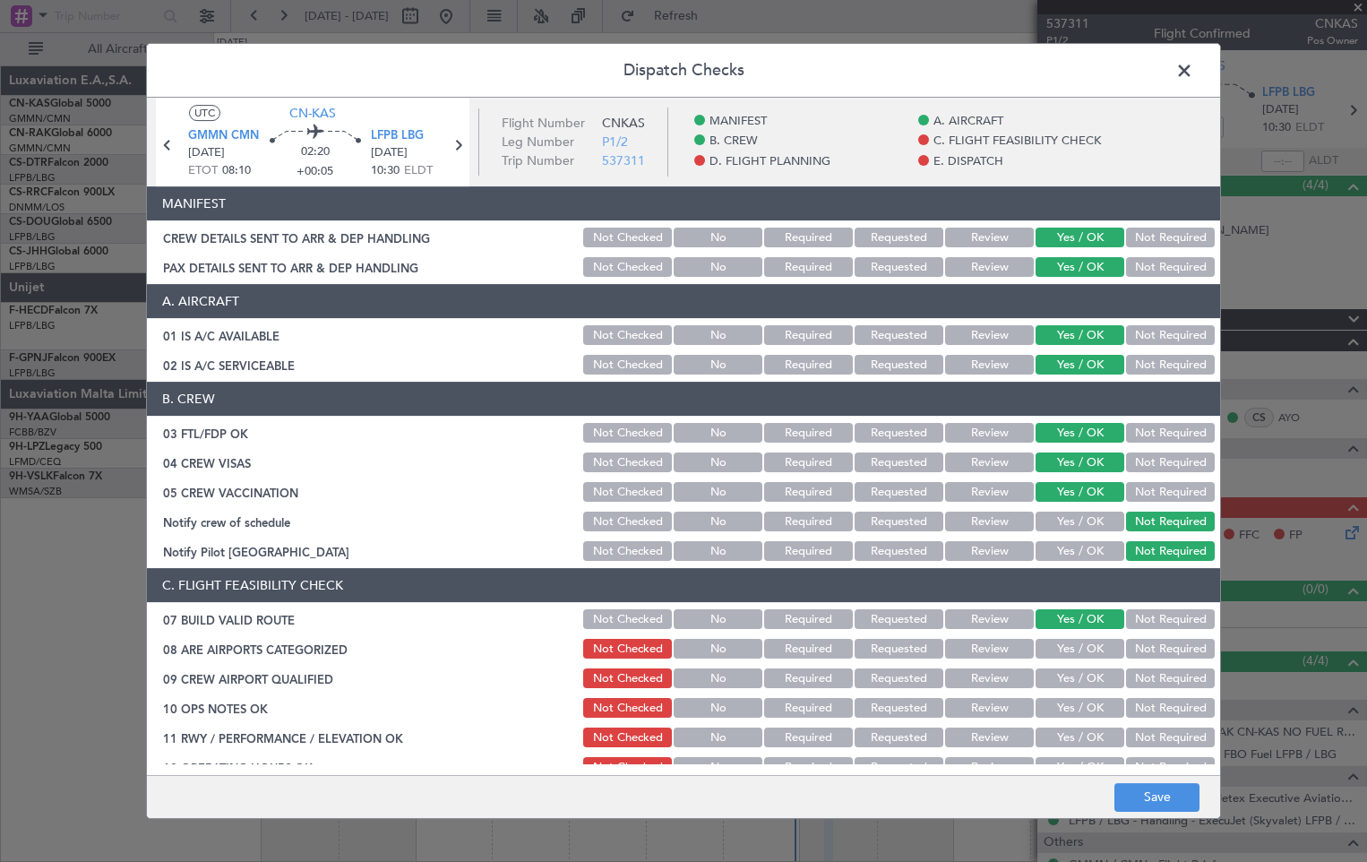
click at [1071, 663] on section "C. FLIGHT FEASIBILITY CHECK 07 BUILD VALID ROUTE Not Checked No Required Reques…" at bounding box center [683, 806] width 1073 height 477
click at [1068, 691] on div "Yes / OK" at bounding box center [1078, 677] width 90 height 25
click at [1086, 657] on button "Yes / OK" at bounding box center [1079, 649] width 89 height 20
click at [1082, 677] on button "Yes / OK" at bounding box center [1079, 678] width 89 height 20
click at [1069, 717] on button "Yes / OK" at bounding box center [1079, 708] width 89 height 20
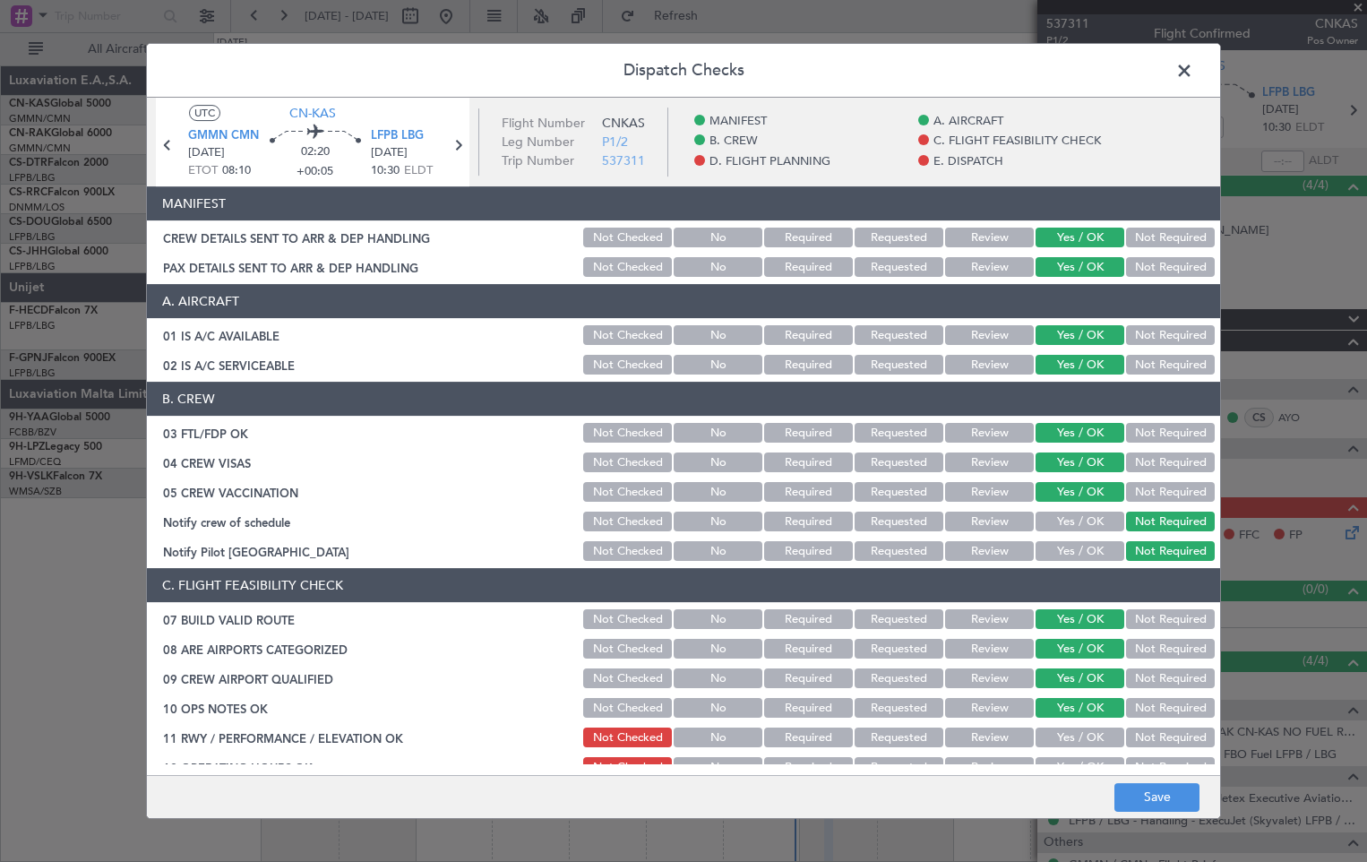
click at [1064, 748] on div "Yes / OK" at bounding box center [1078, 737] width 90 height 25
click at [1069, 745] on button "Yes / OK" at bounding box center [1079, 737] width 89 height 20
click at [1082, 761] on button "Yes / OK" at bounding box center [1079, 767] width 89 height 20
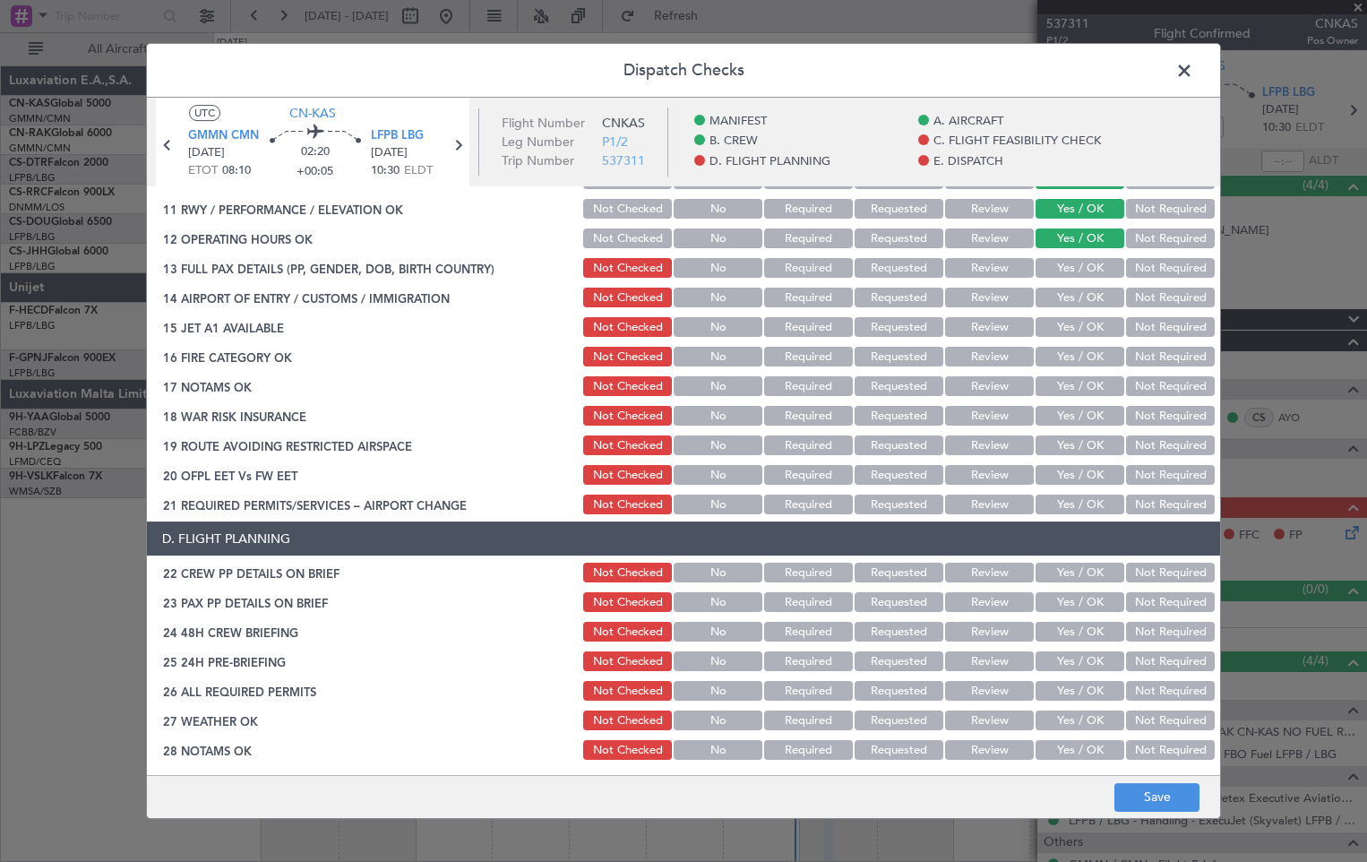
scroll to position [536, 0]
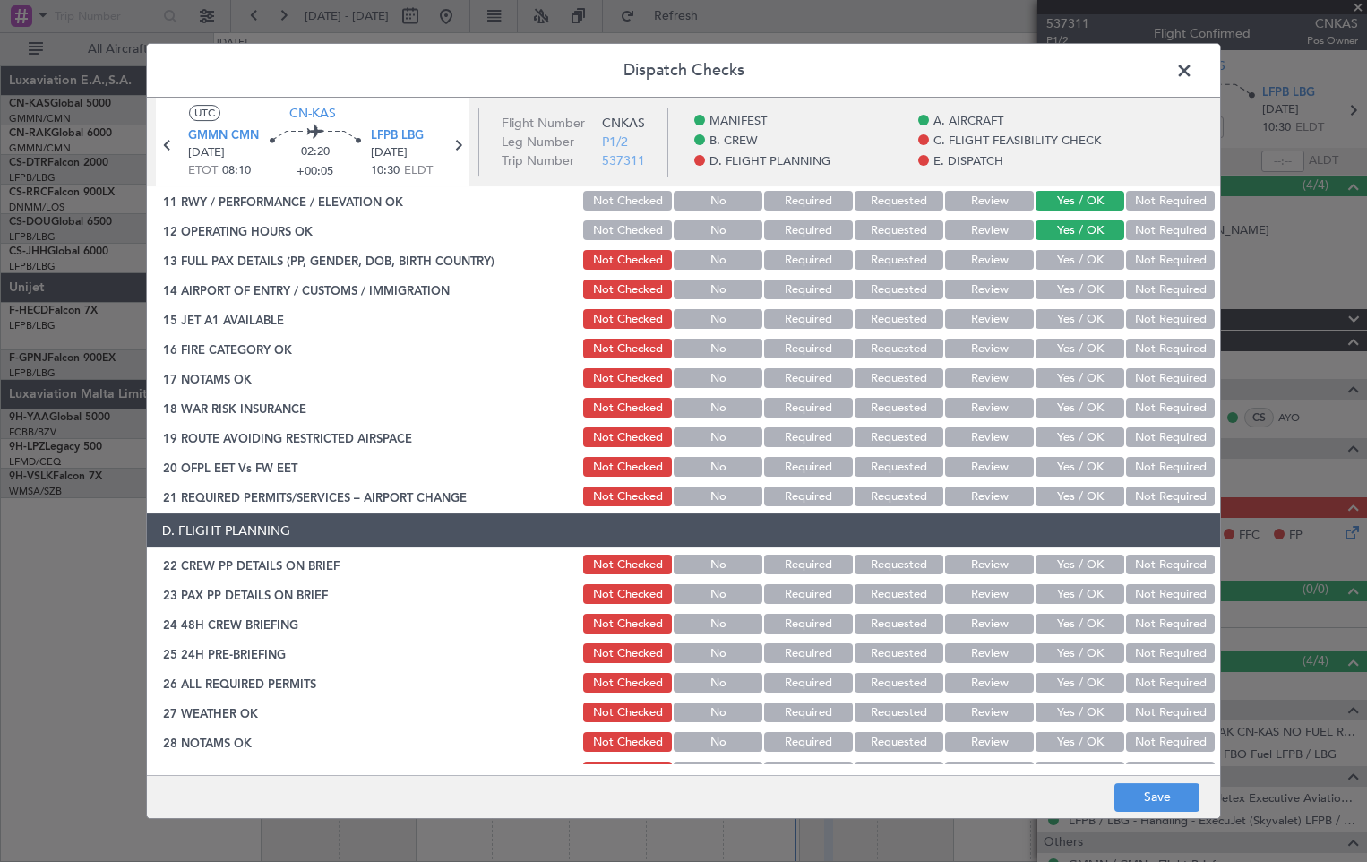
click at [1066, 270] on button "Yes / OK" at bounding box center [1079, 260] width 89 height 20
click at [1070, 295] on button "Yes / OK" at bounding box center [1079, 289] width 89 height 20
click at [1071, 329] on button "Yes / OK" at bounding box center [1079, 319] width 89 height 20
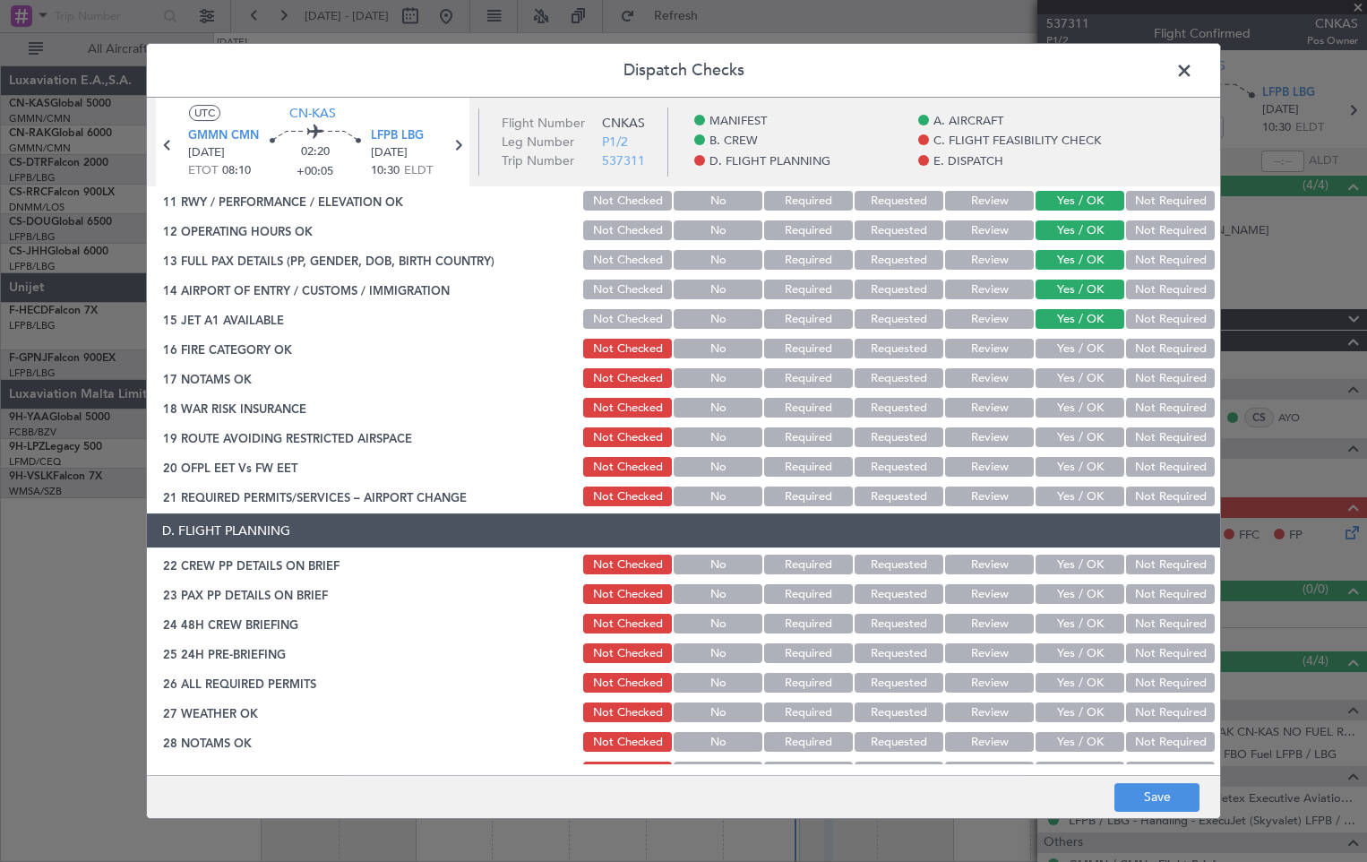
click at [1071, 352] on button "Yes / OK" at bounding box center [1079, 349] width 89 height 20
click at [1066, 400] on button "Yes / OK" at bounding box center [1079, 408] width 89 height 20
click at [1083, 377] on button "Yes / OK" at bounding box center [1079, 378] width 89 height 20
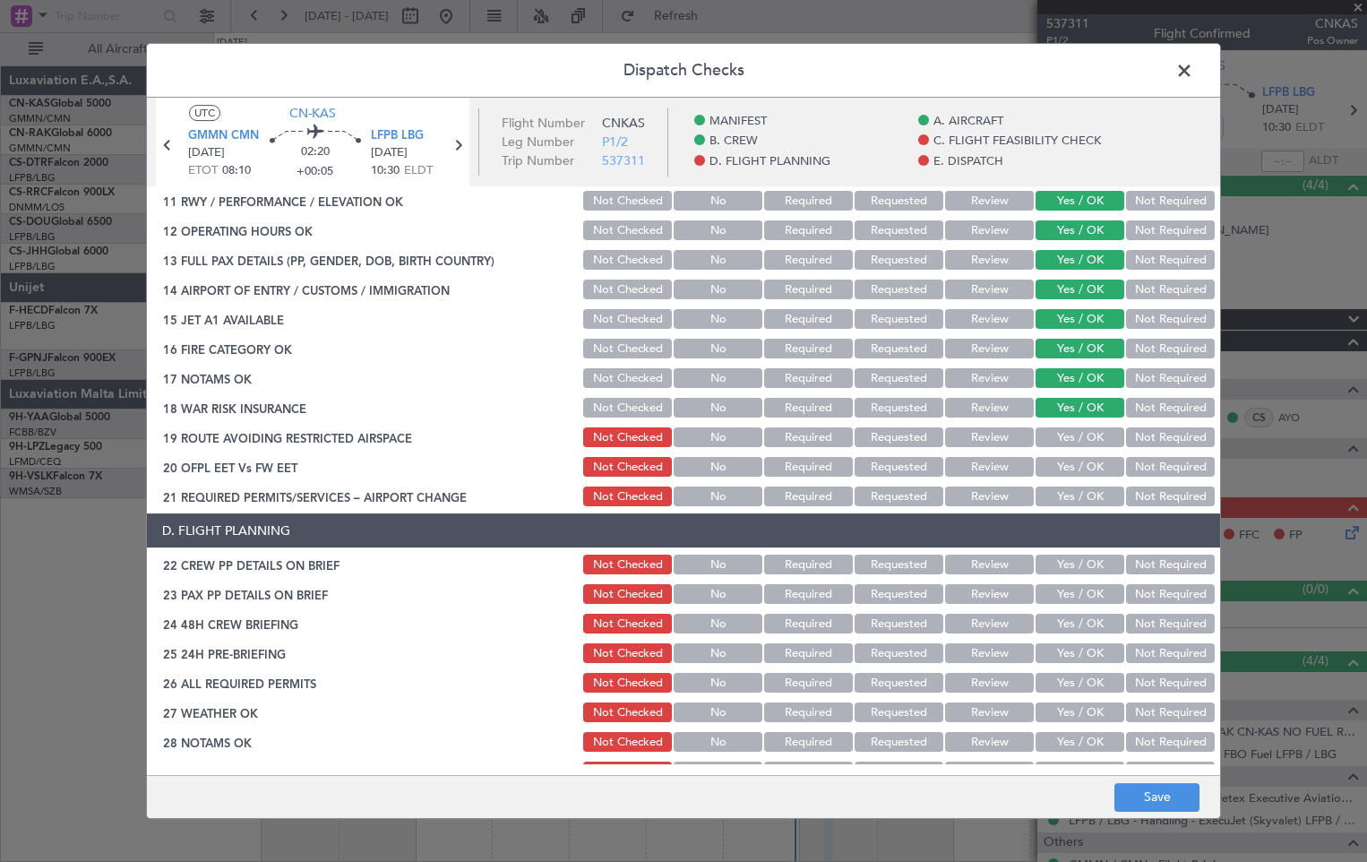
click at [1081, 443] on button "Yes / OK" at bounding box center [1079, 437] width 89 height 20
click at [1080, 467] on button "Yes / OK" at bounding box center [1079, 467] width 89 height 20
click at [1075, 511] on article "MANIFEST CREW DETAILS SENT TO ARR & DEP HANDLING Not Checked No Required Reques…" at bounding box center [683, 474] width 1073 height 577
click at [1082, 500] on button "Yes / OK" at bounding box center [1079, 496] width 89 height 20
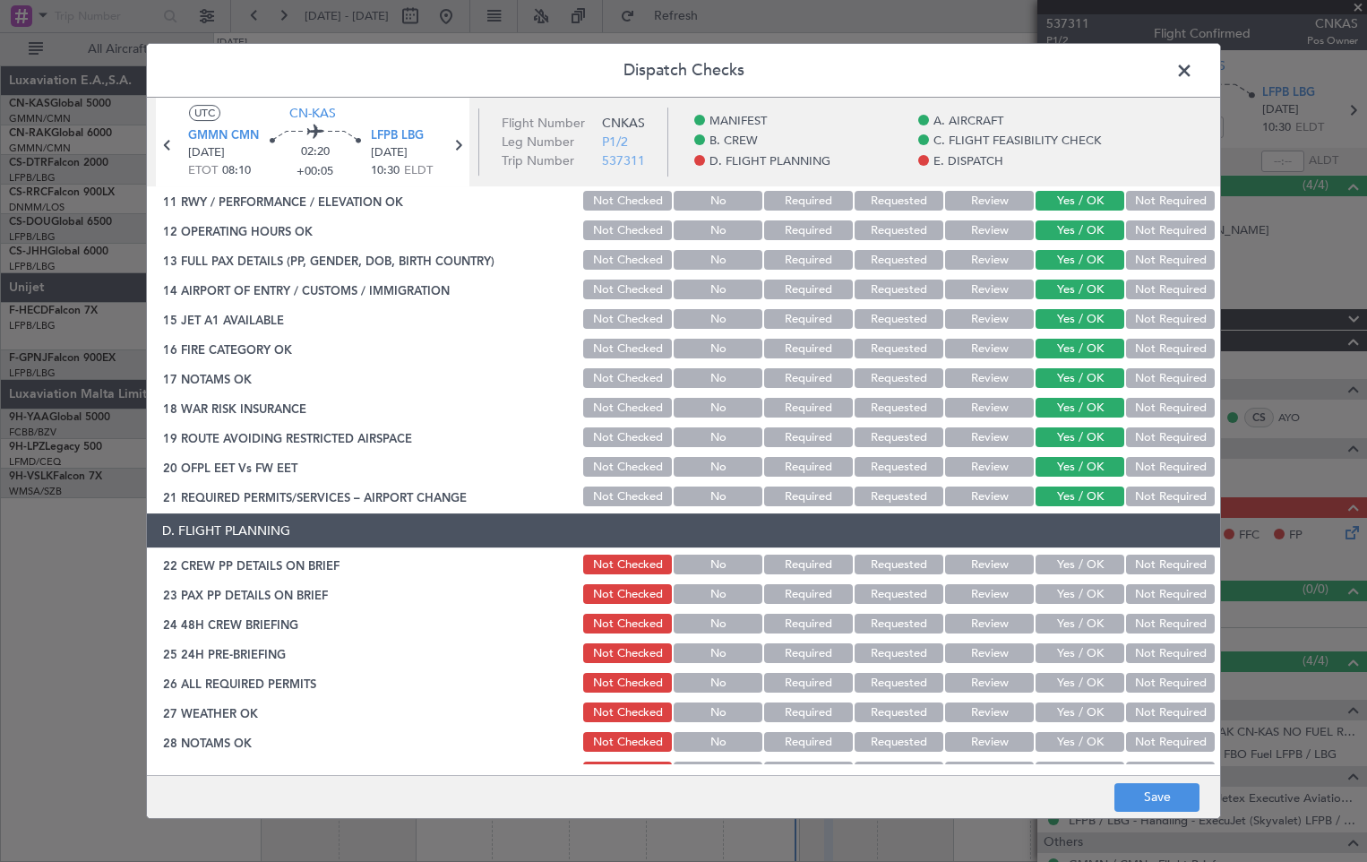
click at [1087, 562] on button "Yes / OK" at bounding box center [1079, 564] width 89 height 20
click at [1087, 597] on button "Yes / OK" at bounding box center [1079, 594] width 89 height 20
click at [1085, 631] on button "Yes / OK" at bounding box center [1079, 624] width 89 height 20
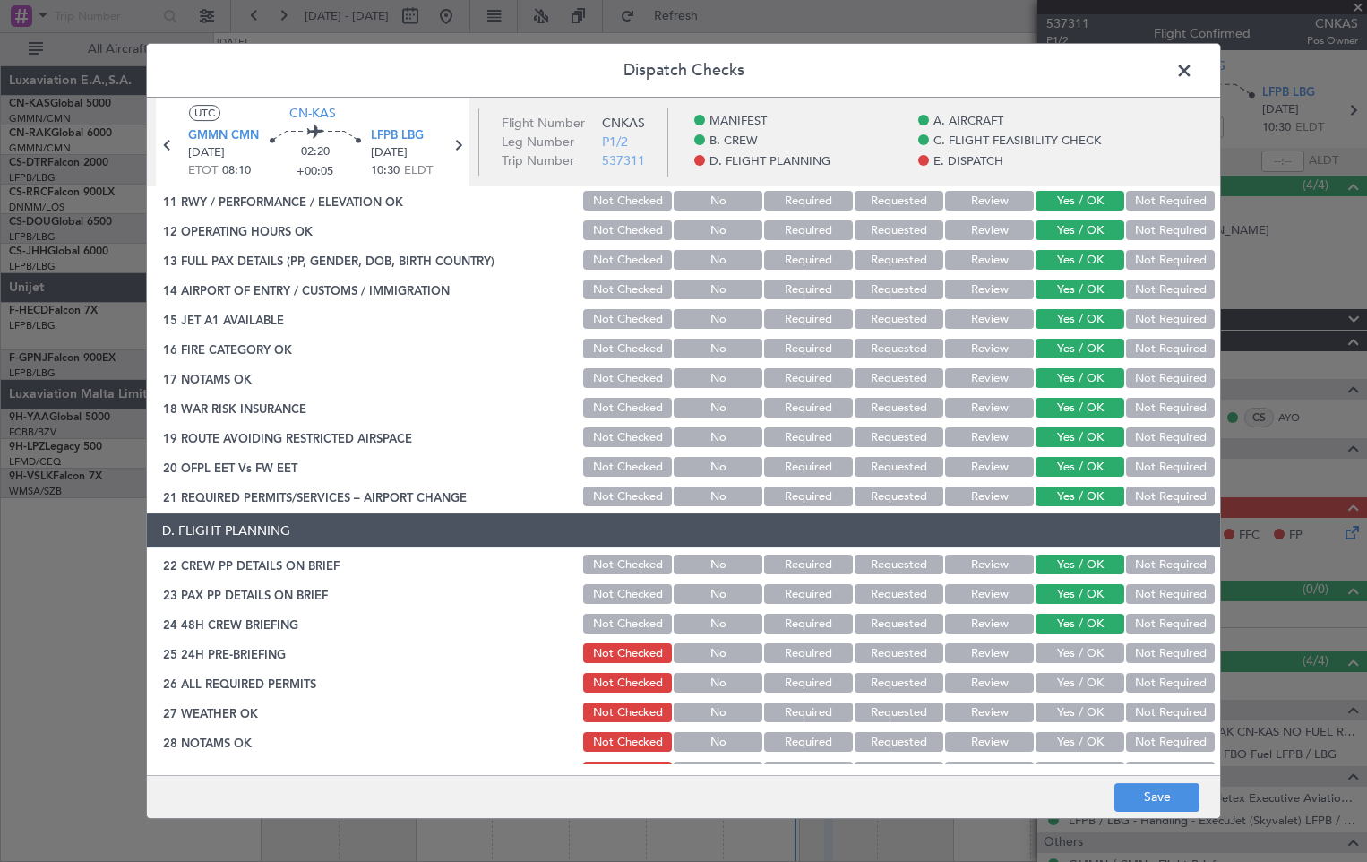
click at [1082, 652] on button "Yes / OK" at bounding box center [1079, 653] width 89 height 20
click at [1077, 685] on button "Yes / OK" at bounding box center [1079, 683] width 89 height 20
click at [1073, 725] on div "Yes / OK" at bounding box center [1078, 712] width 90 height 25
click at [1081, 718] on button "Yes / OK" at bounding box center [1079, 712] width 89 height 20
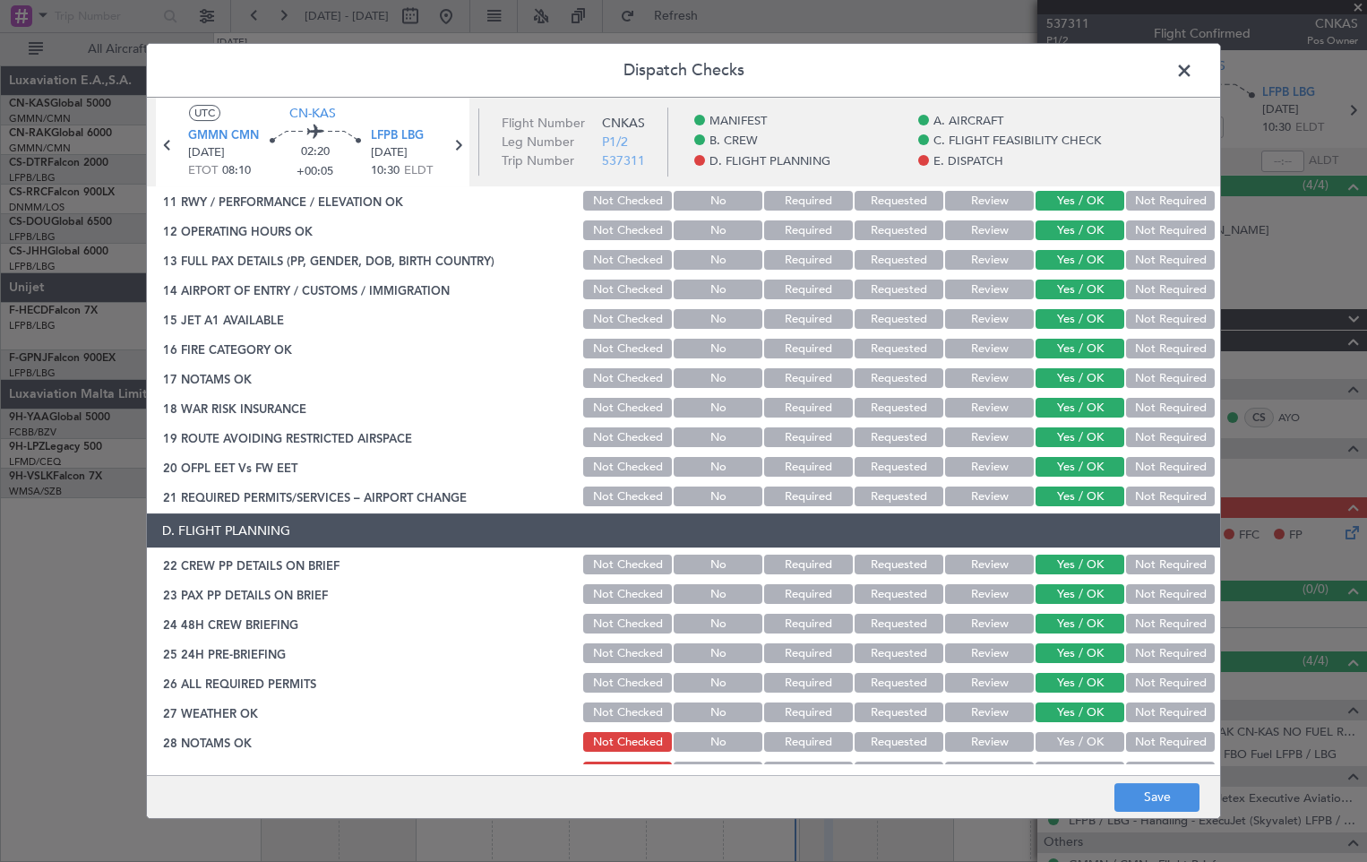
click at [1081, 739] on button "Yes / OK" at bounding box center [1079, 742] width 89 height 20
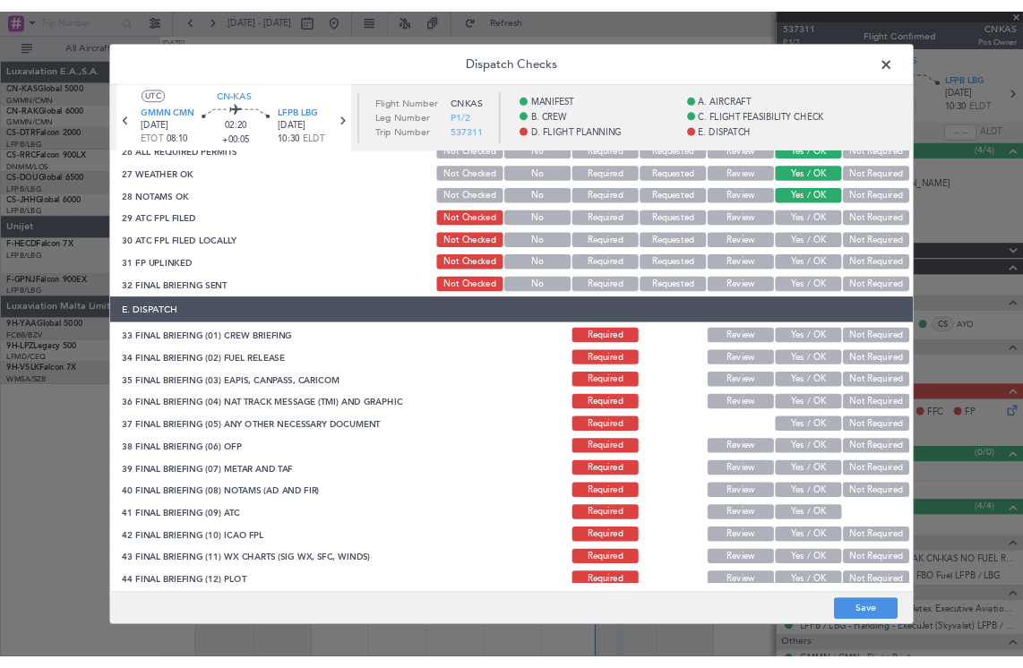
scroll to position [1043, 0]
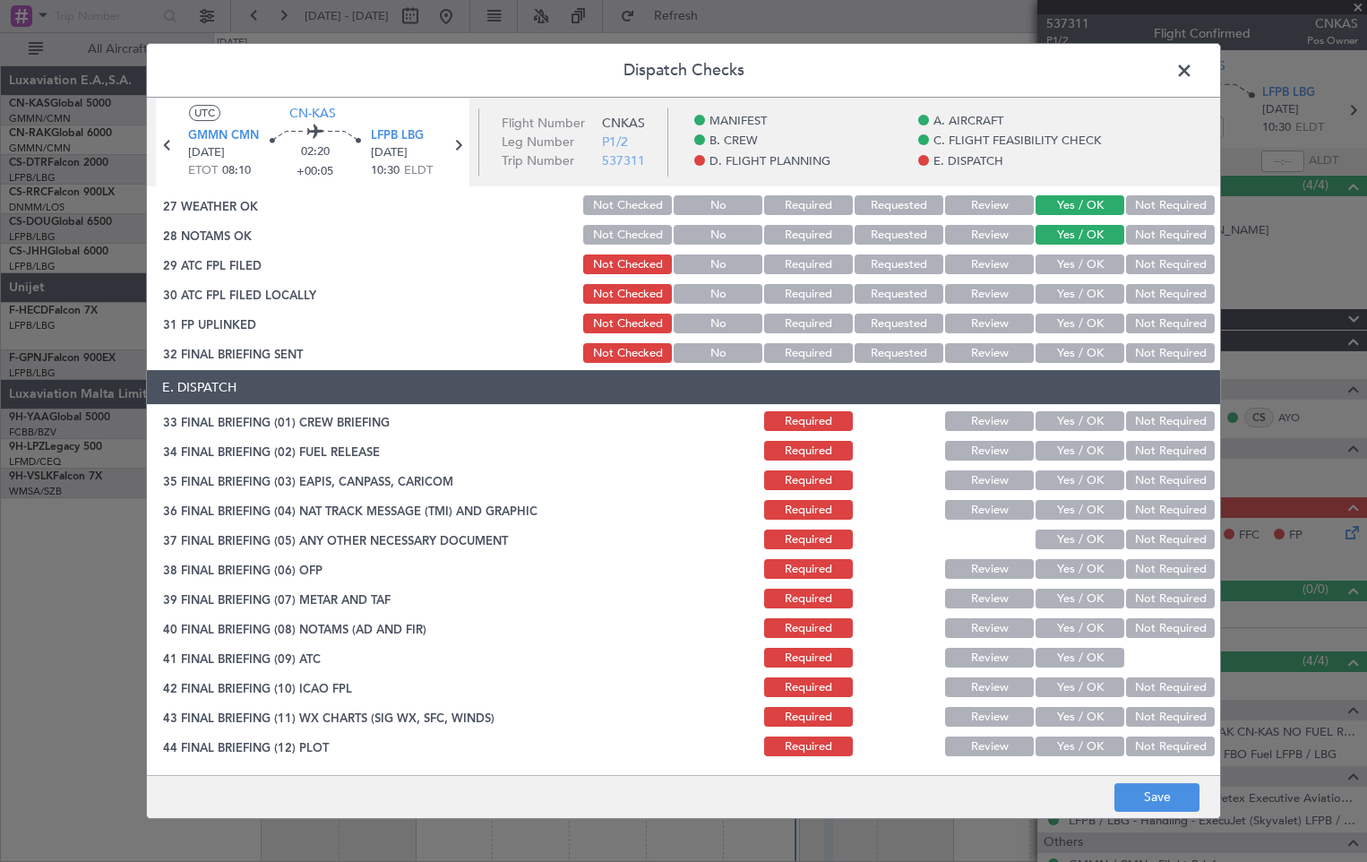
click at [1085, 262] on button "Yes / OK" at bounding box center [1079, 264] width 89 height 20
click at [1082, 294] on button "Yes / OK" at bounding box center [1079, 294] width 89 height 20
click at [1077, 319] on button "Yes / OK" at bounding box center [1079, 323] width 89 height 20
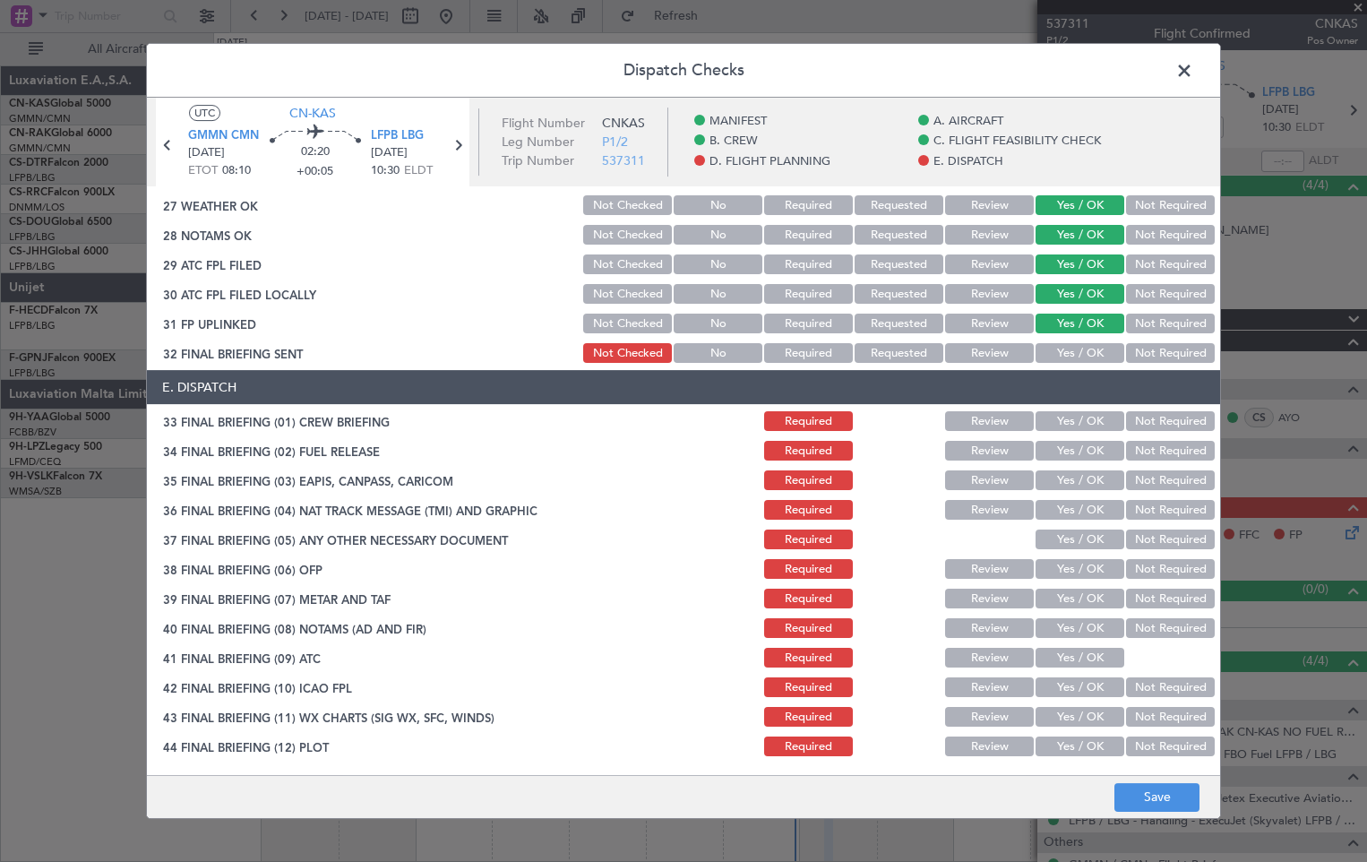
click at [1070, 349] on button "Yes / OK" at bounding box center [1079, 353] width 89 height 20
click at [1068, 430] on button "Yes / OK" at bounding box center [1079, 421] width 89 height 20
click at [1077, 451] on button "Yes / OK" at bounding box center [1079, 451] width 89 height 20
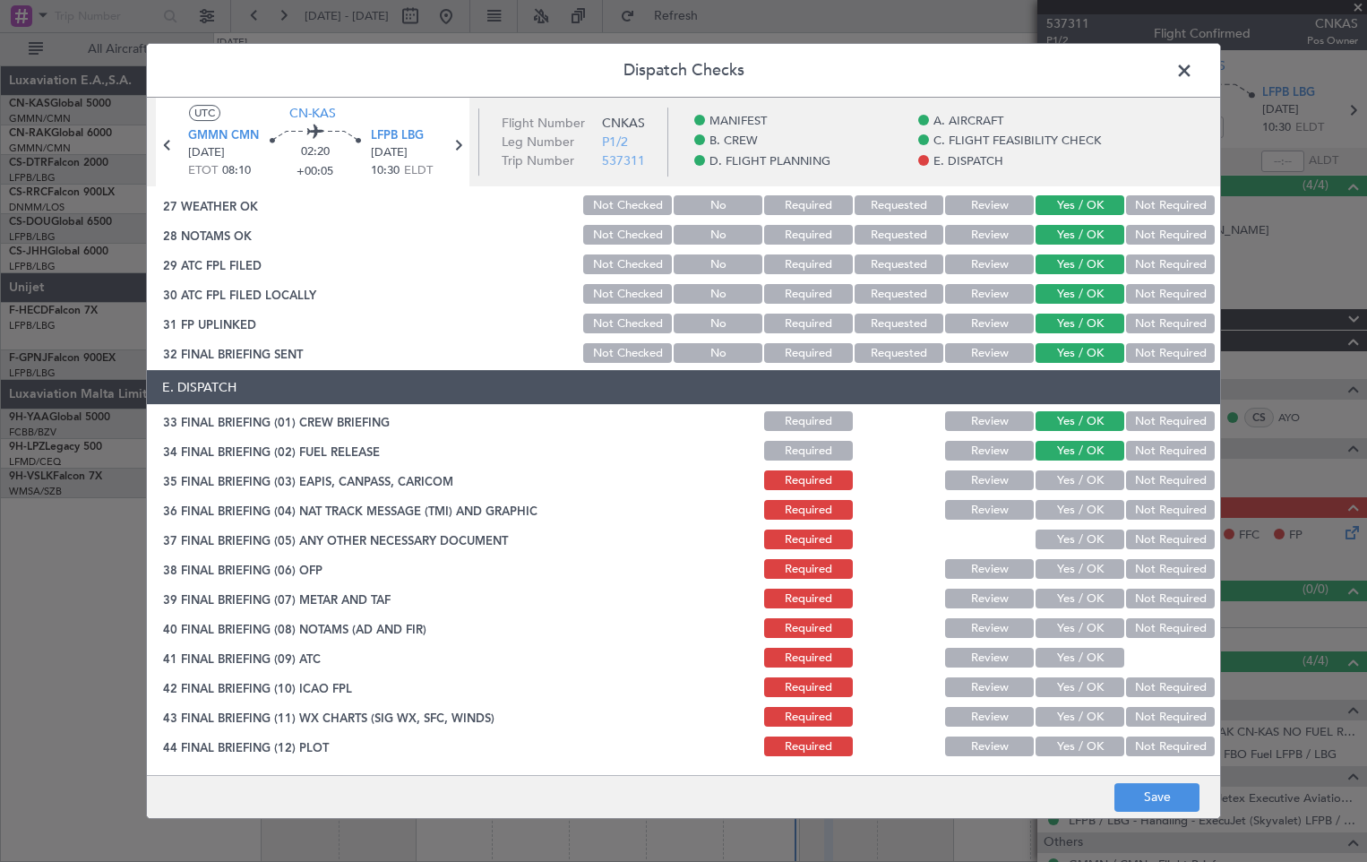
click at [1077, 482] on button "Yes / OK" at bounding box center [1079, 480] width 89 height 20
click at [1077, 498] on div "Yes / OK" at bounding box center [1078, 509] width 90 height 25
click at [1077, 506] on button "Yes / OK" at bounding box center [1079, 510] width 89 height 20
click at [1074, 536] on button "Yes / OK" at bounding box center [1079, 539] width 89 height 20
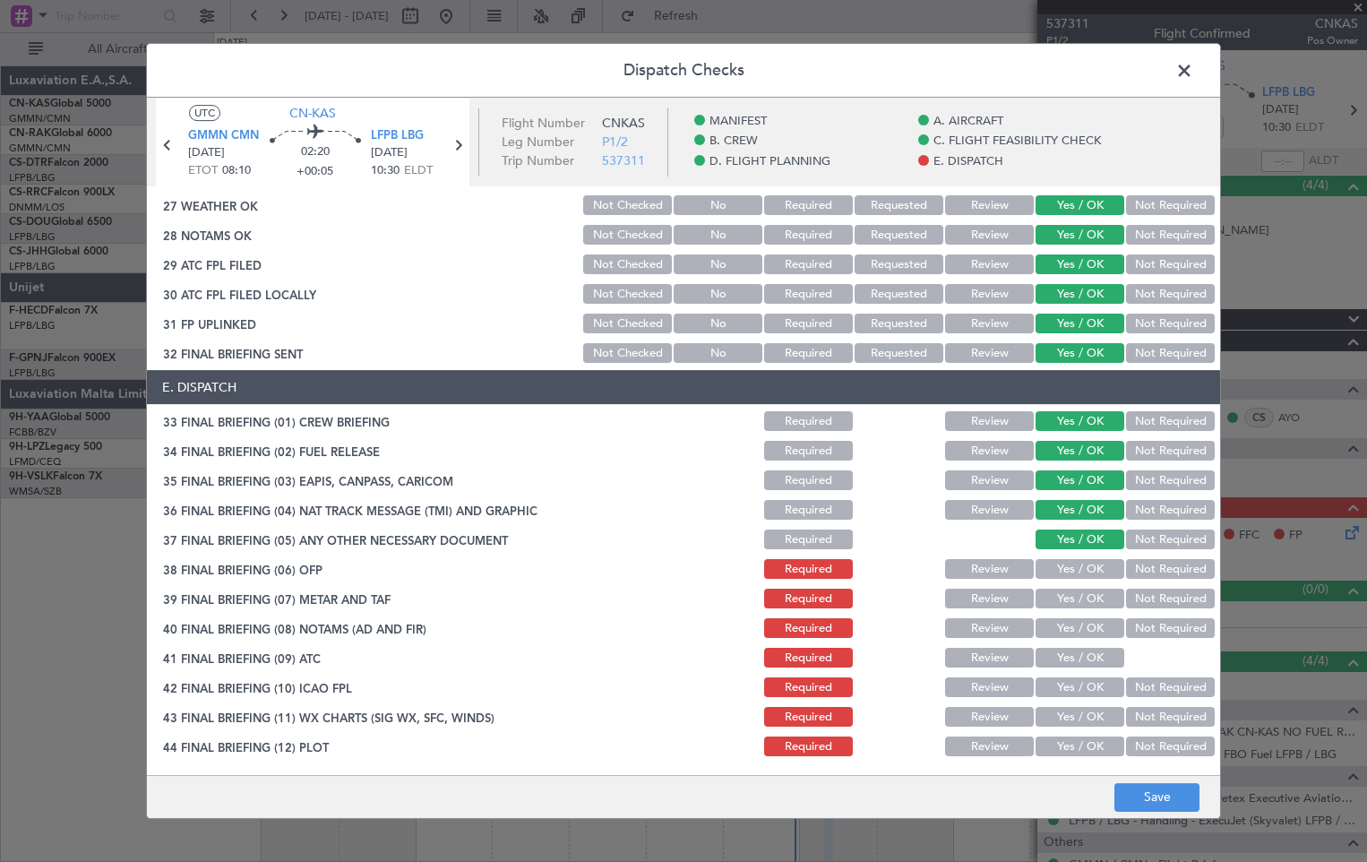
click at [1070, 571] on button "Yes / OK" at bounding box center [1079, 569] width 89 height 20
click at [1068, 602] on button "Yes / OK" at bounding box center [1079, 598] width 89 height 20
click at [1069, 619] on button "Yes / OK" at bounding box center [1079, 628] width 89 height 20
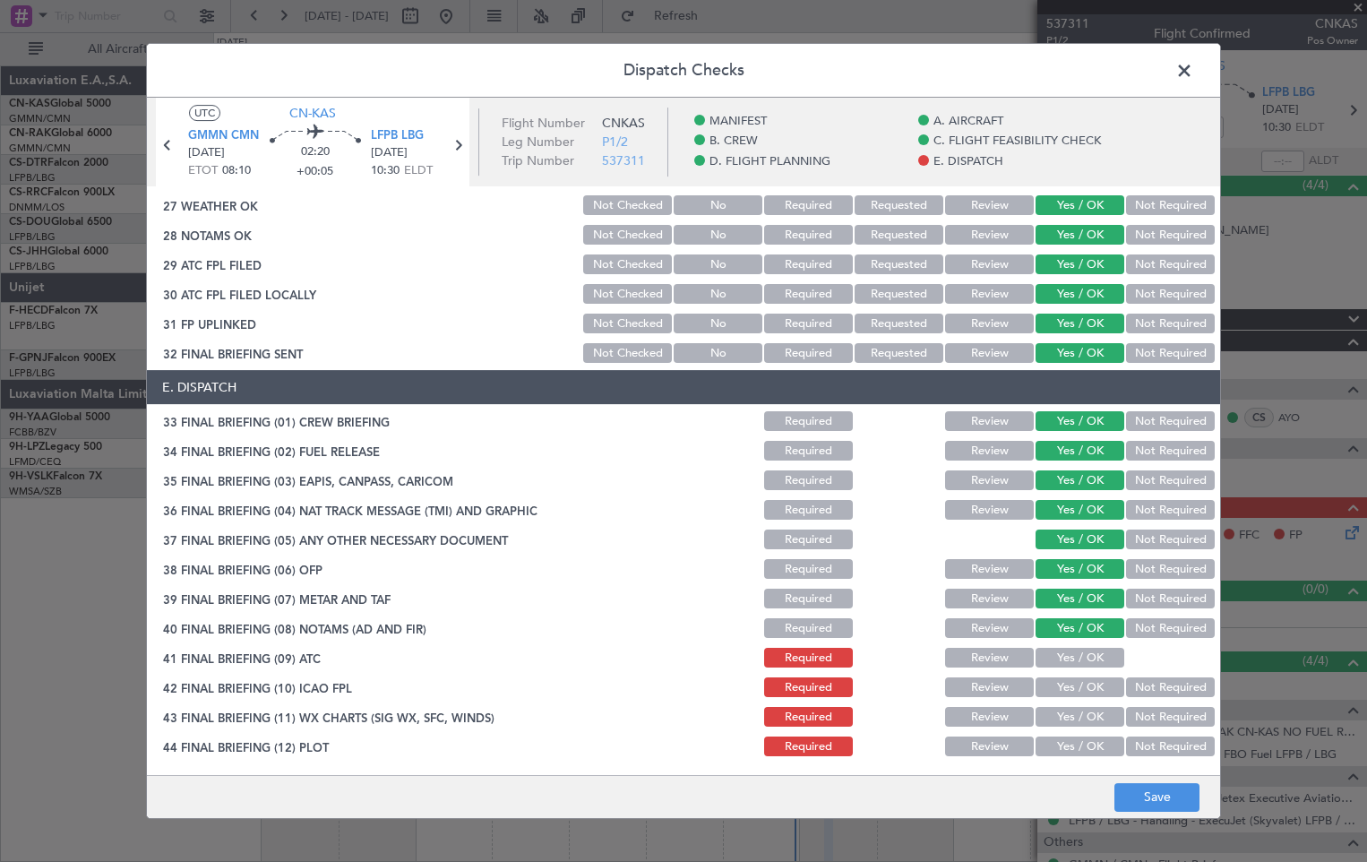
click at [1070, 660] on button "Yes / OK" at bounding box center [1079, 658] width 89 height 20
click at [1070, 690] on button "Yes / OK" at bounding box center [1079, 687] width 89 height 20
click at [1070, 717] on button "Yes / OK" at bounding box center [1079, 717] width 89 height 20
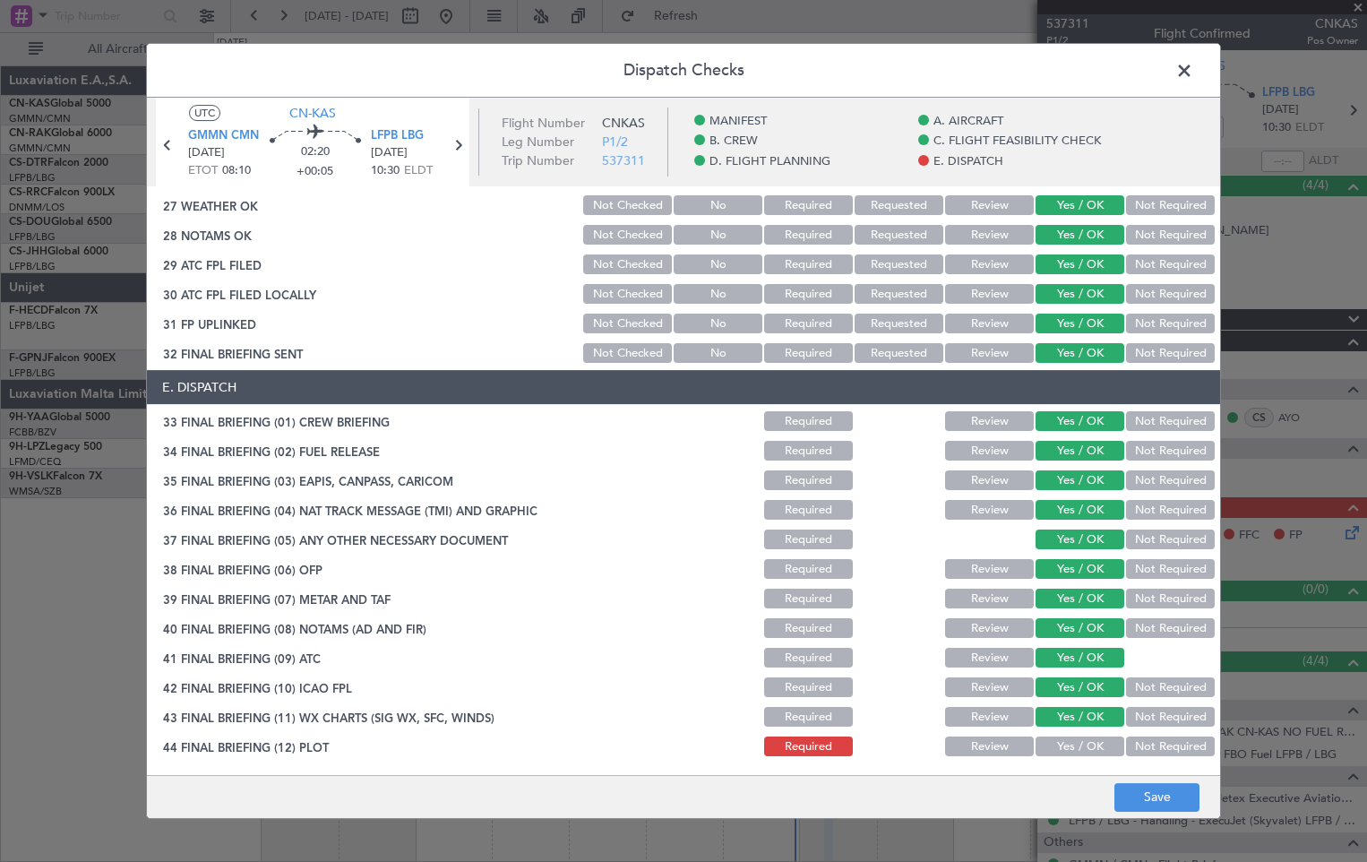
click at [1068, 750] on button "Yes / OK" at bounding box center [1079, 746] width 89 height 20
click at [1143, 796] on button "Save" at bounding box center [1156, 797] width 85 height 29
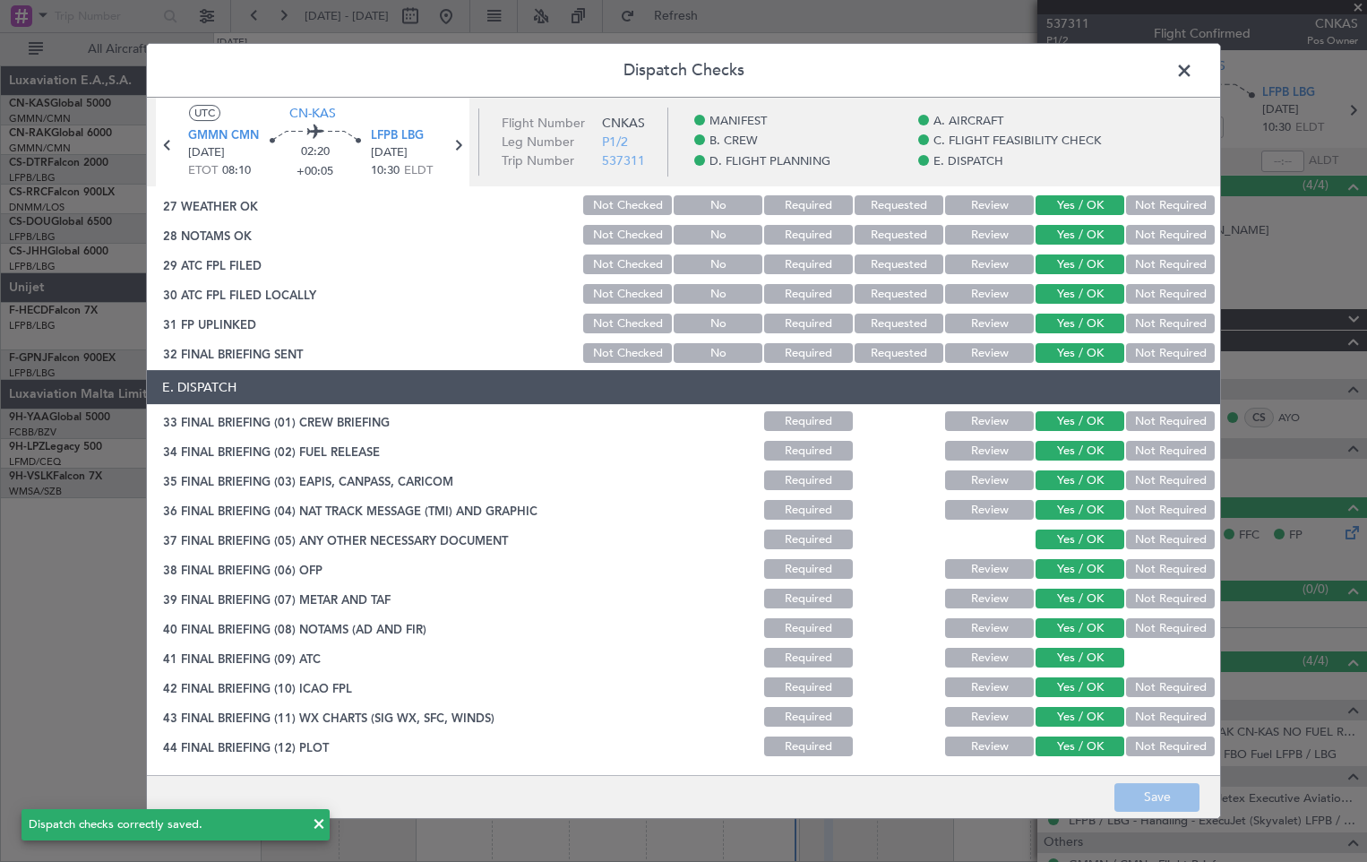
click at [1193, 73] on span at bounding box center [1193, 75] width 0 height 36
